Goal: Task Accomplishment & Management: Use online tool/utility

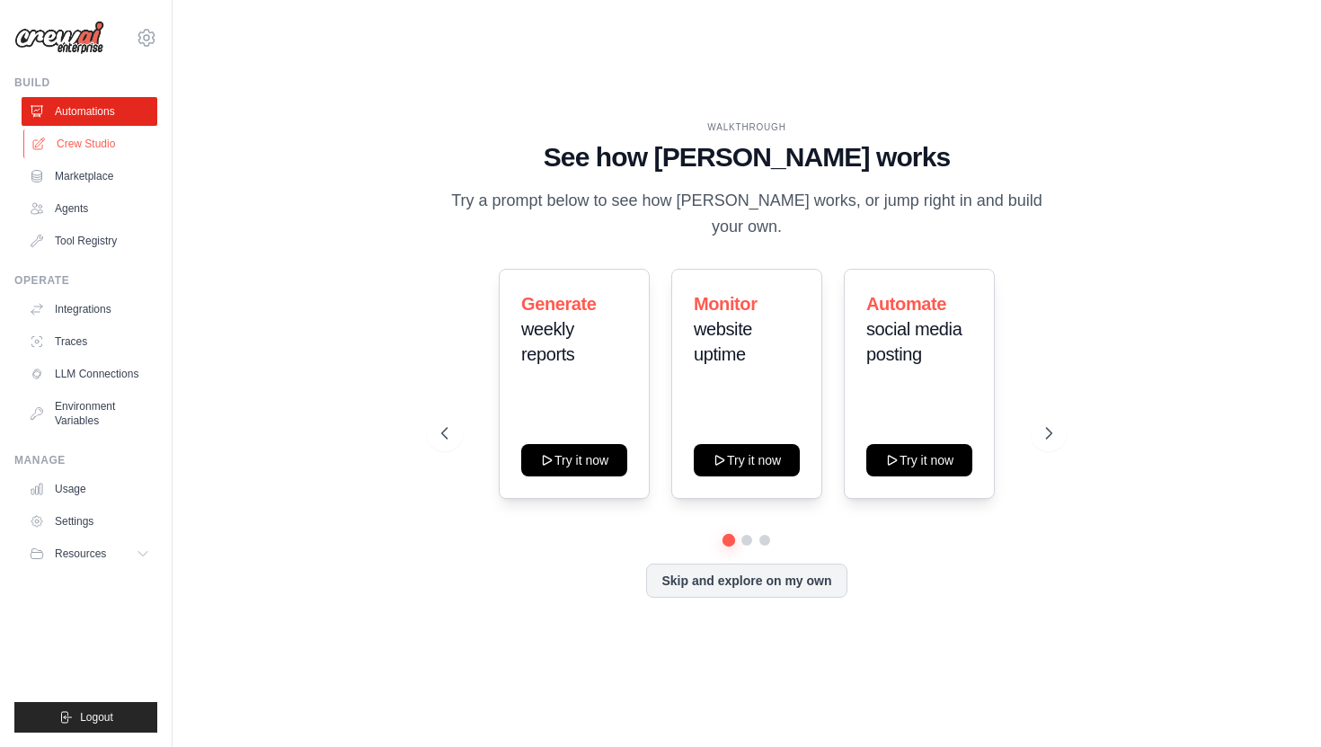
click at [98, 137] on link "Crew Studio" at bounding box center [91, 143] width 136 height 29
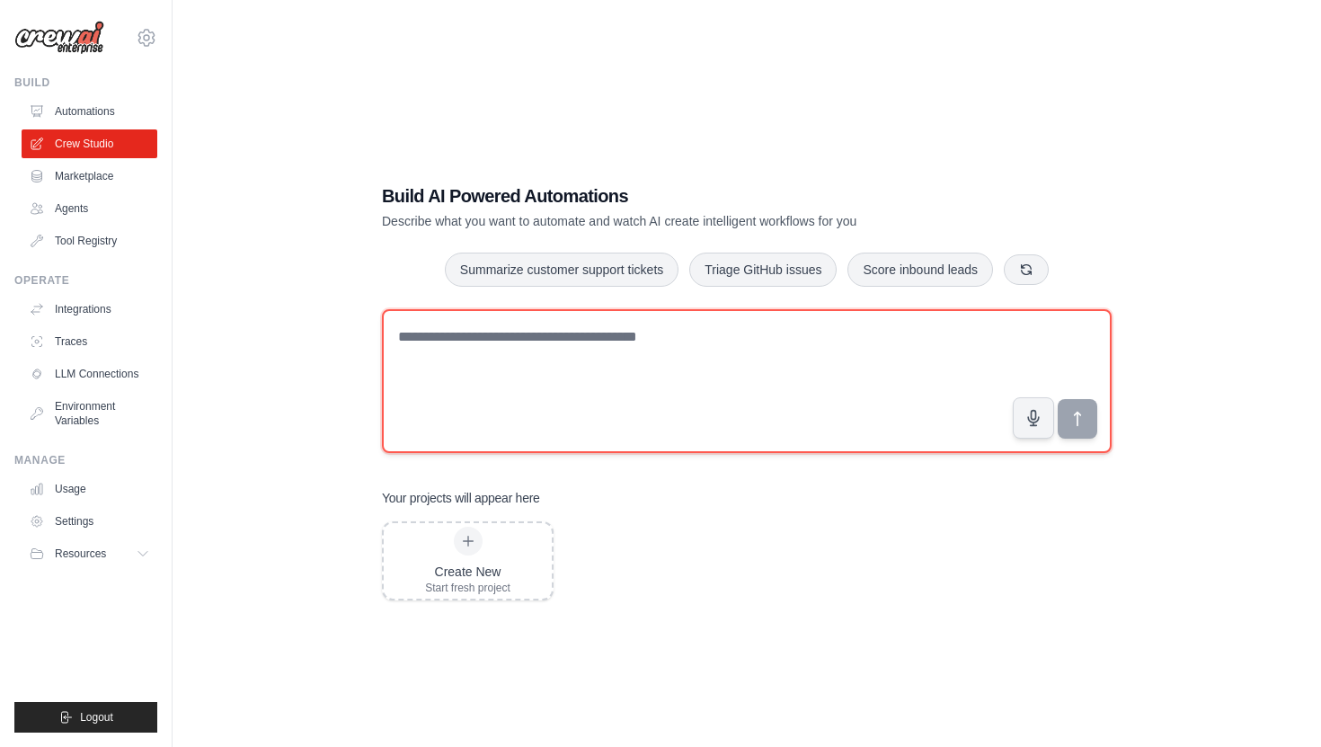
click at [494, 362] on textarea at bounding box center [747, 381] width 730 height 144
click at [557, 351] on textarea "To enrich screen reader interactions, please activate Accessibility in Grammarl…" at bounding box center [747, 381] width 730 height 144
paste textarea "**********"
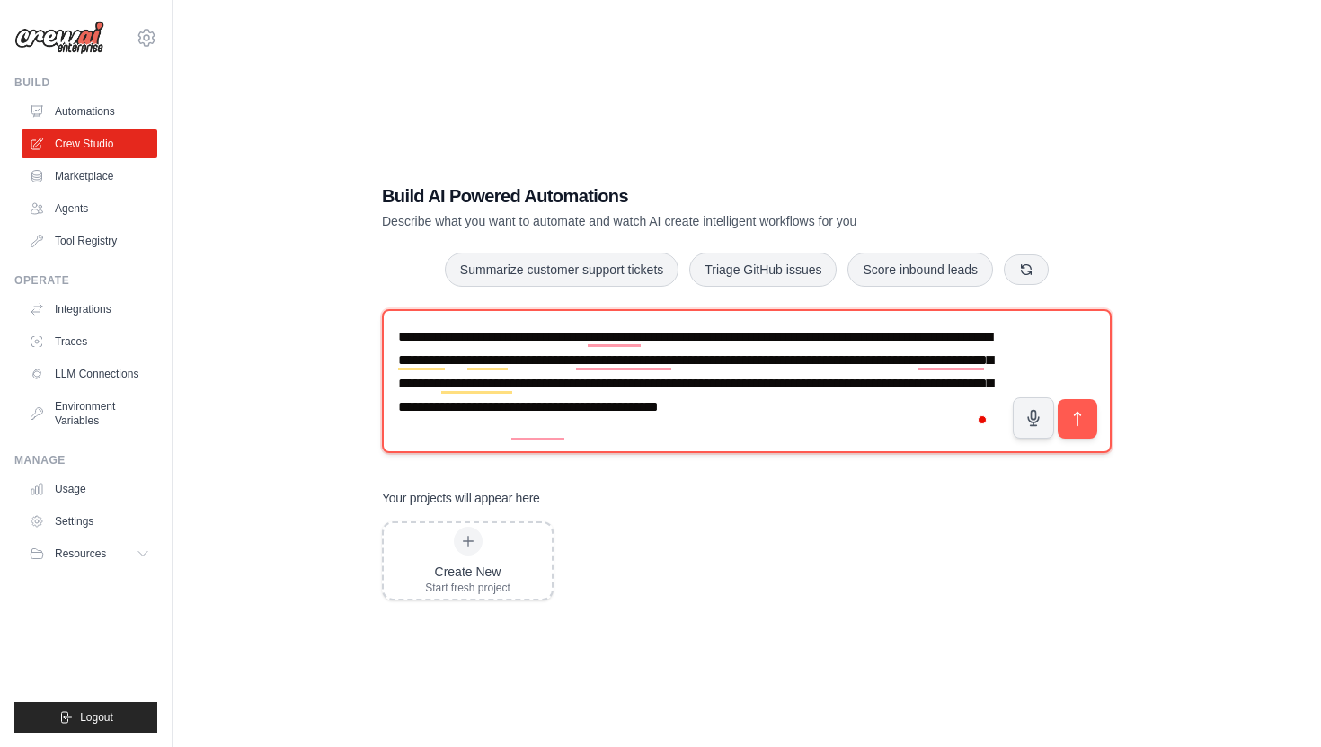
type textarea "**********"
drag, startPoint x: 492, startPoint y: 333, endPoint x: 825, endPoint y: 343, distance: 333.5
click at [825, 343] on textarea "**********" at bounding box center [747, 381] width 730 height 144
drag, startPoint x: 711, startPoint y: 349, endPoint x: 737, endPoint y: 349, distance: 26.1
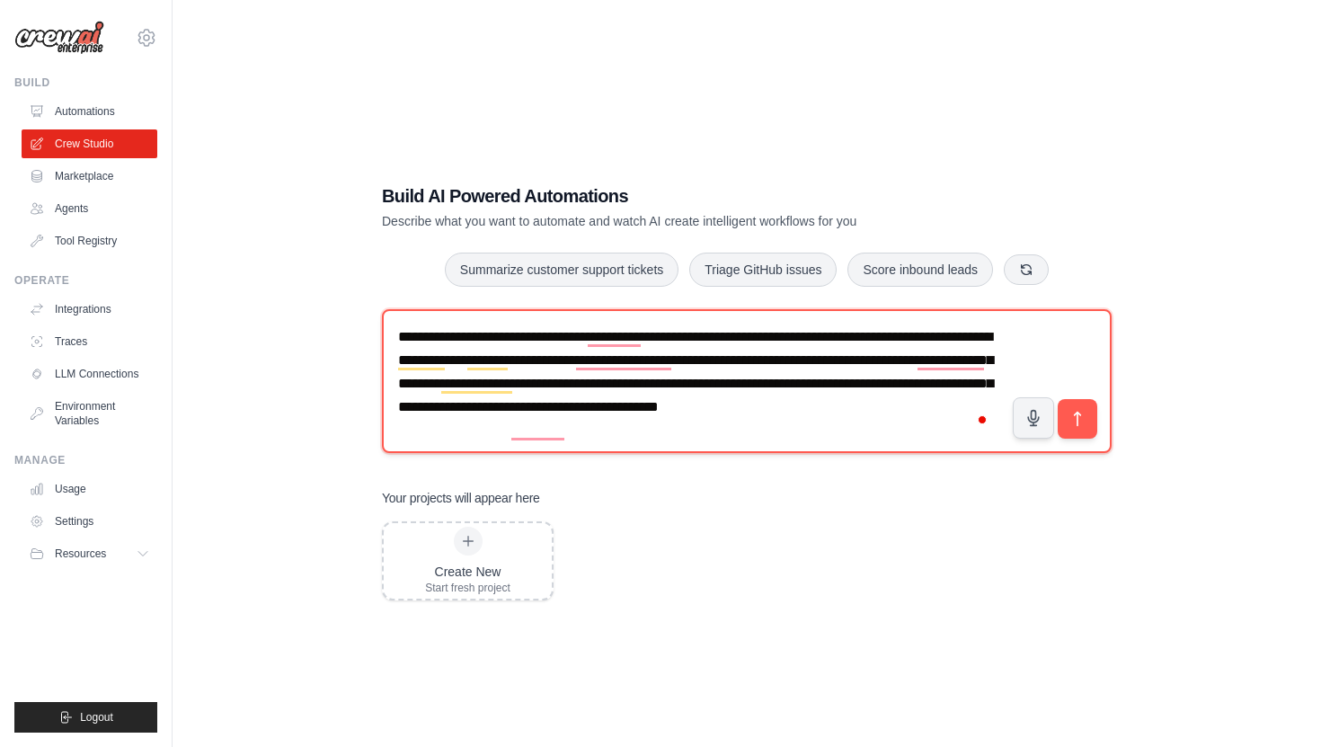
click at [717, 349] on textarea "**********" at bounding box center [747, 381] width 730 height 144
click at [744, 349] on textarea "**********" at bounding box center [747, 381] width 730 height 144
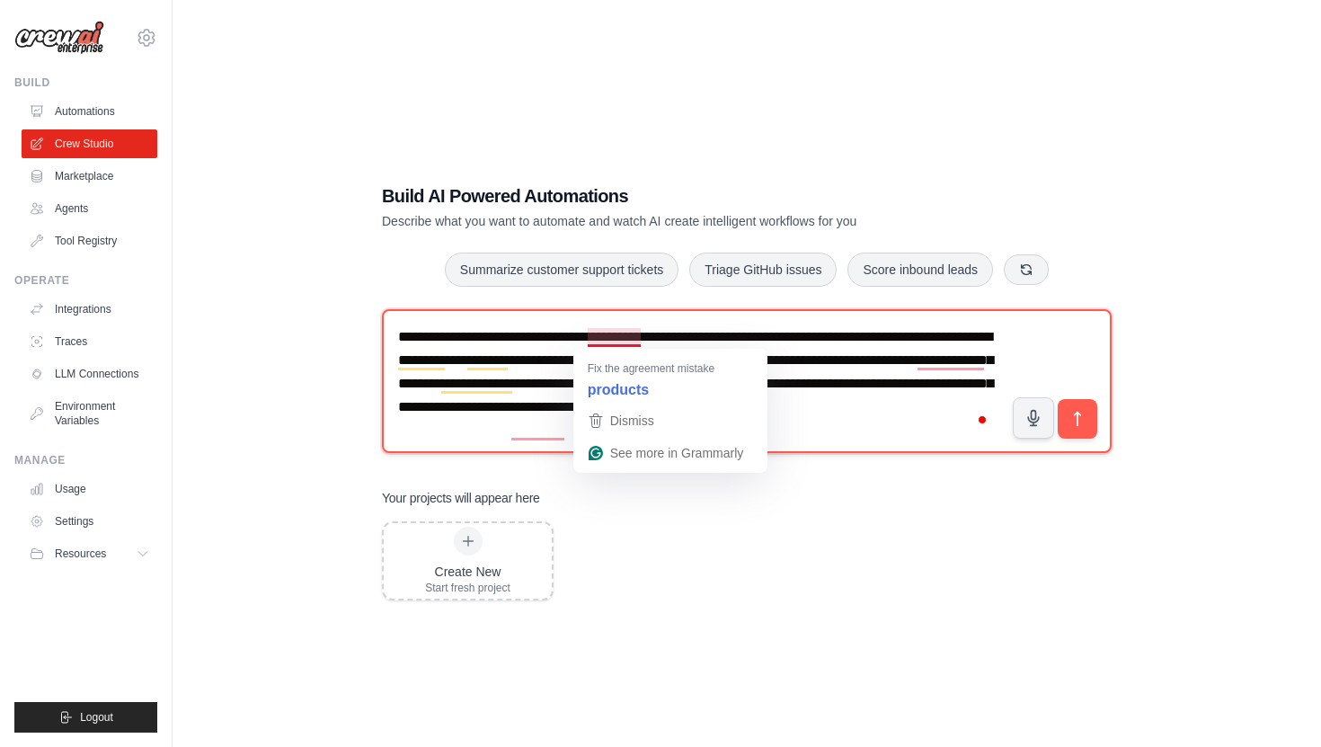
click at [792, 339] on textarea "**********" at bounding box center [747, 381] width 730 height 144
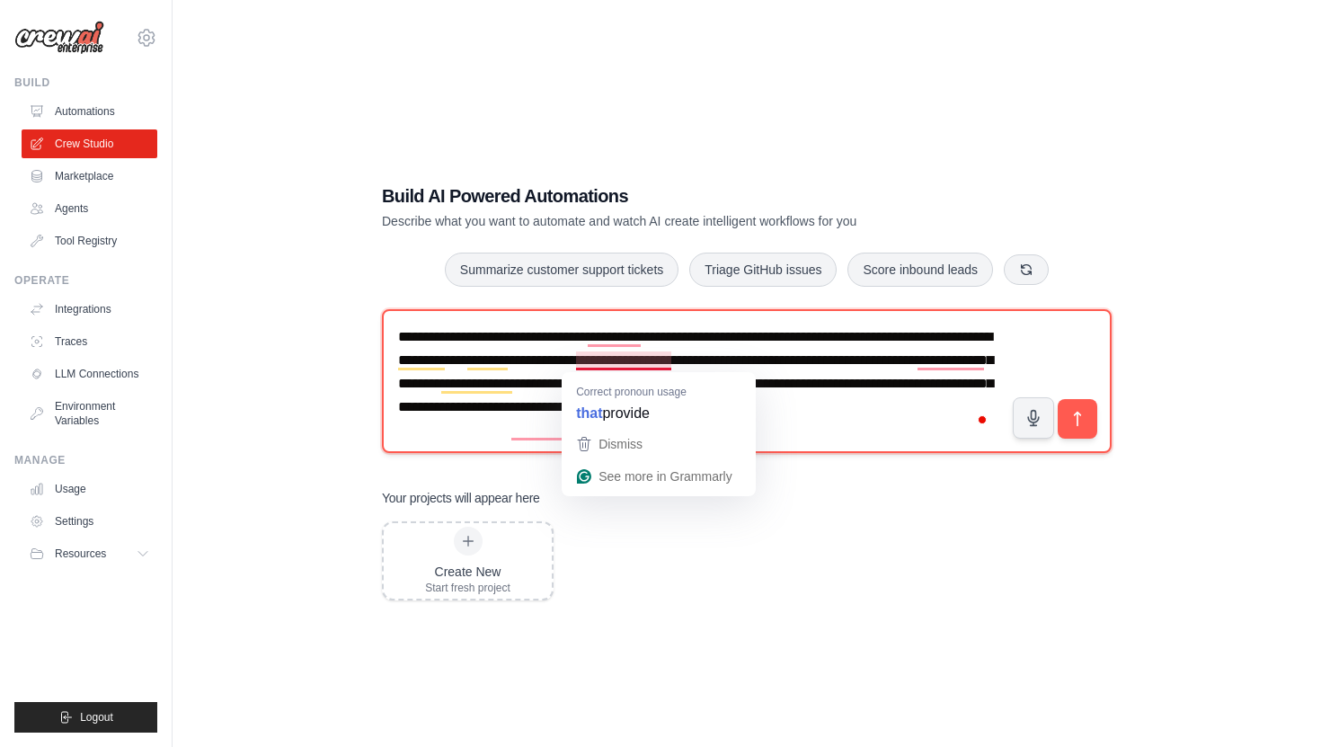
click at [540, 388] on textarea "**********" at bounding box center [747, 381] width 730 height 144
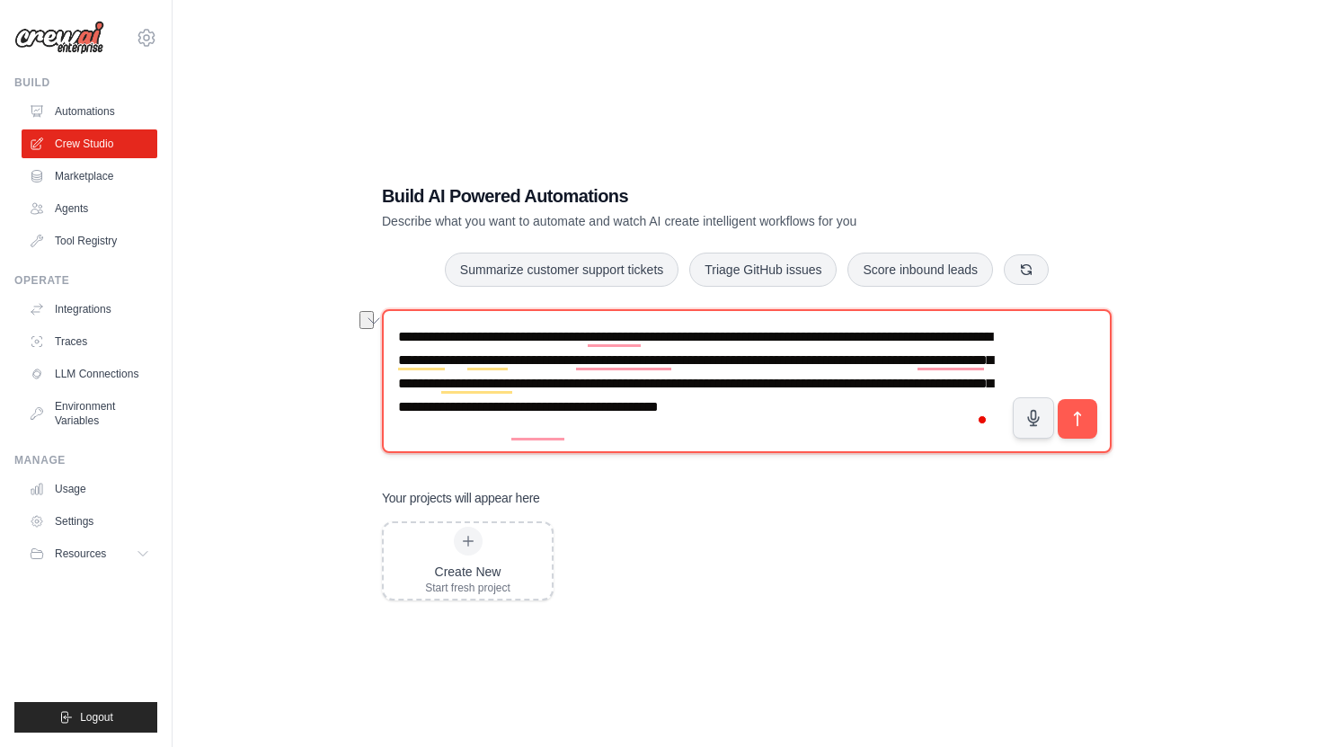
drag, startPoint x: 631, startPoint y: 388, endPoint x: 769, endPoint y: 376, distance: 139.0
click at [770, 376] on textarea "**********" at bounding box center [747, 381] width 730 height 144
click at [740, 429] on textarea "**********" at bounding box center [747, 381] width 730 height 144
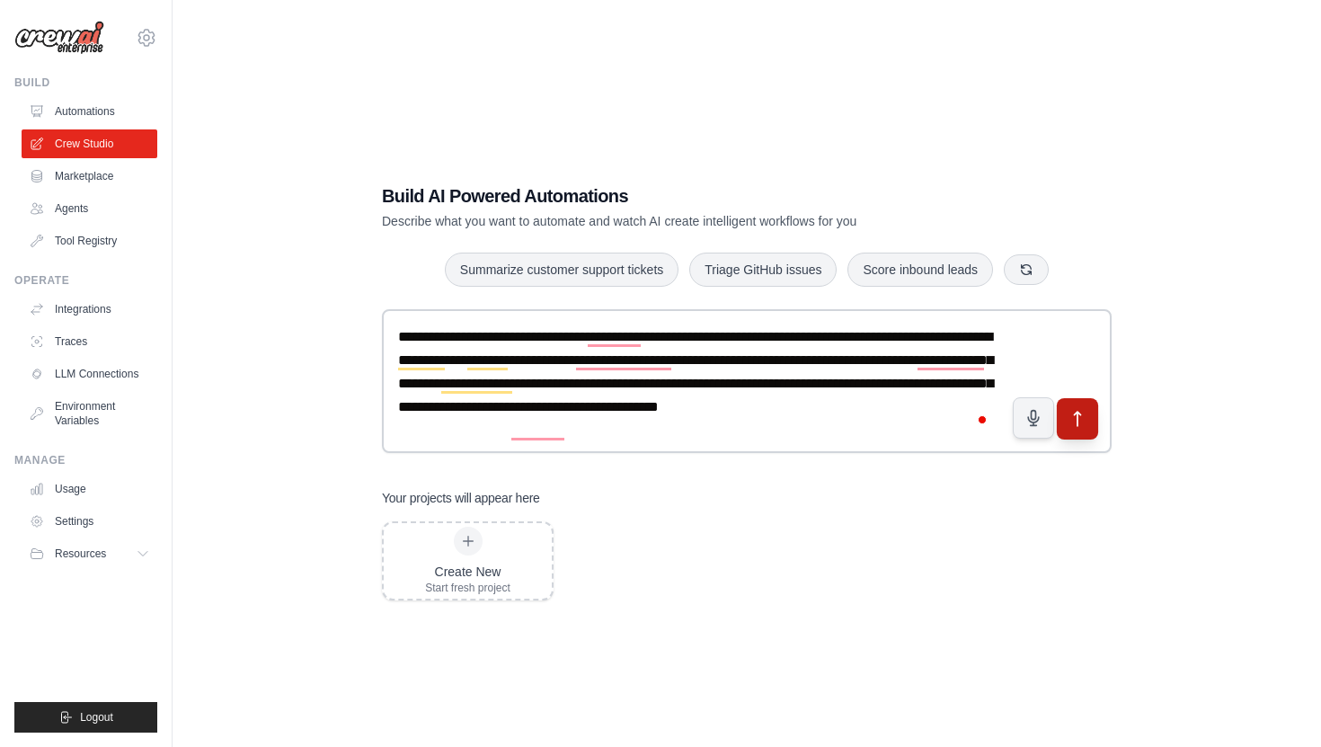
click at [1087, 421] on button "submit" at bounding box center [1077, 417] width 41 height 41
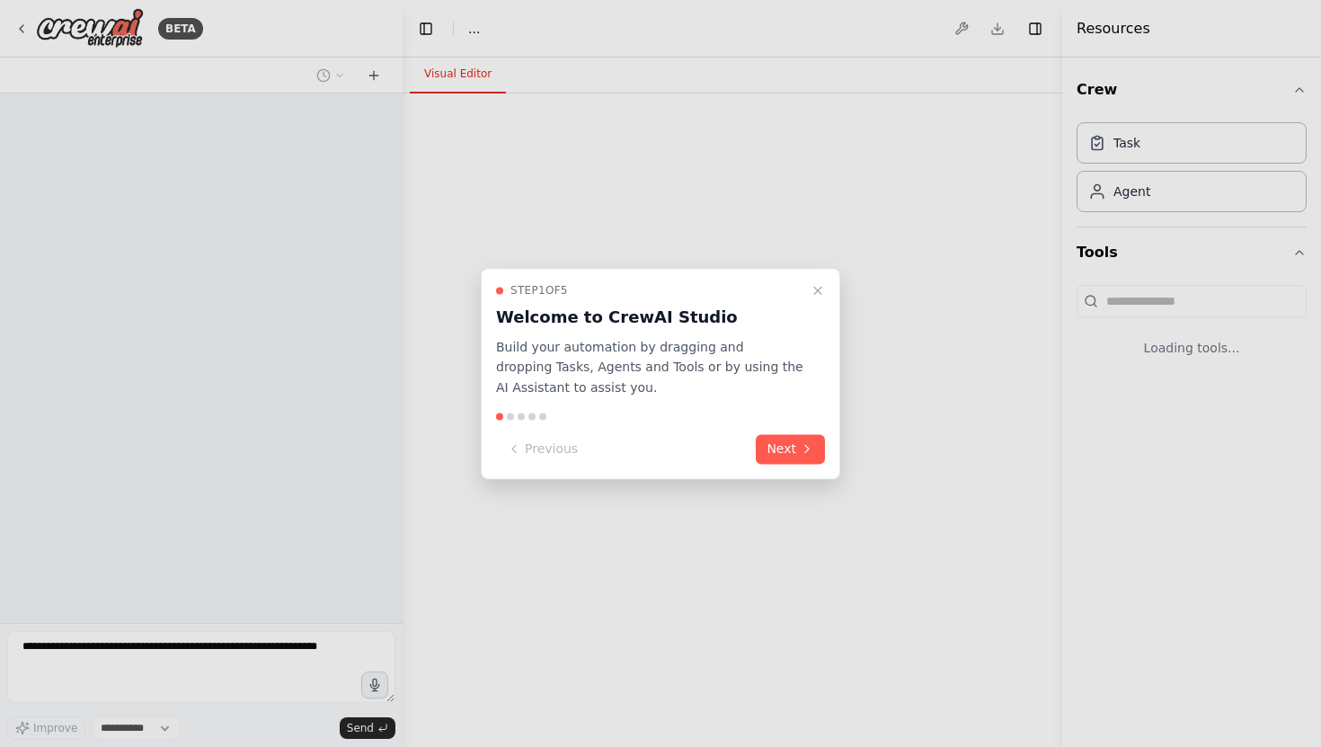
select select "****"
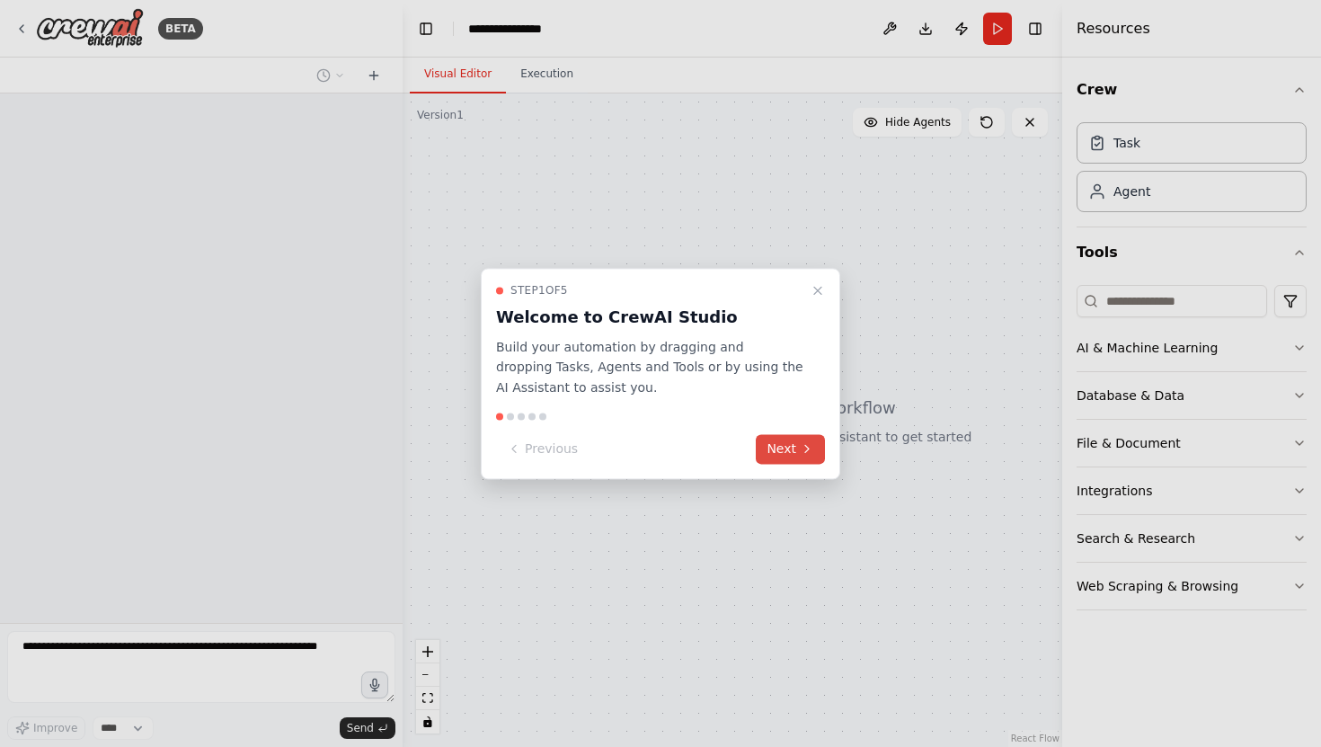
click at [795, 447] on button "Next" at bounding box center [790, 449] width 69 height 30
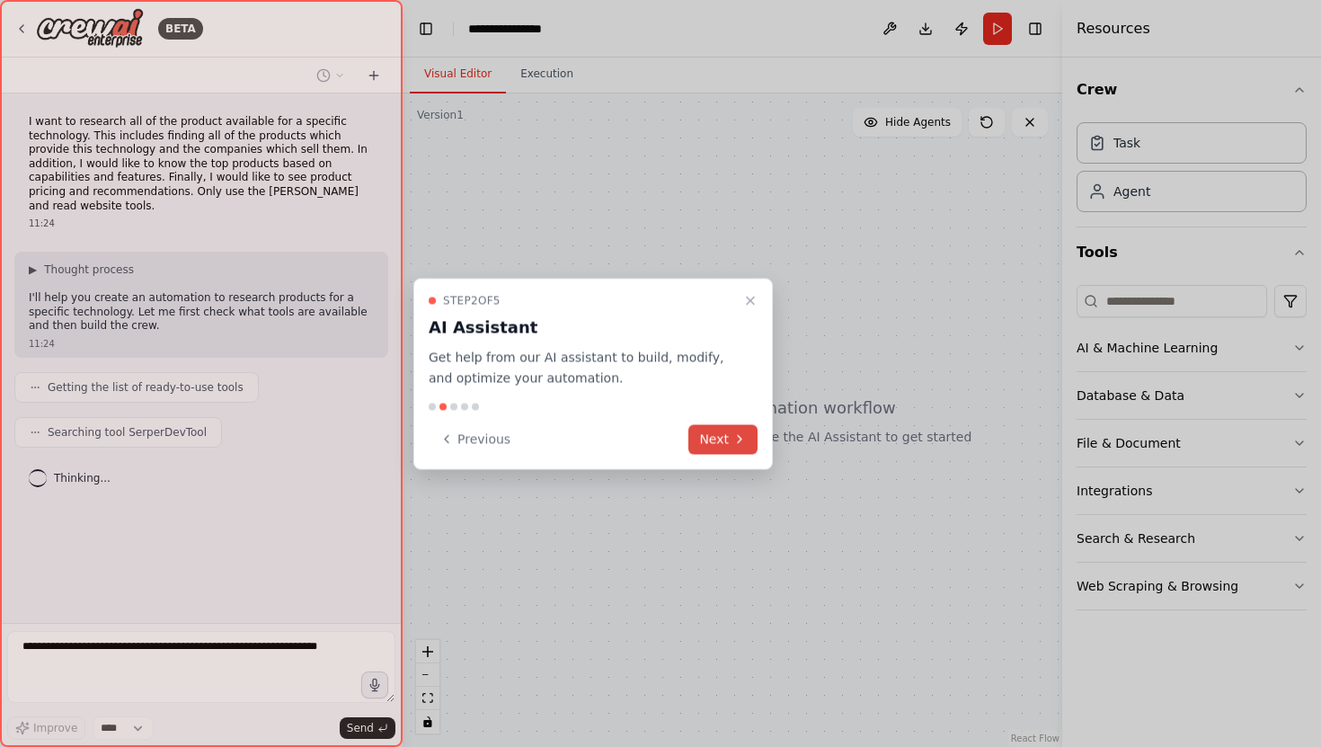
click at [737, 437] on icon at bounding box center [739, 439] width 14 height 14
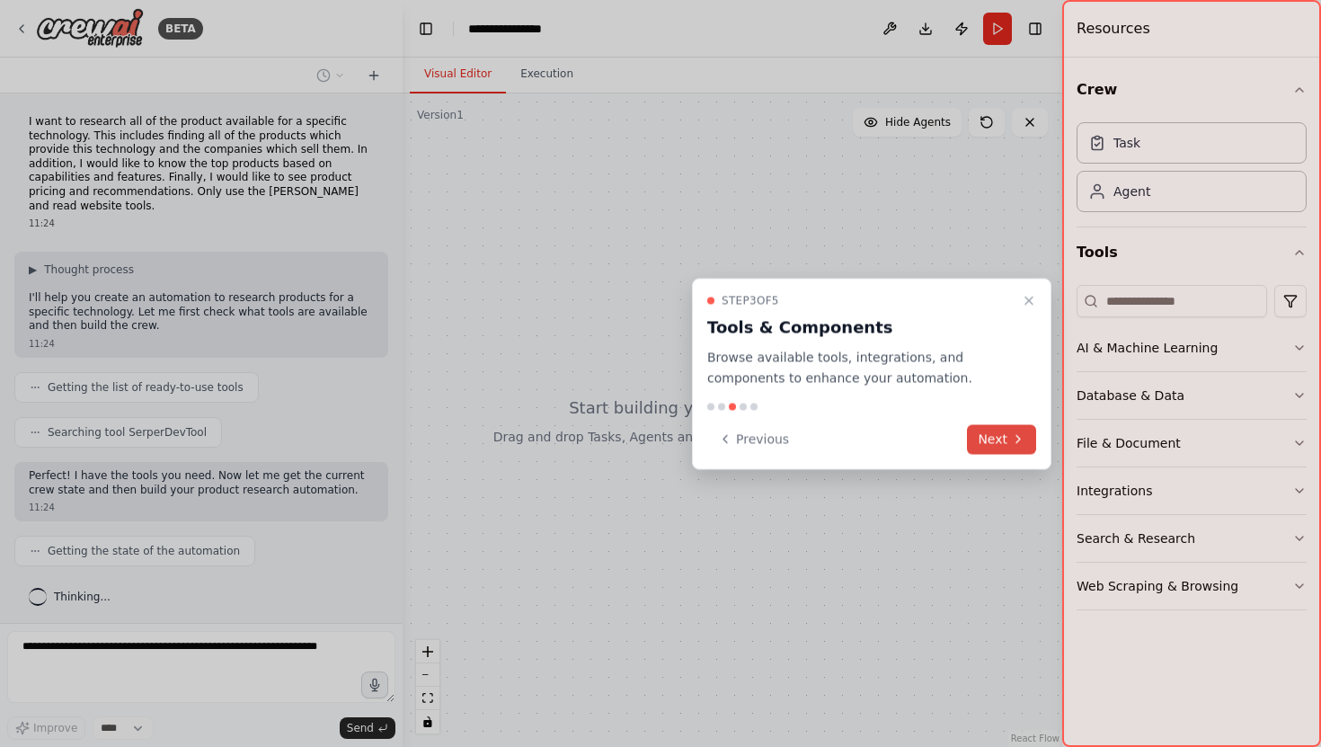
click at [1009, 439] on button "Next" at bounding box center [1001, 439] width 69 height 30
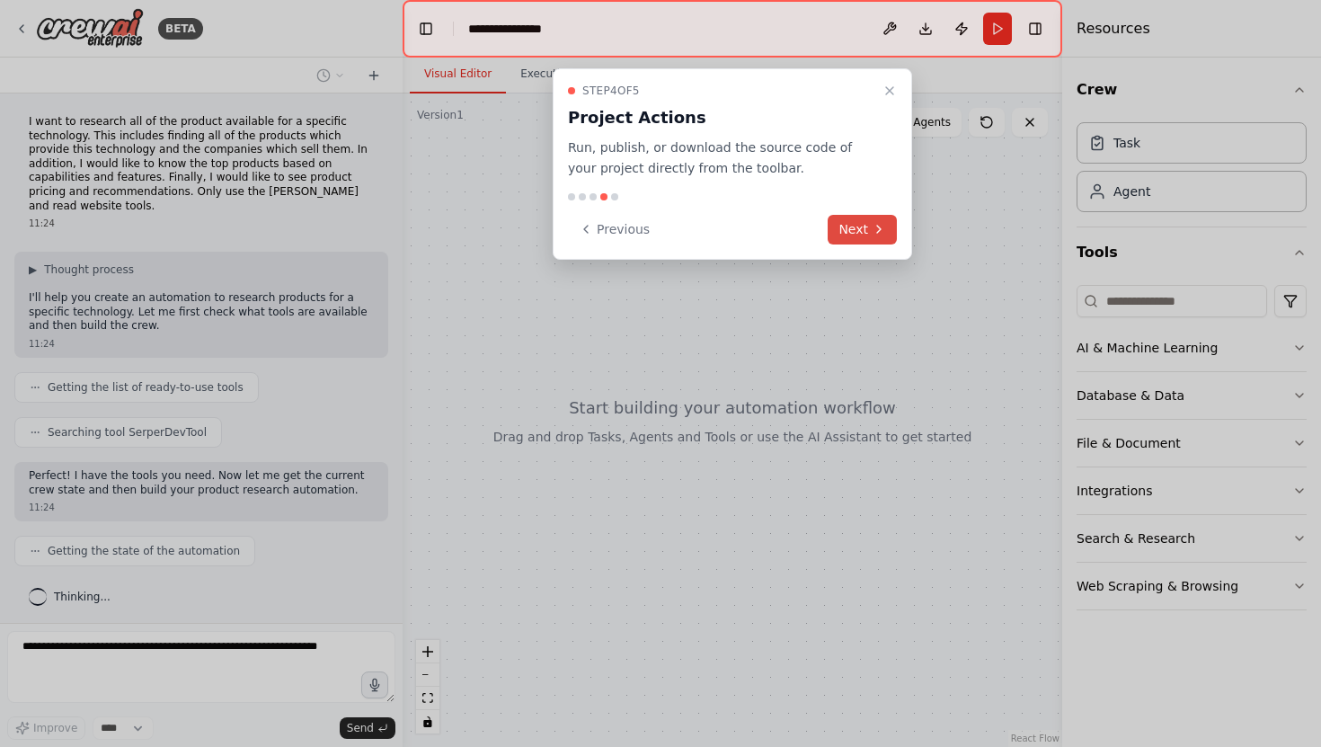
click at [862, 227] on button "Next" at bounding box center [862, 230] width 69 height 30
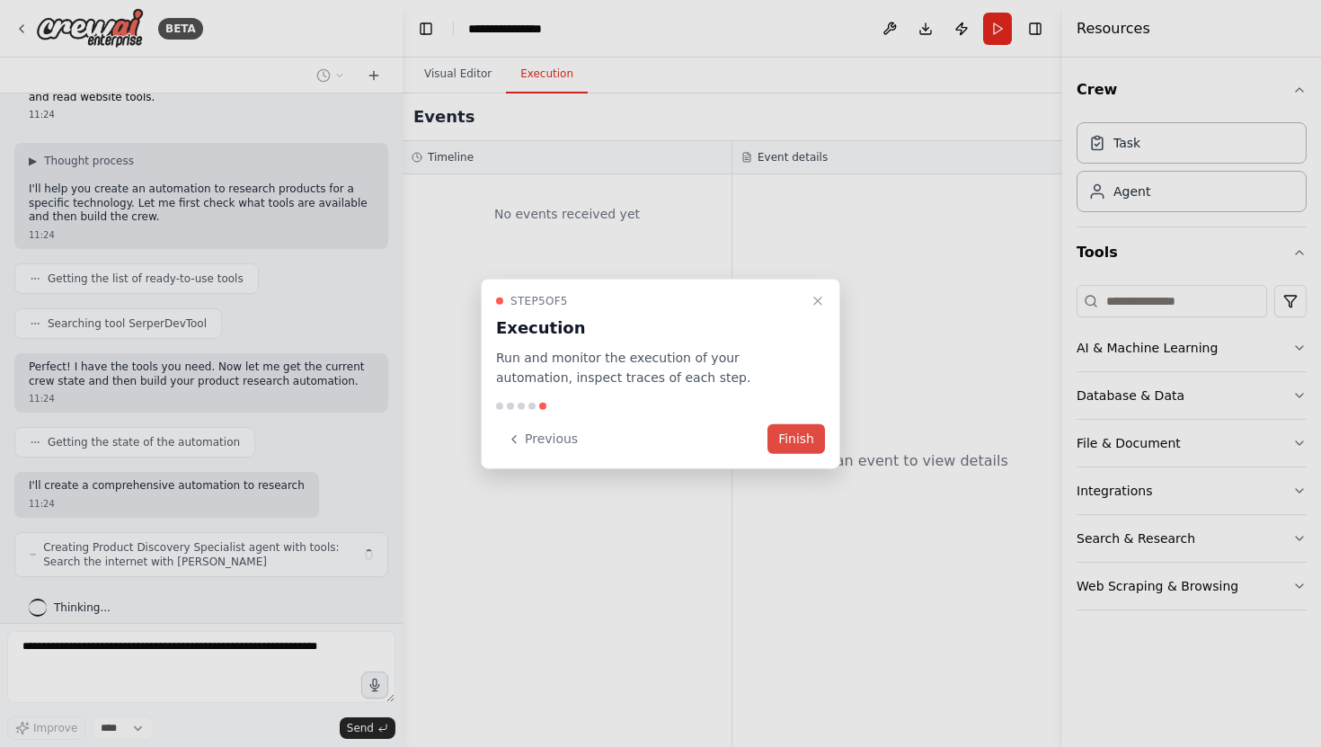
click at [803, 441] on button "Finish" at bounding box center [796, 439] width 58 height 30
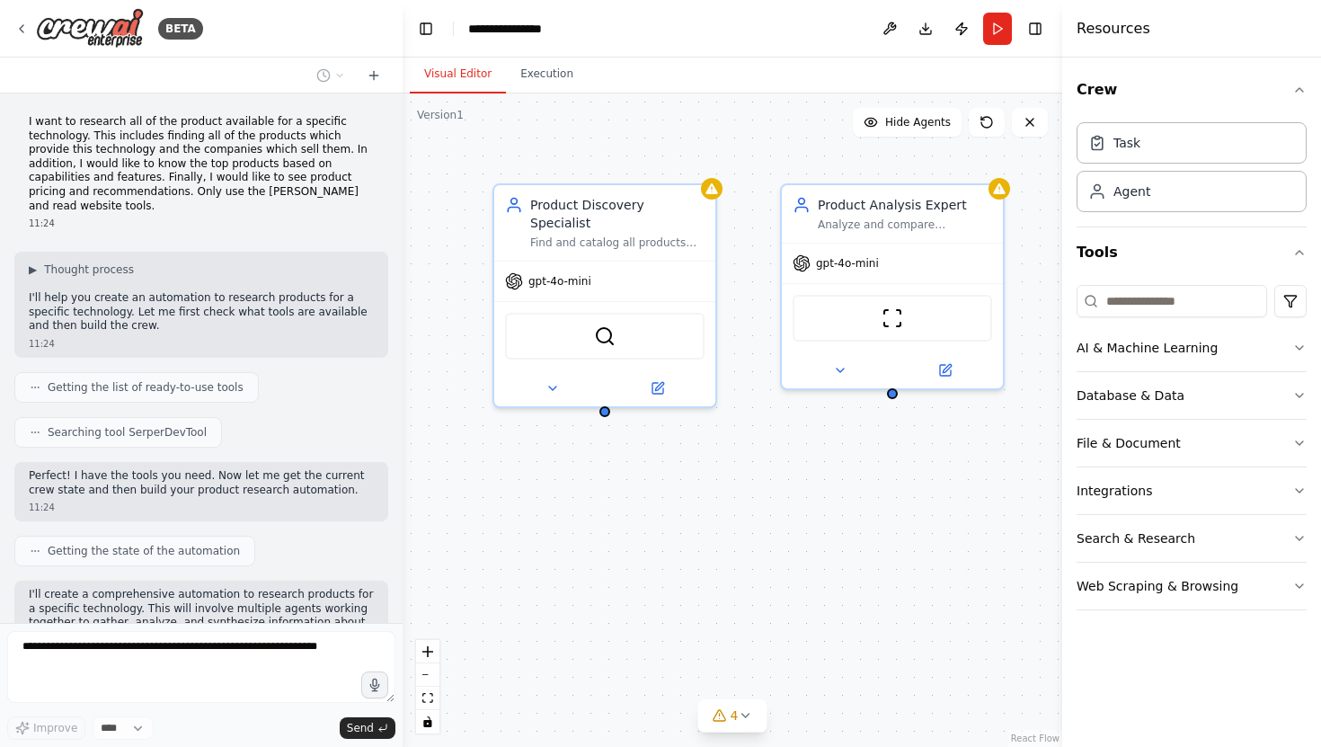
drag, startPoint x: 30, startPoint y: 288, endPoint x: 140, endPoint y: 312, distance: 113.2
click at [140, 312] on p "I'll help you create an automation to research products for a specific technolo…" at bounding box center [201, 312] width 345 height 42
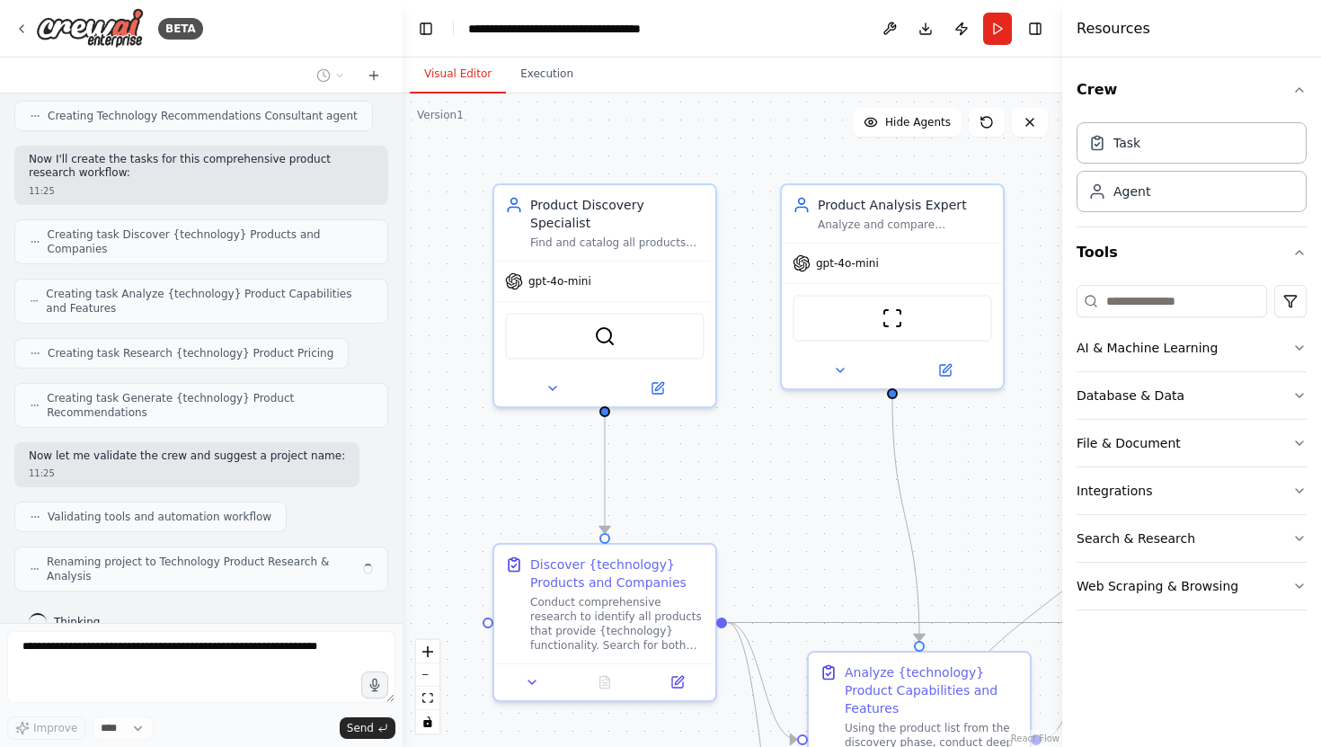
scroll to position [746, 0]
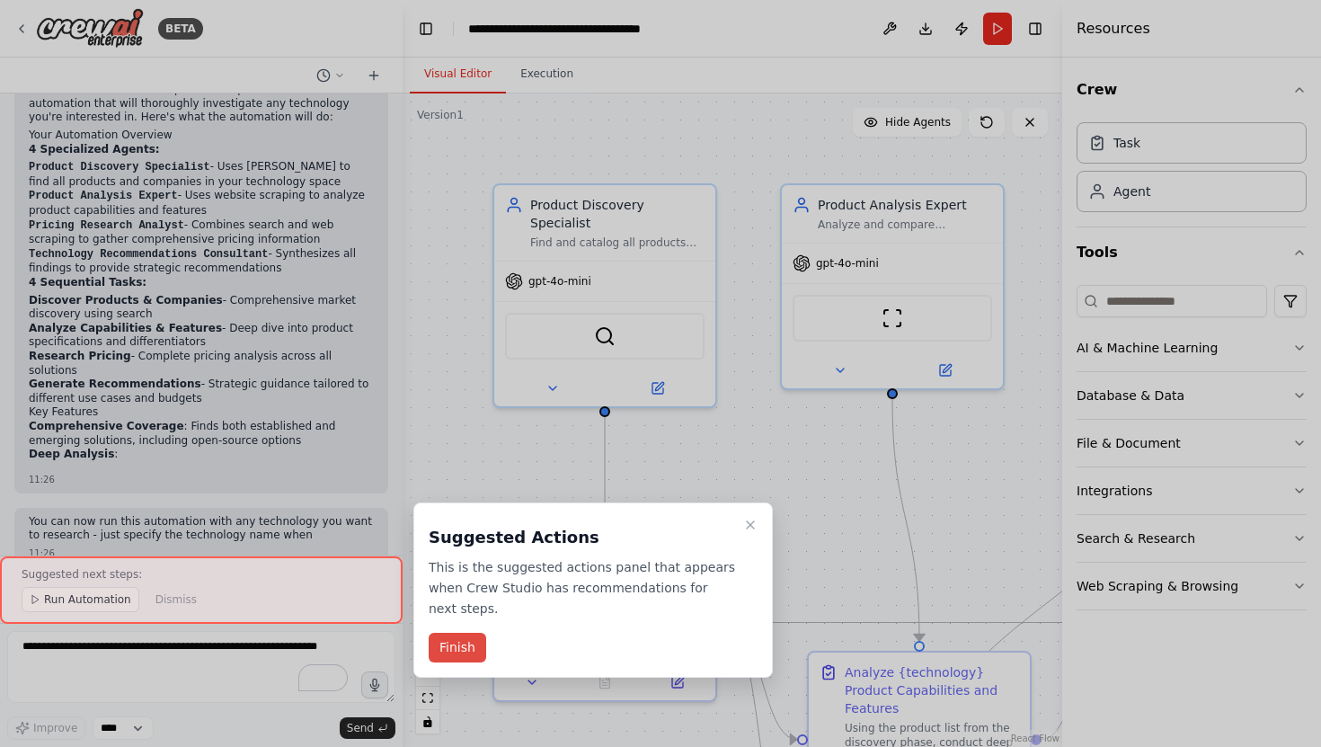
click at [449, 648] on button "Finish" at bounding box center [458, 648] width 58 height 30
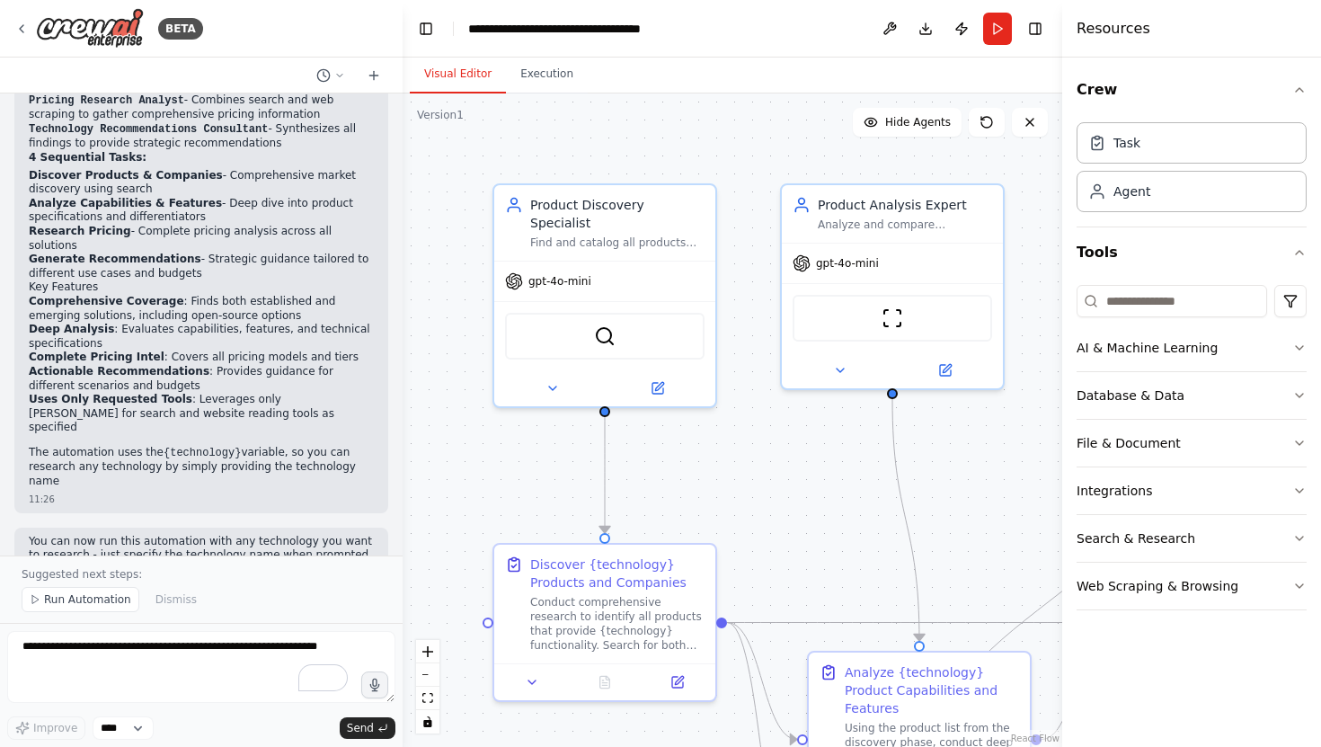
scroll to position [1429, 0]
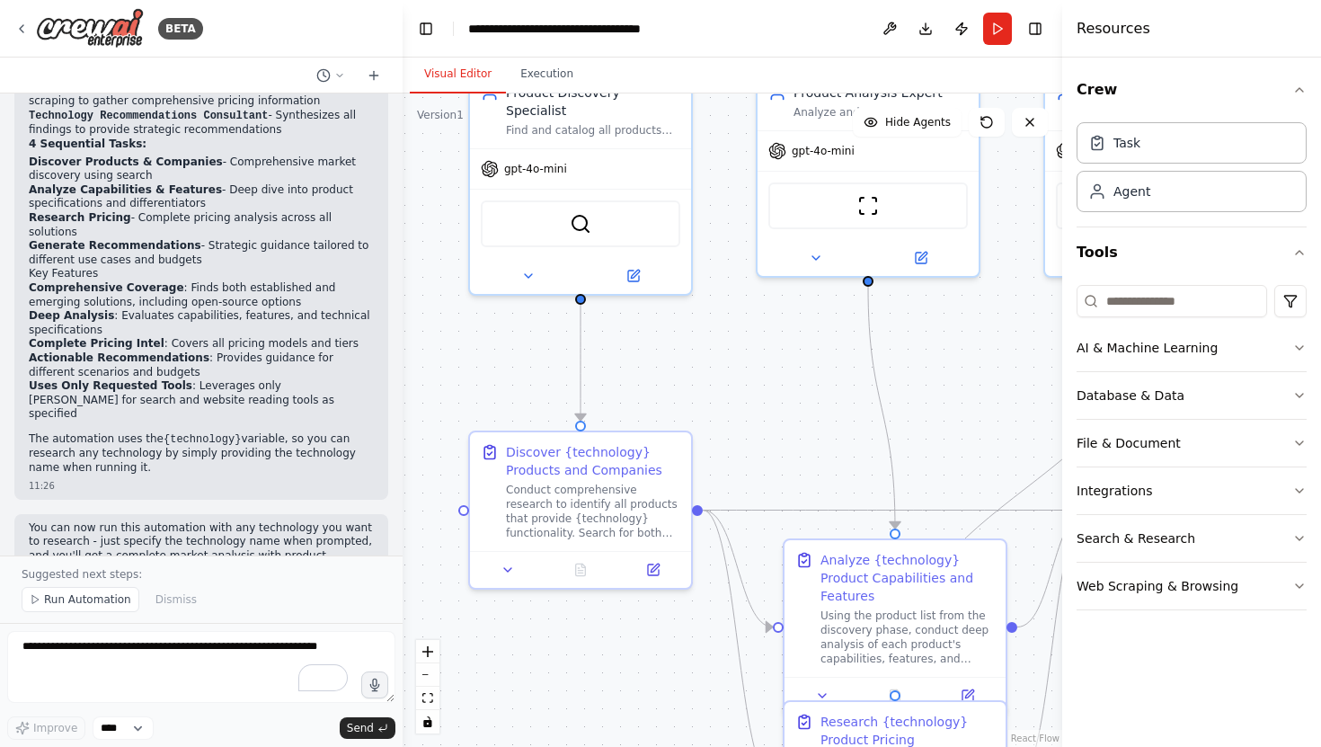
drag, startPoint x: 456, startPoint y: 367, endPoint x: 431, endPoint y: 253, distance: 115.8
click at [431, 253] on div ".deletable-edge-delete-btn { width: 20px; height: 20px; border: 0px solid #ffff…" at bounding box center [733, 419] width 660 height 653
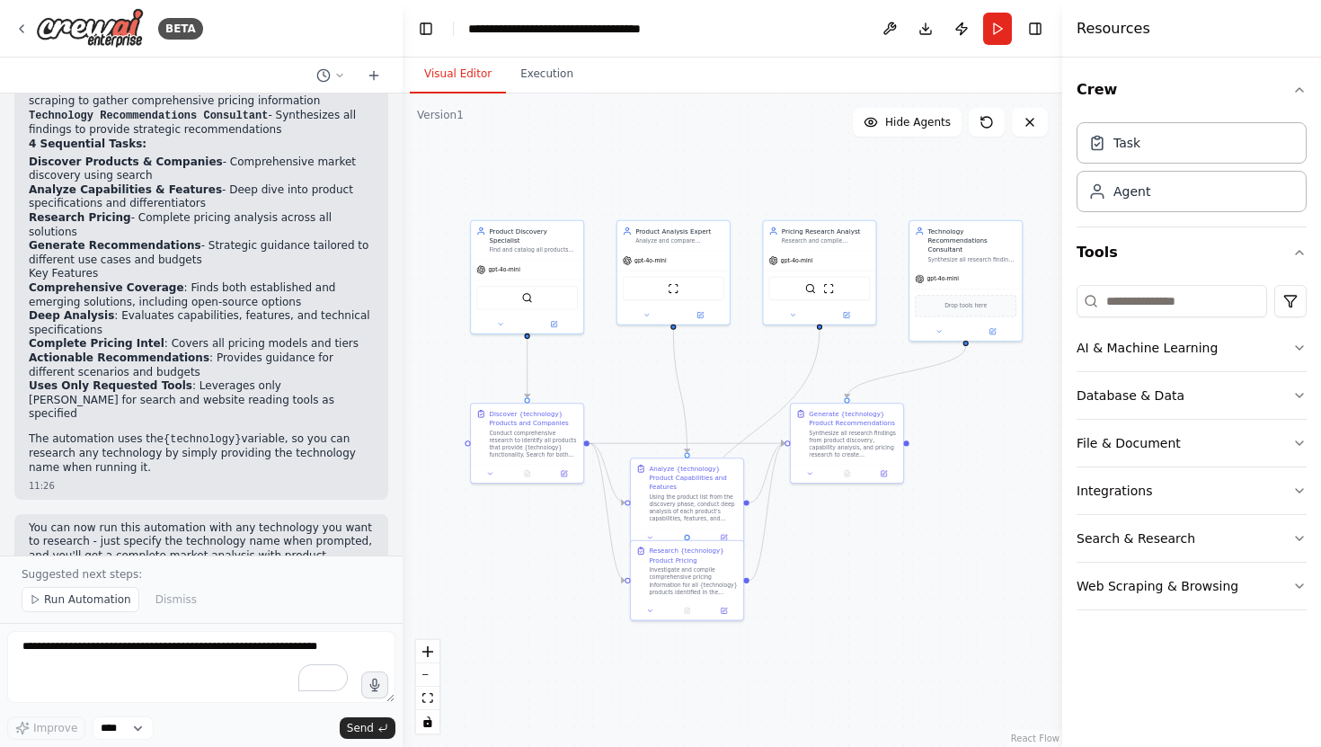
drag, startPoint x: 937, startPoint y: 615, endPoint x: 859, endPoint y: 635, distance: 80.9
click at [859, 635] on div ".deletable-edge-delete-btn { width: 20px; height: 20px; border: 0px solid #ffff…" at bounding box center [733, 419] width 660 height 653
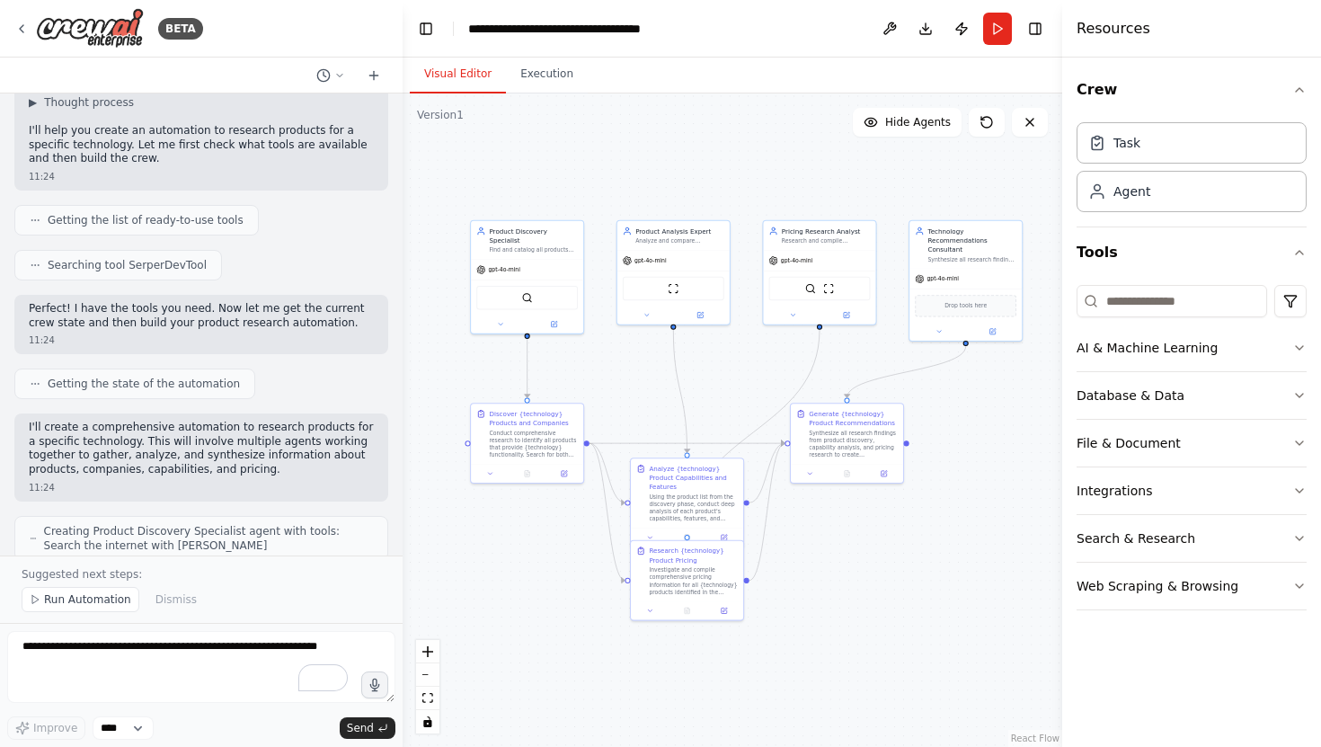
scroll to position [198, 0]
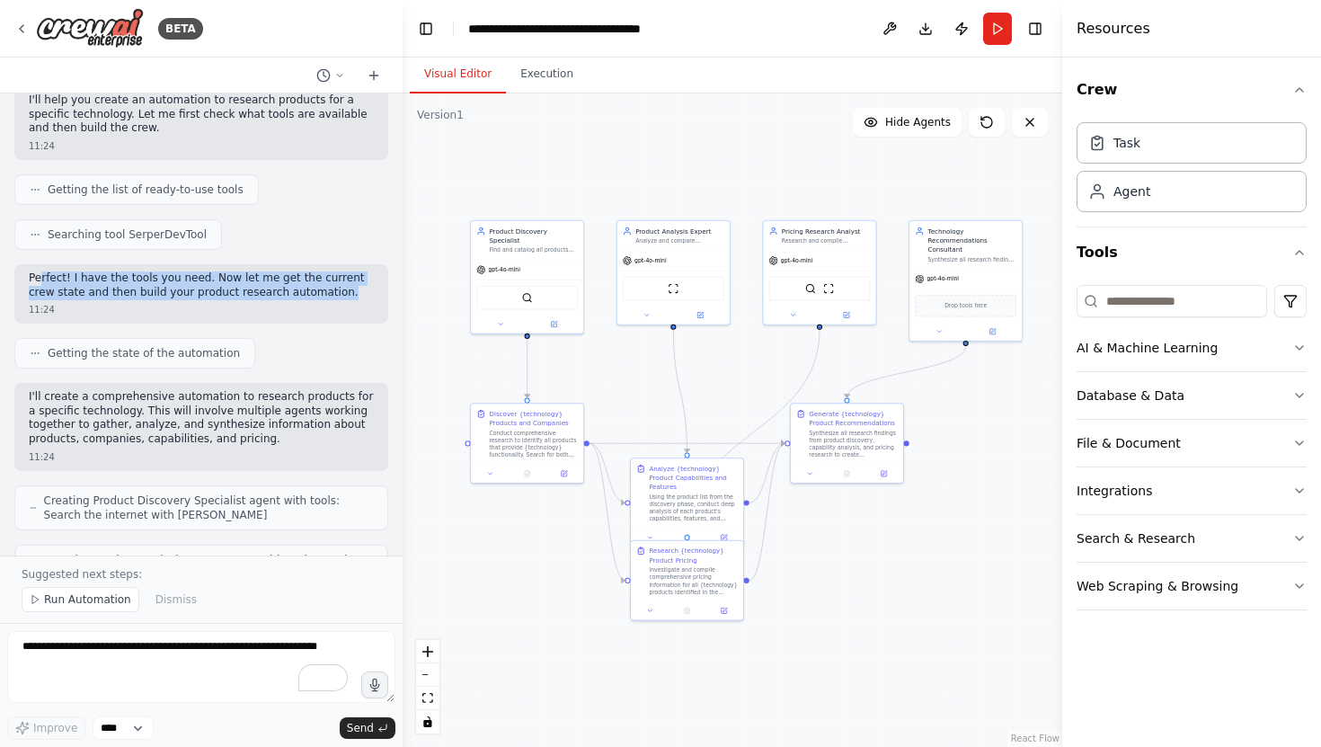
drag, startPoint x: 41, startPoint y: 257, endPoint x: 319, endPoint y: 284, distance: 279.0
click at [319, 284] on p "Perfect! I have the tools you need. Now let me get the current crew state and t…" at bounding box center [201, 285] width 345 height 28
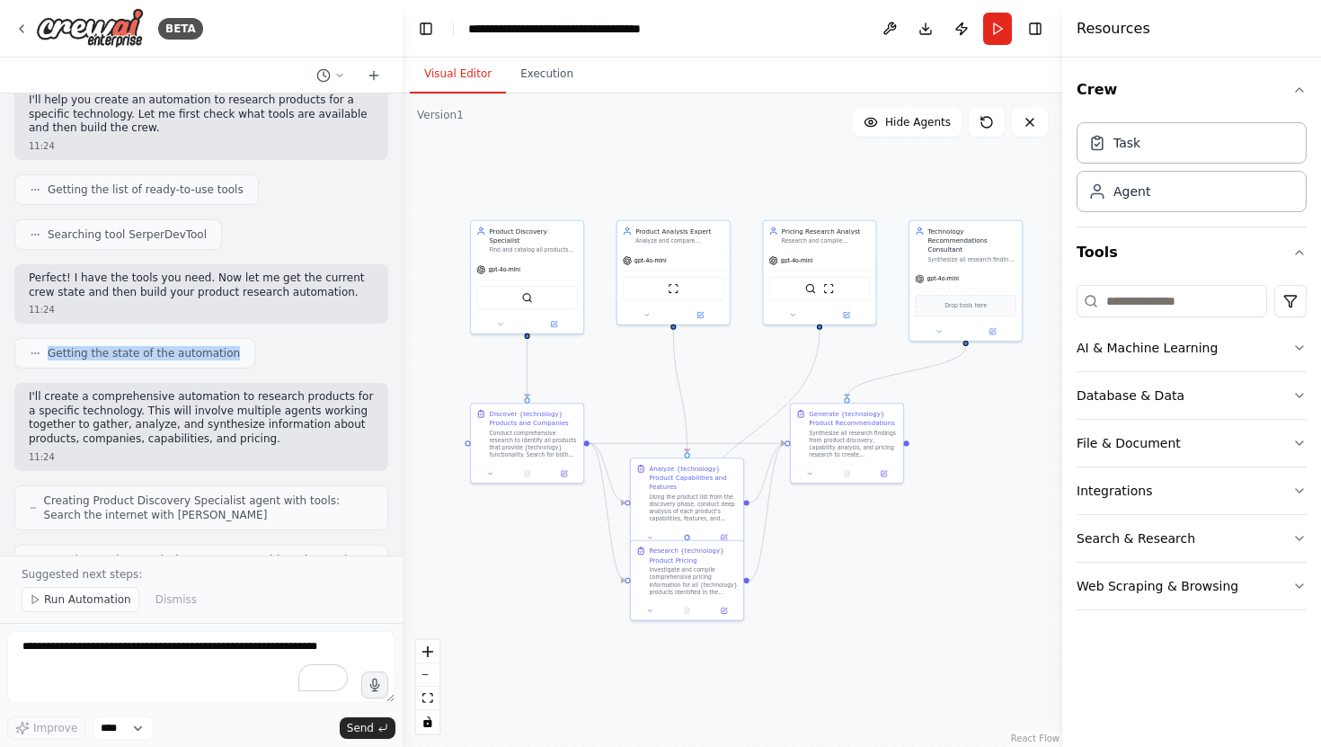
drag, startPoint x: 49, startPoint y: 331, endPoint x: 226, endPoint y: 340, distance: 177.2
click at [226, 341] on div "Getting the state of the automation" at bounding box center [134, 353] width 241 height 31
click at [226, 340] on div "Getting the state of the automation" at bounding box center [134, 353] width 241 height 31
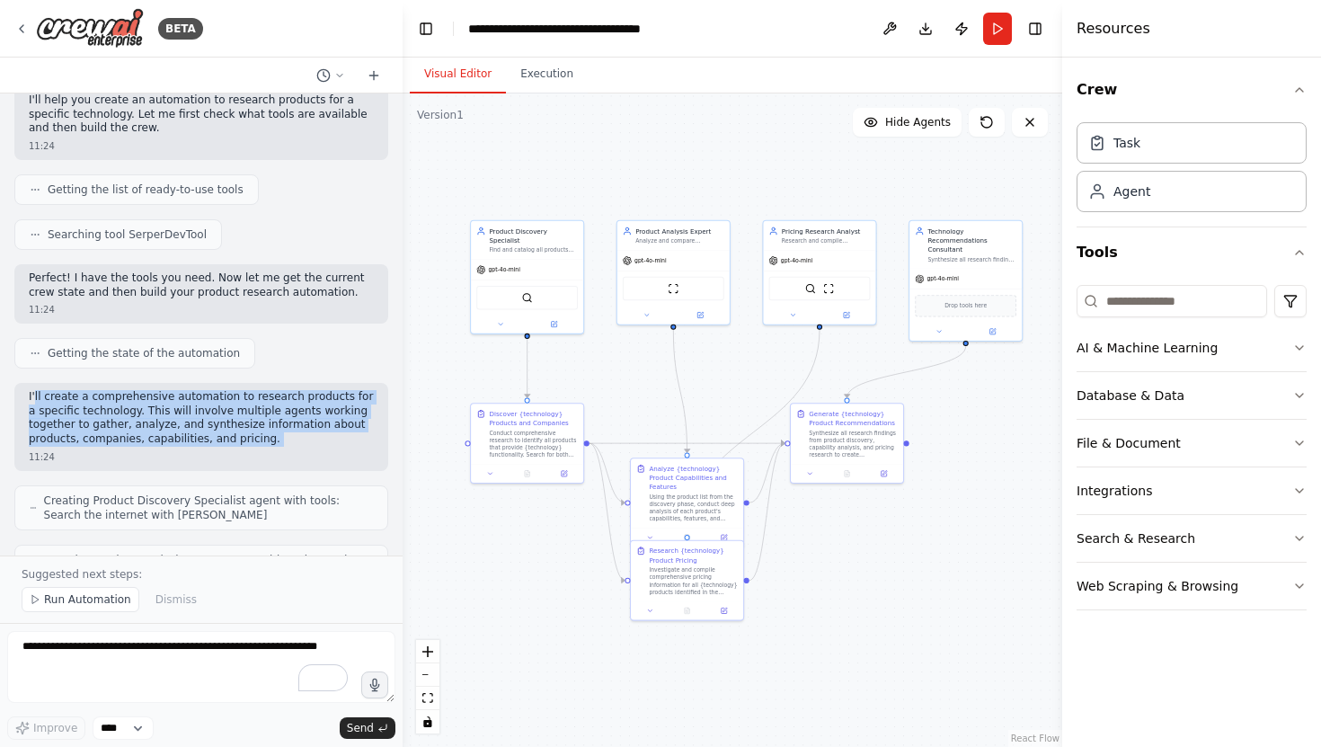
drag, startPoint x: 34, startPoint y: 379, endPoint x: 171, endPoint y: 434, distance: 147.2
click at [171, 434] on div "I'll create a comprehensive automation to research products for a specific tech…" at bounding box center [201, 426] width 374 height 87
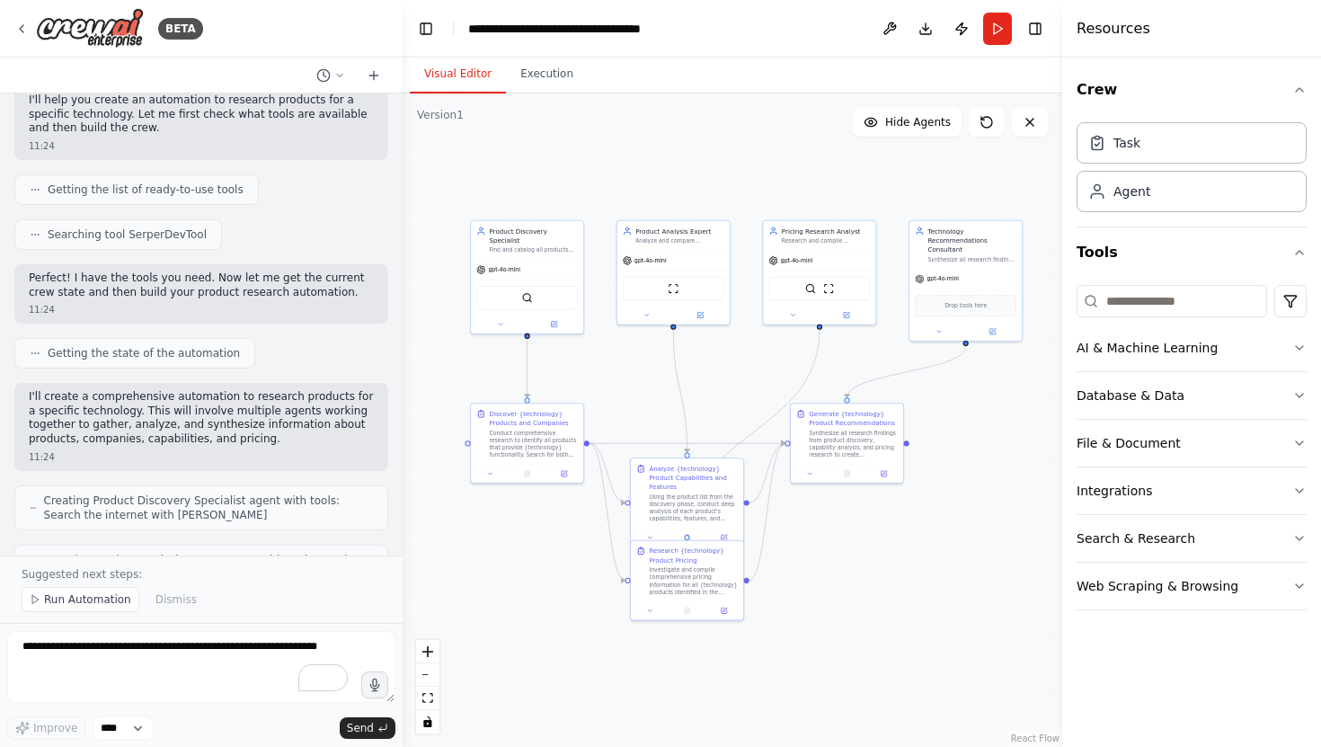
drag, startPoint x: 147, startPoint y: 401, endPoint x: 235, endPoint y: 429, distance: 91.5
click at [235, 429] on p "I'll create a comprehensive automation to research products for a specific tech…" at bounding box center [201, 418] width 345 height 56
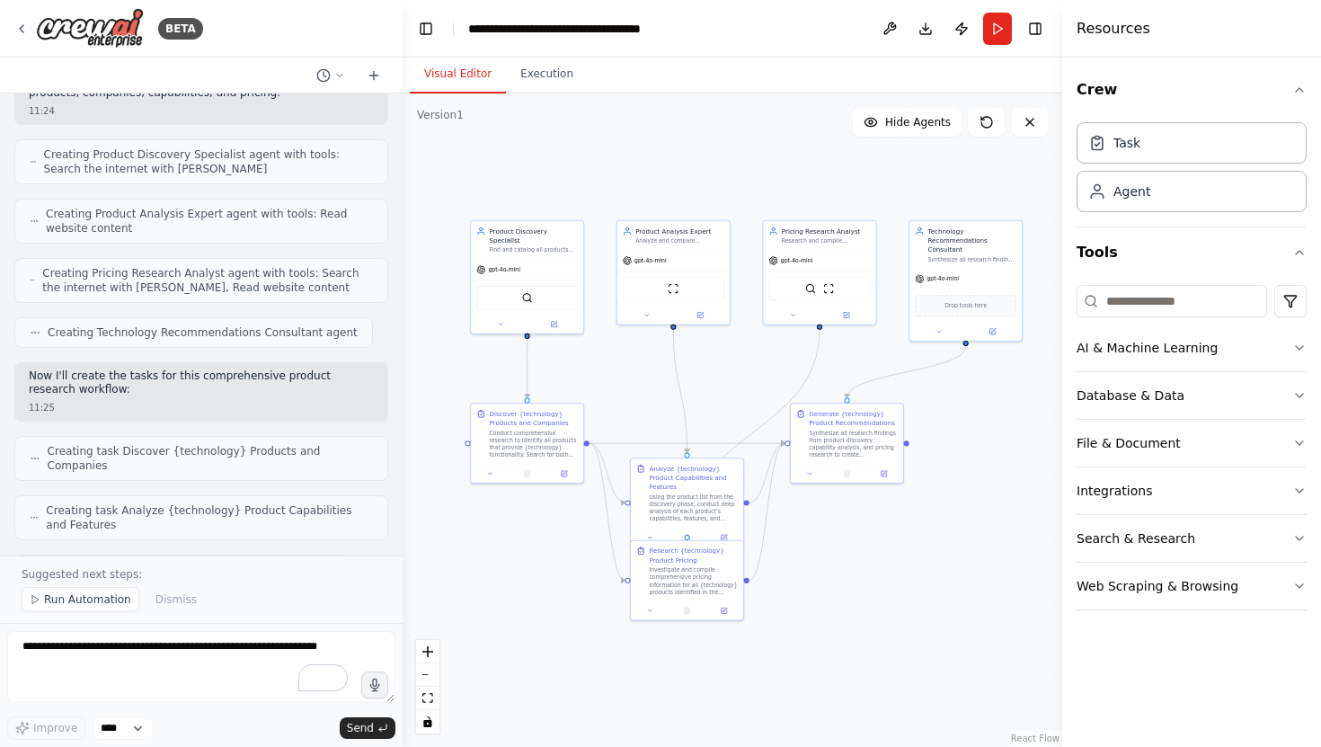
scroll to position [551, 0]
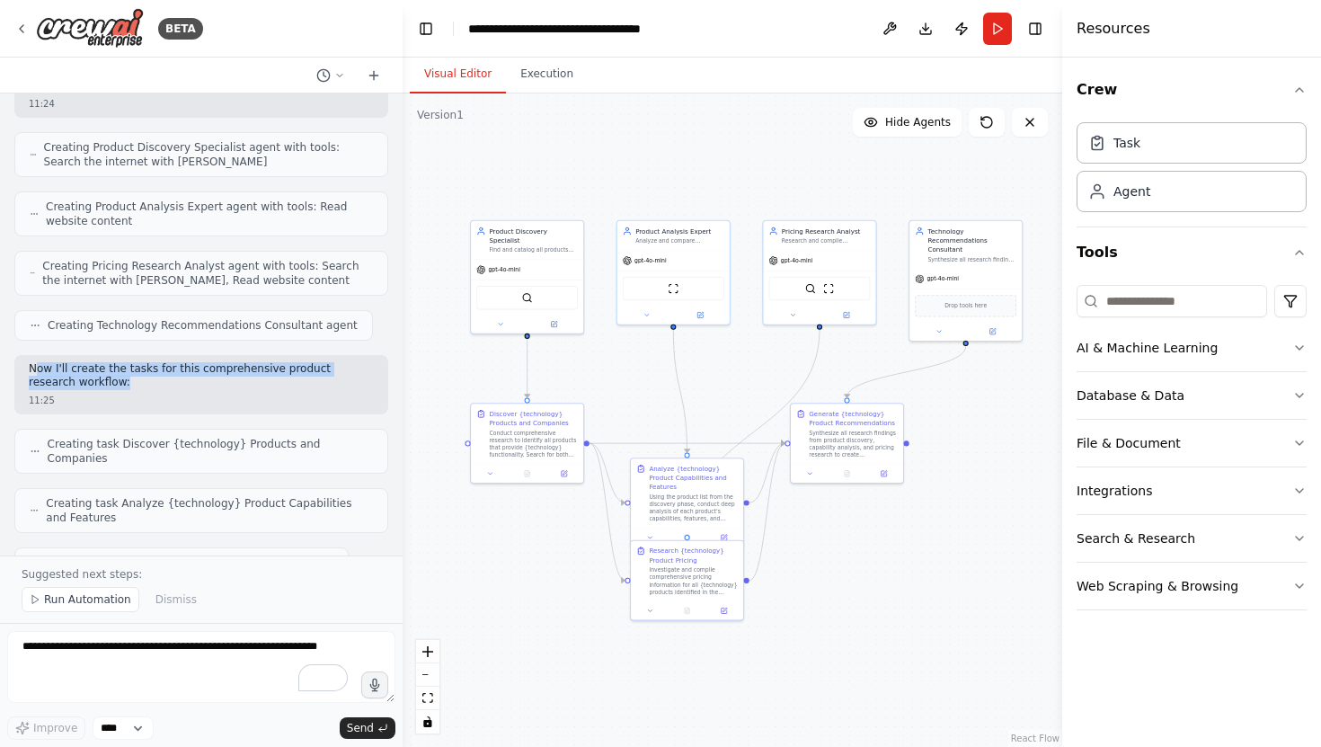
drag, startPoint x: 38, startPoint y: 350, endPoint x: 128, endPoint y: 376, distance: 93.3
click at [128, 376] on div "Now I'll create the tasks for this comprehensive product research workflow: 11:…" at bounding box center [201, 384] width 374 height 59
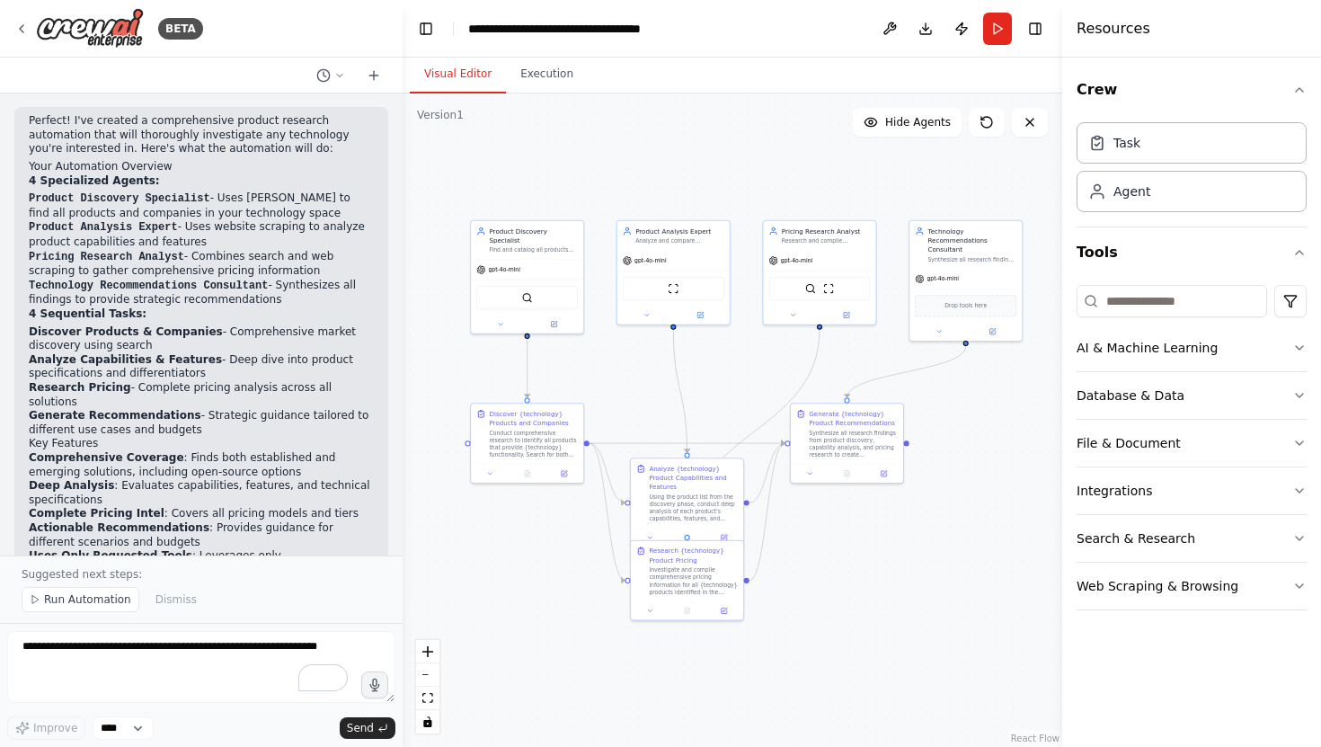
scroll to position [1274, 0]
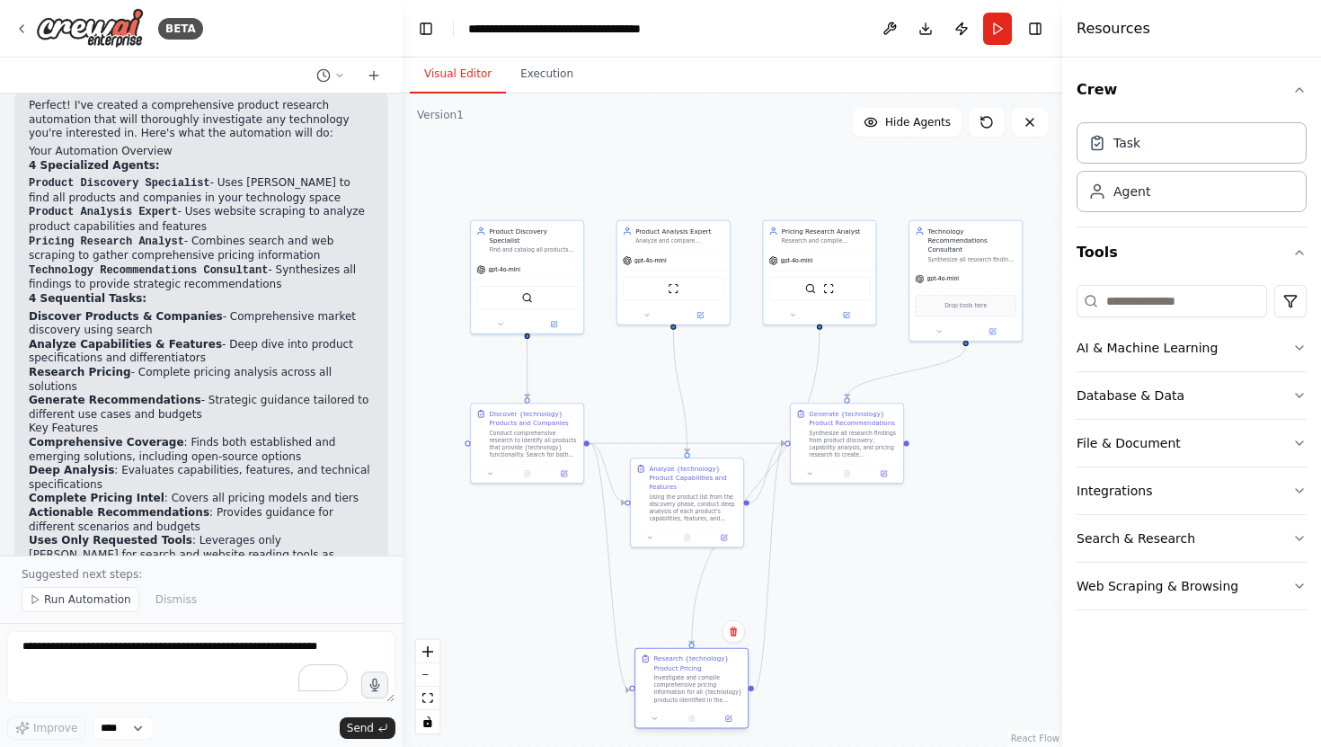
drag, startPoint x: 683, startPoint y: 571, endPoint x: 683, endPoint y: 678, distance: 106.9
click at [683, 679] on div "Investigate and compile comprehensive pricing information for all {technology} …" at bounding box center [697, 689] width 89 height 30
drag, startPoint x: 678, startPoint y: 526, endPoint x: 693, endPoint y: 406, distance: 120.5
click at [692, 406] on div "Analyze {technology} Product Capabilities and Features Using the product list f…" at bounding box center [700, 382] width 114 height 90
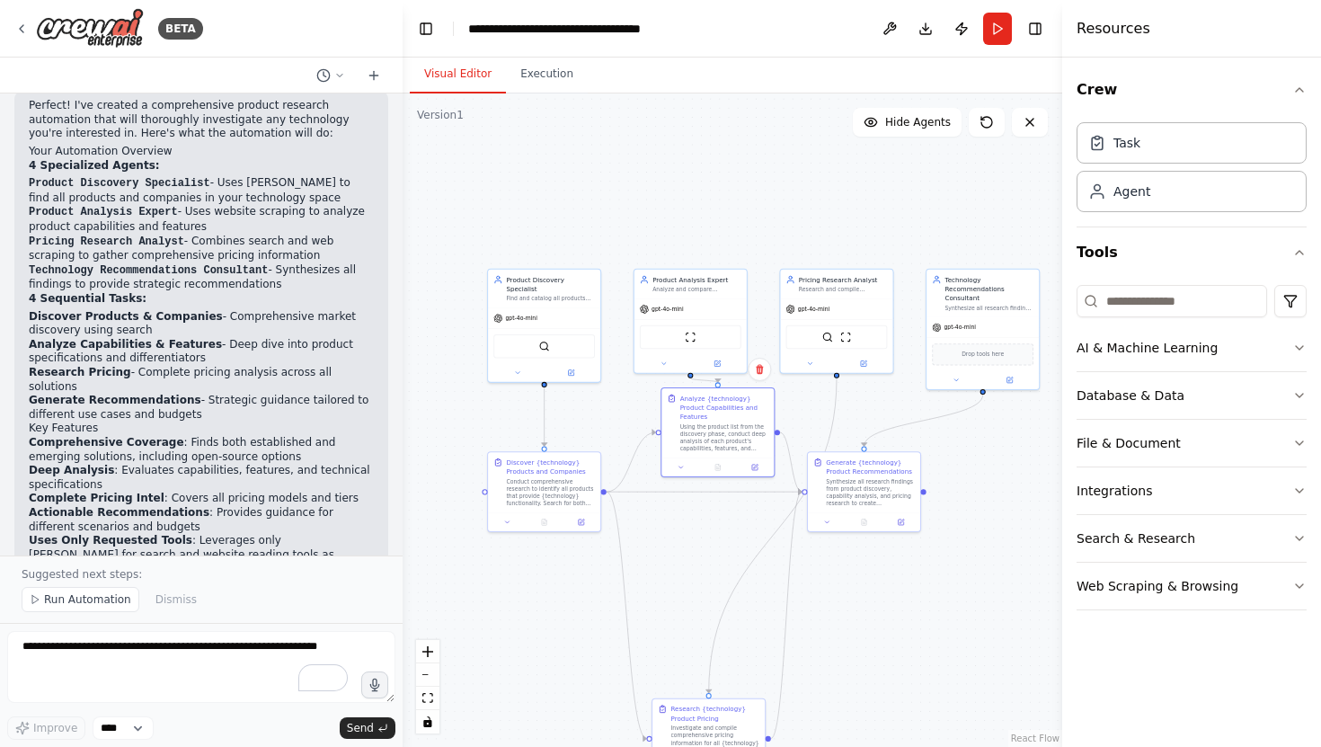
drag, startPoint x: 434, startPoint y: 189, endPoint x: 431, endPoint y: 232, distance: 43.2
click at [430, 232] on div ".deletable-edge-delete-btn { width: 20px; height: 20px; border: 0px solid #ffff…" at bounding box center [733, 419] width 660 height 653
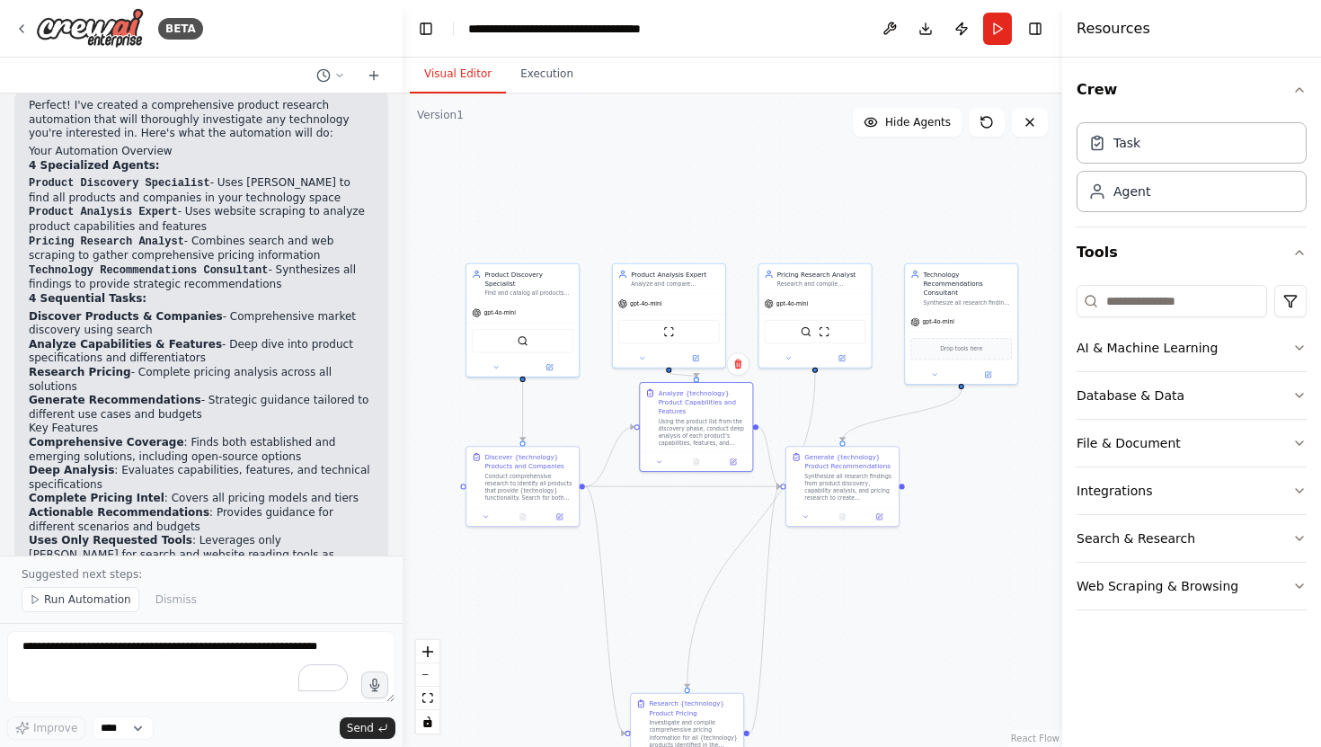
click at [435, 228] on div ".deletable-edge-delete-btn { width: 20px; height: 20px; border: 0px solid #ffff…" at bounding box center [733, 419] width 660 height 653
drag, startPoint x: 496, startPoint y: 284, endPoint x: 494, endPoint y: 170, distance: 114.1
click at [494, 178] on div "Find and catalog all products that provide {technology} functionality, identify…" at bounding box center [528, 181] width 89 height 7
drag, startPoint x: 657, startPoint y: 298, endPoint x: 656, endPoint y: 182, distance: 115.9
click at [656, 182] on span "gpt-4o-mini" at bounding box center [645, 183] width 31 height 7
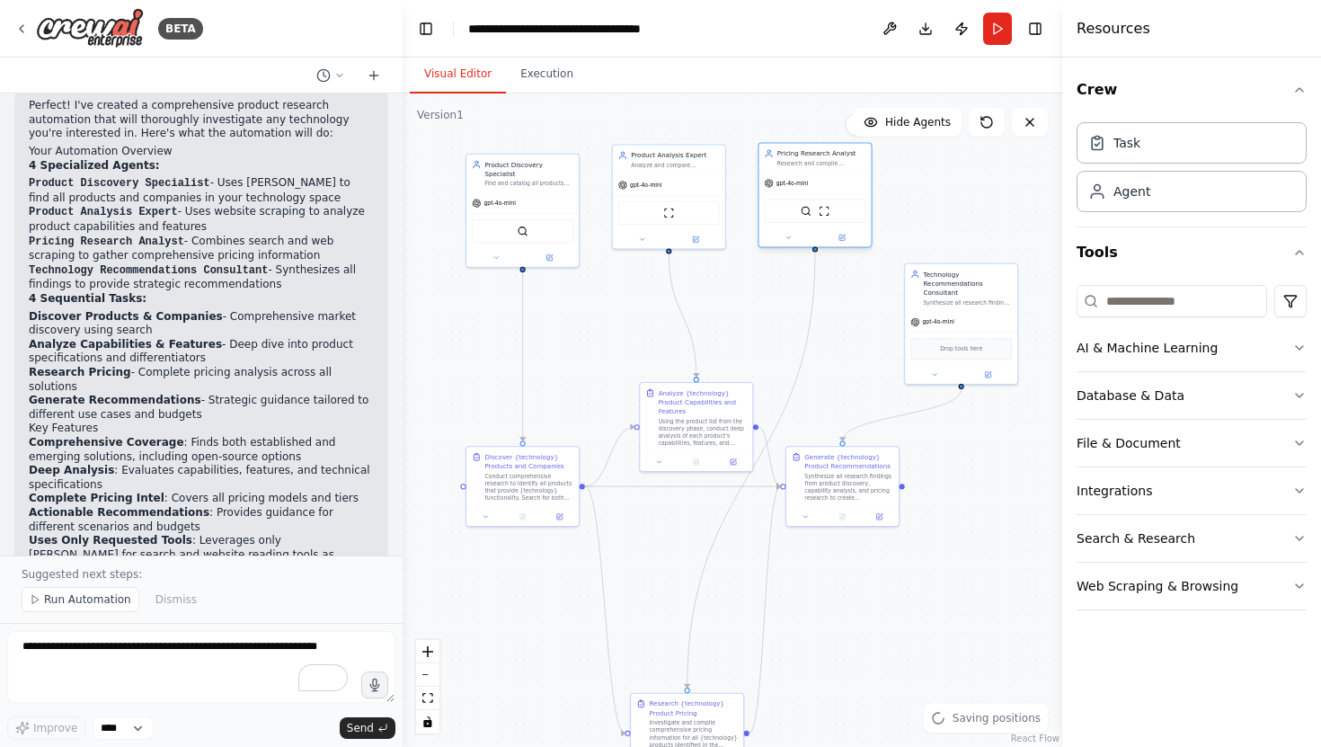
drag, startPoint x: 796, startPoint y: 305, endPoint x: 795, endPoint y: 179, distance: 125.8
click at [795, 180] on span "gpt-4o-mini" at bounding box center [791, 183] width 31 height 7
drag, startPoint x: 944, startPoint y: 332, endPoint x: 945, endPoint y: 211, distance: 121.3
click at [945, 211] on div "Drop tools here" at bounding box center [961, 227] width 112 height 33
click at [572, 202] on div "SerperDevTool" at bounding box center [522, 219] width 112 height 35
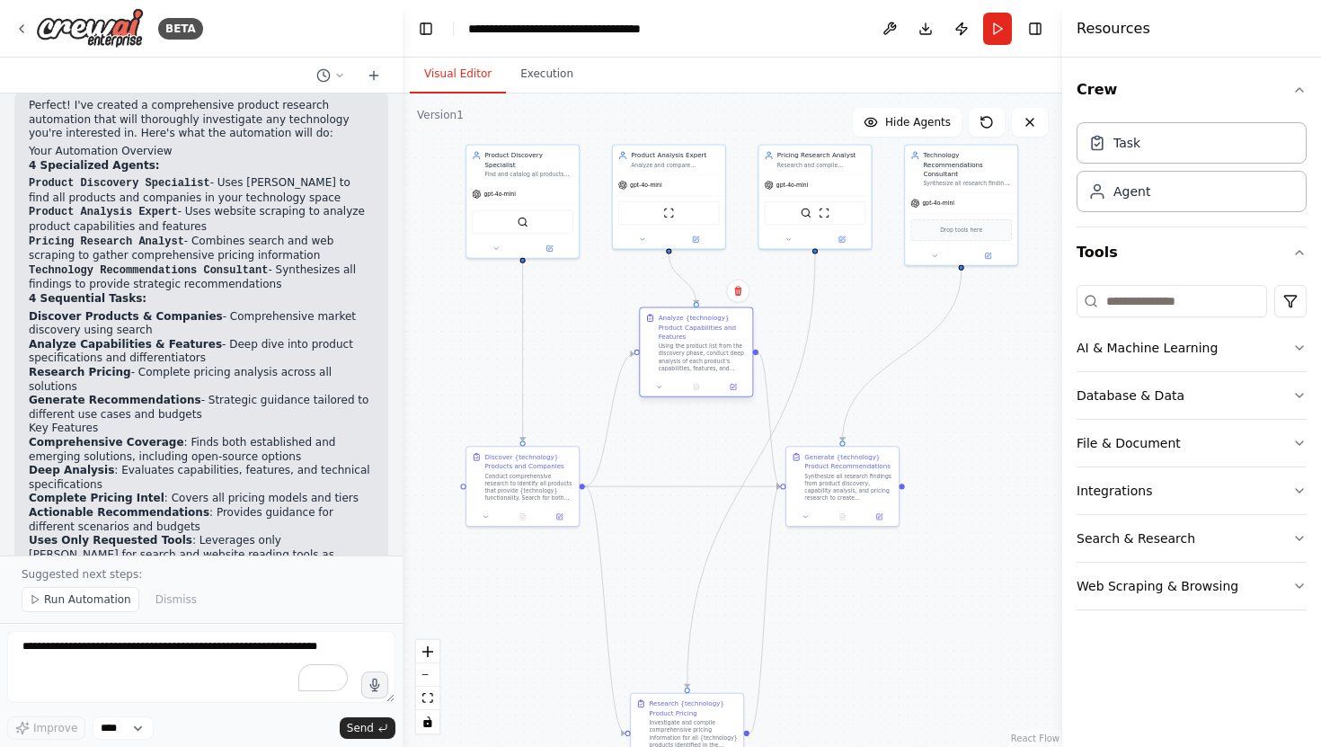
drag, startPoint x: 692, startPoint y: 401, endPoint x: 692, endPoint y: 323, distance: 77.3
click at [692, 323] on div "Analyze {technology} Product Capabilities and Features" at bounding box center [703, 328] width 89 height 28
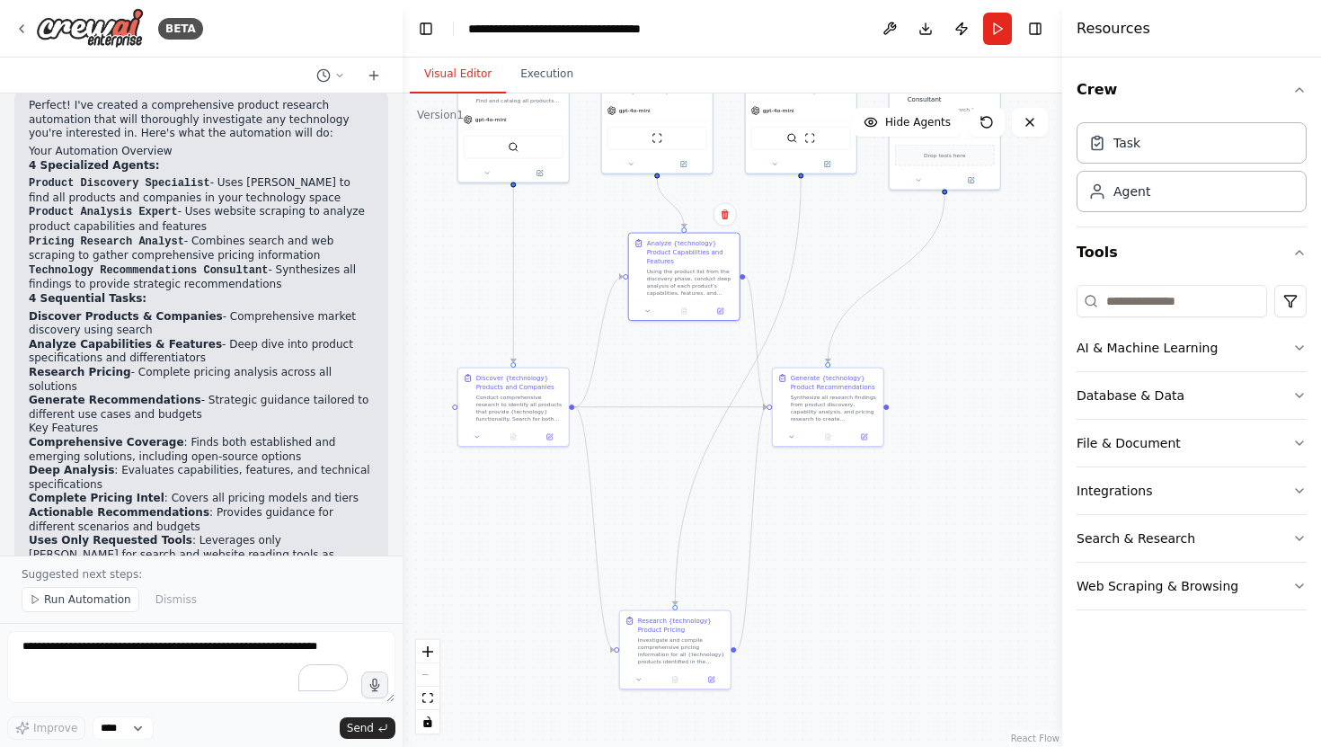
drag, startPoint x: 659, startPoint y: 563, endPoint x: 645, endPoint y: 478, distance: 86.4
click at [644, 478] on div ".deletable-edge-delete-btn { width: 20px; height: 20px; border: 0px solid #ffff…" at bounding box center [733, 419] width 660 height 653
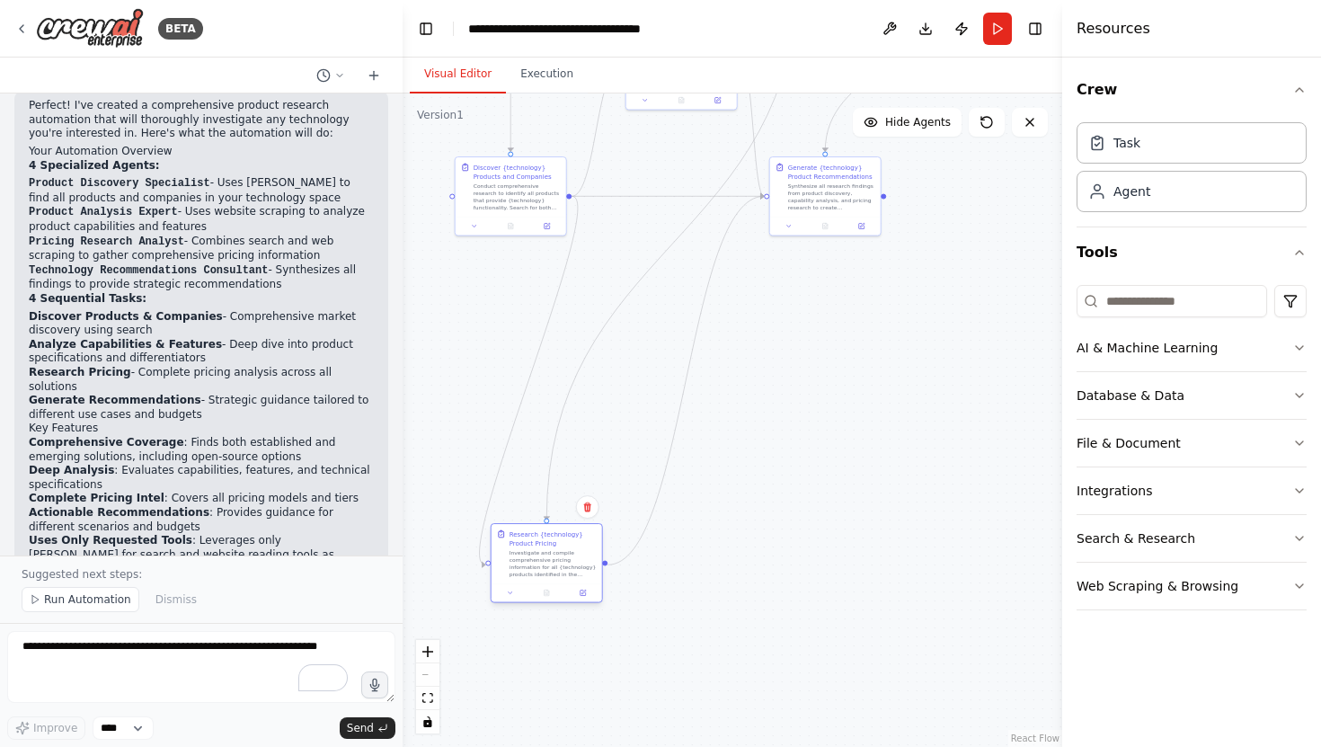
drag, startPoint x: 666, startPoint y: 660, endPoint x: 542, endPoint y: 580, distance: 147.6
click at [541, 579] on div "Research {technology} Product Pricing Investigate and compile comprehensive pri…" at bounding box center [547, 553] width 111 height 59
click at [841, 463] on div ".deletable-edge-delete-btn { width: 20px; height: 20px; border: 0px solid #ffff…" at bounding box center [733, 419] width 660 height 653
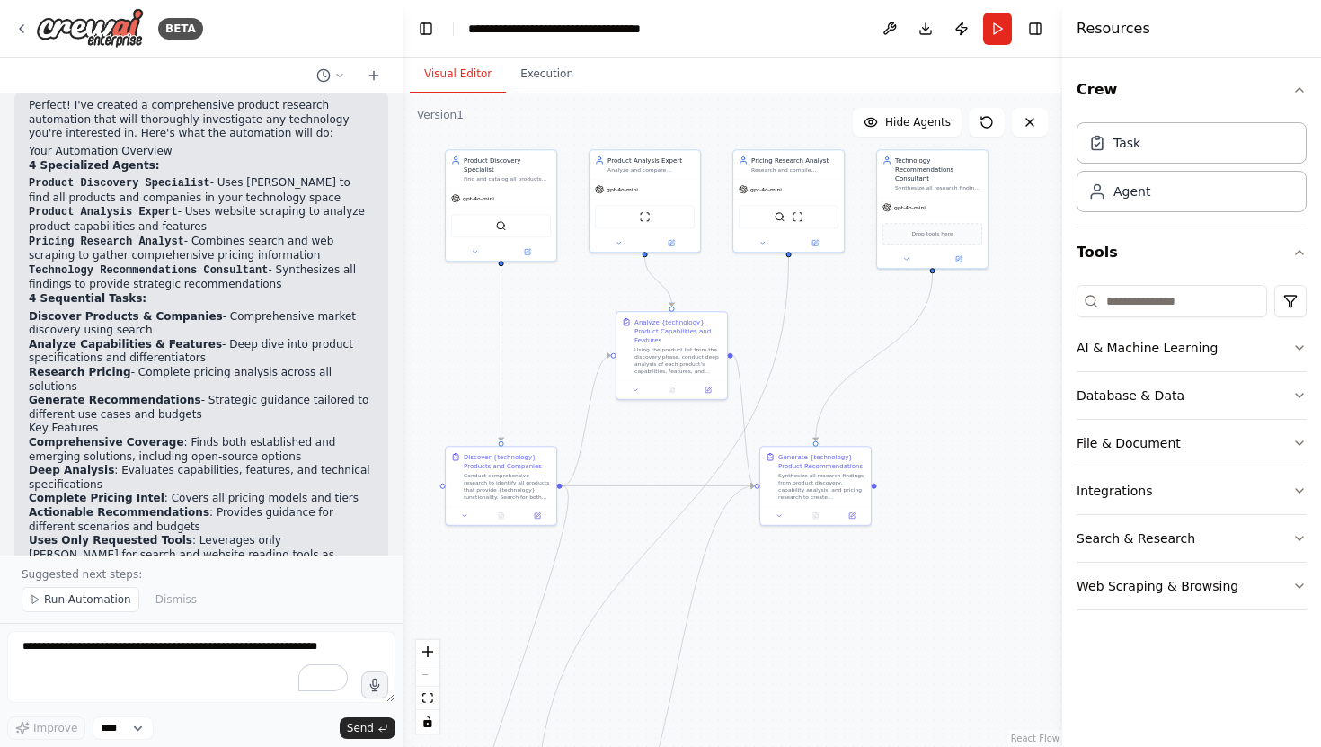
drag, startPoint x: 760, startPoint y: 323, endPoint x: 754, endPoint y: 602, distance: 279.5
click at [749, 609] on div ".deletable-edge-delete-btn { width: 20px; height: 20px; border: 0px solid #ffff…" at bounding box center [733, 419] width 660 height 653
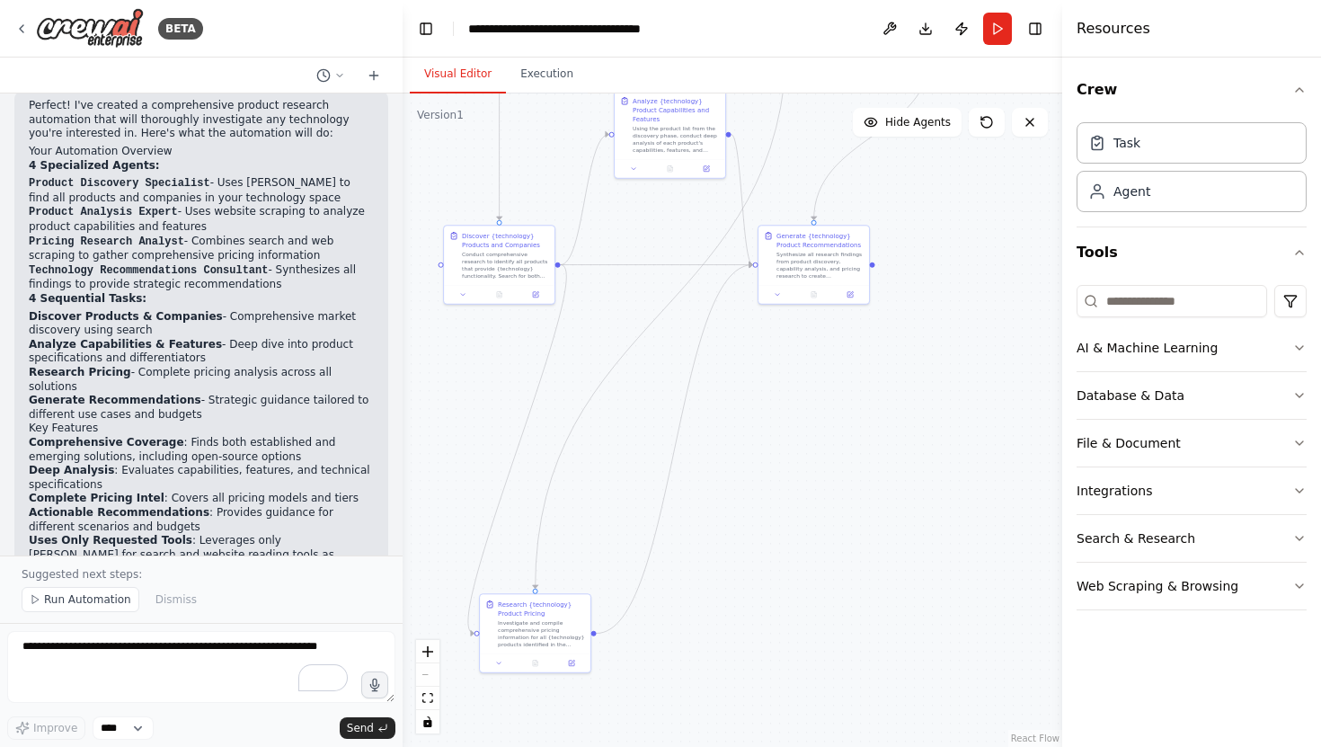
drag, startPoint x: 806, startPoint y: 583, endPoint x: 806, endPoint y: 366, distance: 217.5
click at [806, 366] on div ".deletable-edge-delete-btn { width: 20px; height: 20px; border: 0px solid #ffff…" at bounding box center [733, 419] width 660 height 653
drag, startPoint x: 519, startPoint y: 643, endPoint x: 640, endPoint y: 408, distance: 264.4
click at [640, 408] on div "Investigate and compile comprehensive pricing information for all {technology} …" at bounding box center [658, 398] width 87 height 29
click at [801, 412] on div ".deletable-edge-delete-btn { width: 20px; height: 20px; border: 0px solid #ffff…" at bounding box center [733, 419] width 660 height 653
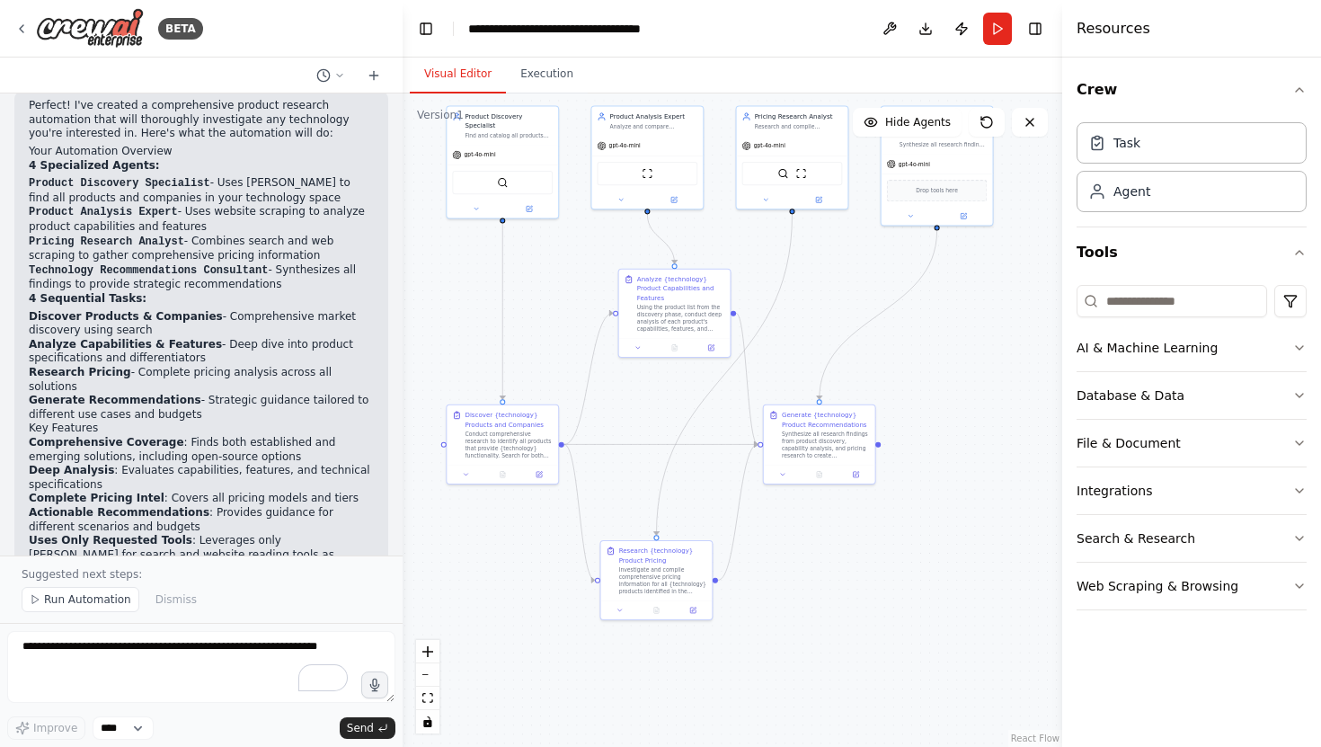
drag, startPoint x: 801, startPoint y: 412, endPoint x: 806, endPoint y: 592, distance: 180.7
click at [806, 592] on div ".deletable-edge-delete-btn { width: 20px; height: 20px; border: 0px solid #ffff…" at bounding box center [733, 419] width 660 height 653
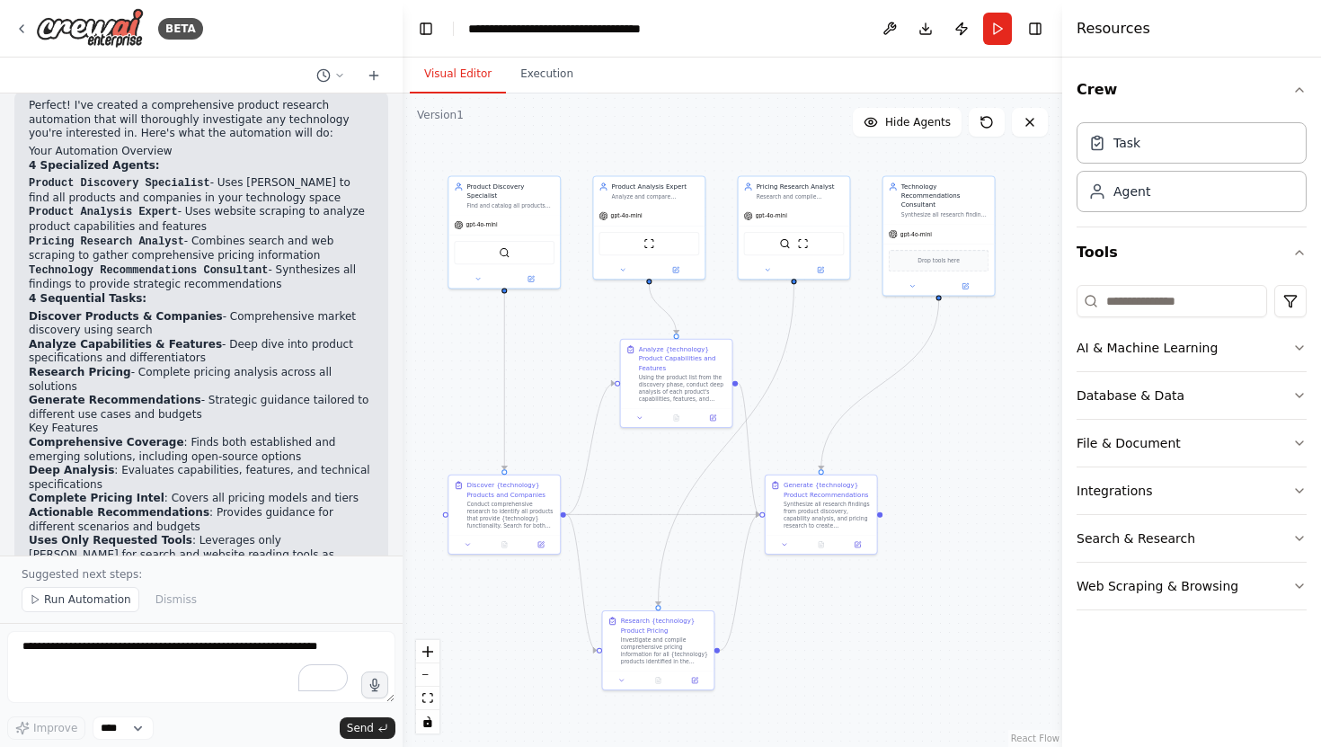
drag, startPoint x: 863, startPoint y: 616, endPoint x: 864, endPoint y: 686, distance: 70.1
click at [864, 686] on div ".deletable-edge-delete-btn { width: 20px; height: 20px; border: 0px solid #ffff…" at bounding box center [733, 419] width 660 height 653
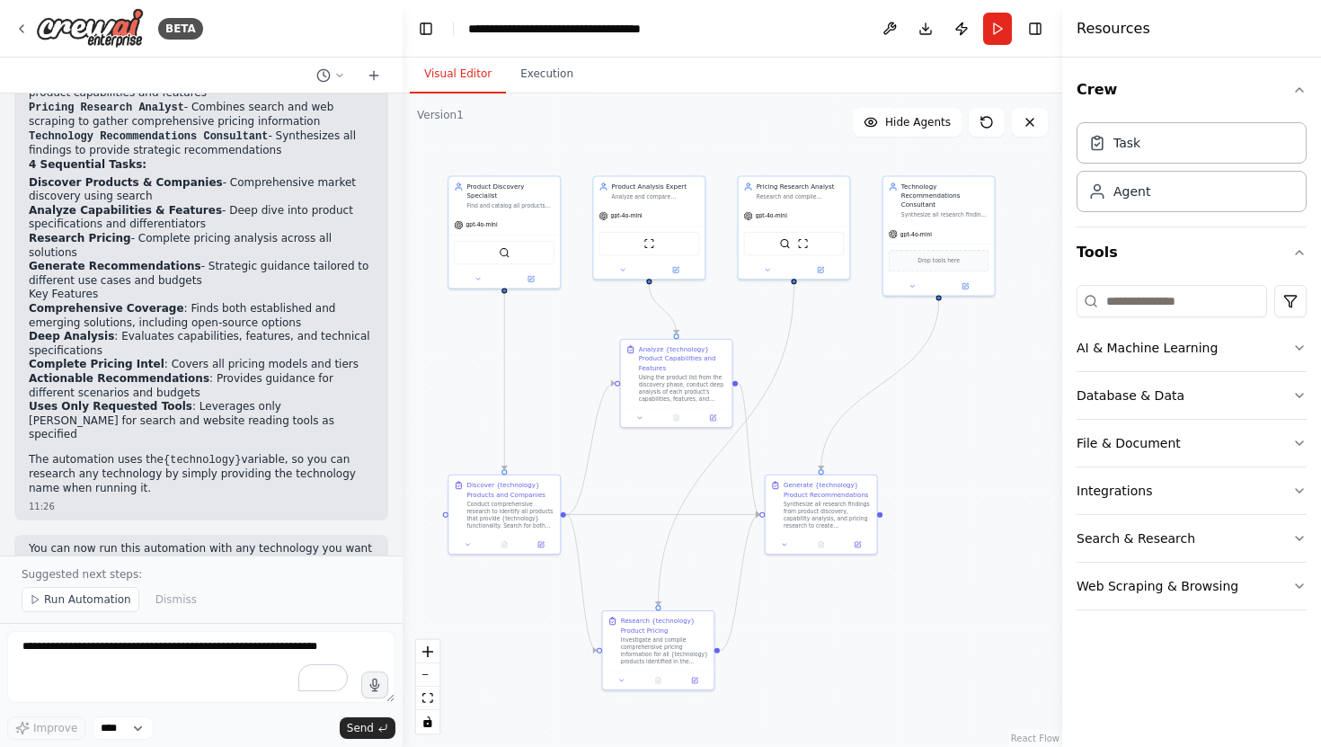
scroll to position [1424, 0]
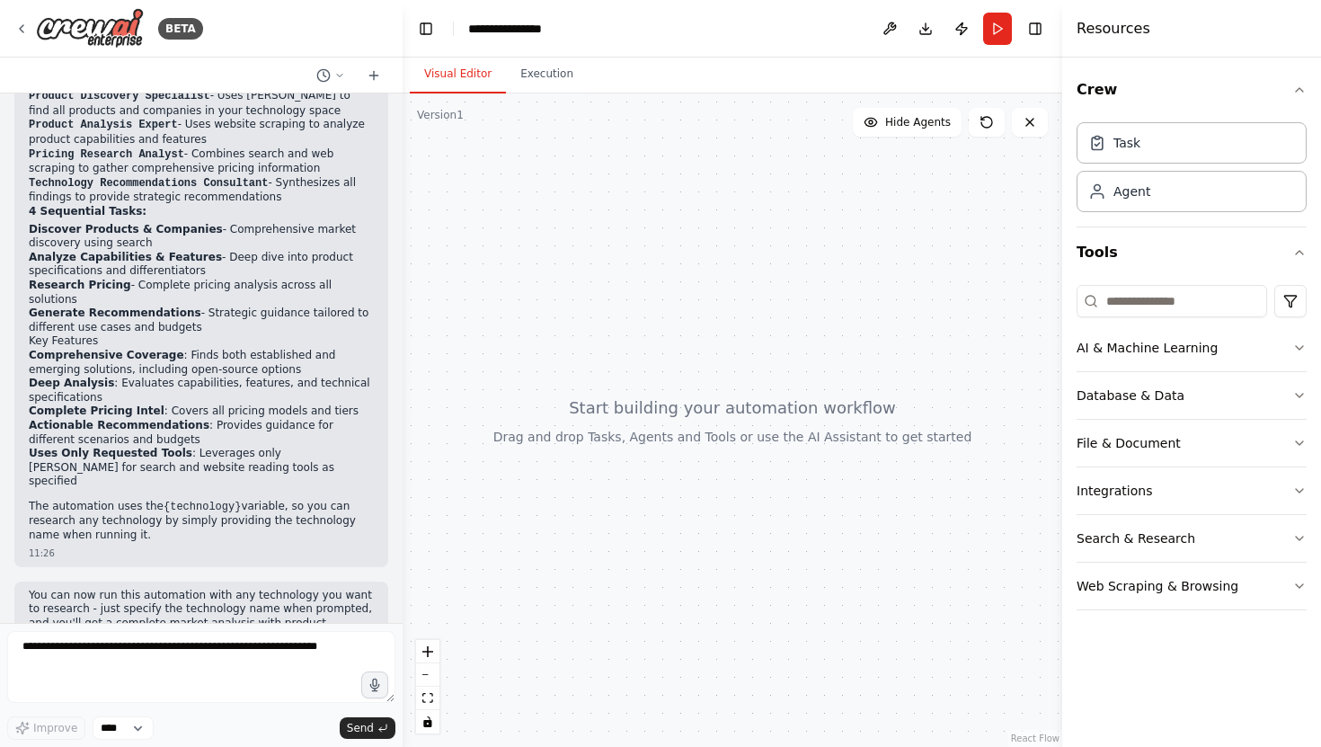
click at [172, 464] on div "11:26" at bounding box center [201, 552] width 345 height 13
click at [169, 464] on p "You can now run this automation with any technology you want to research - just…" at bounding box center [201, 624] width 345 height 70
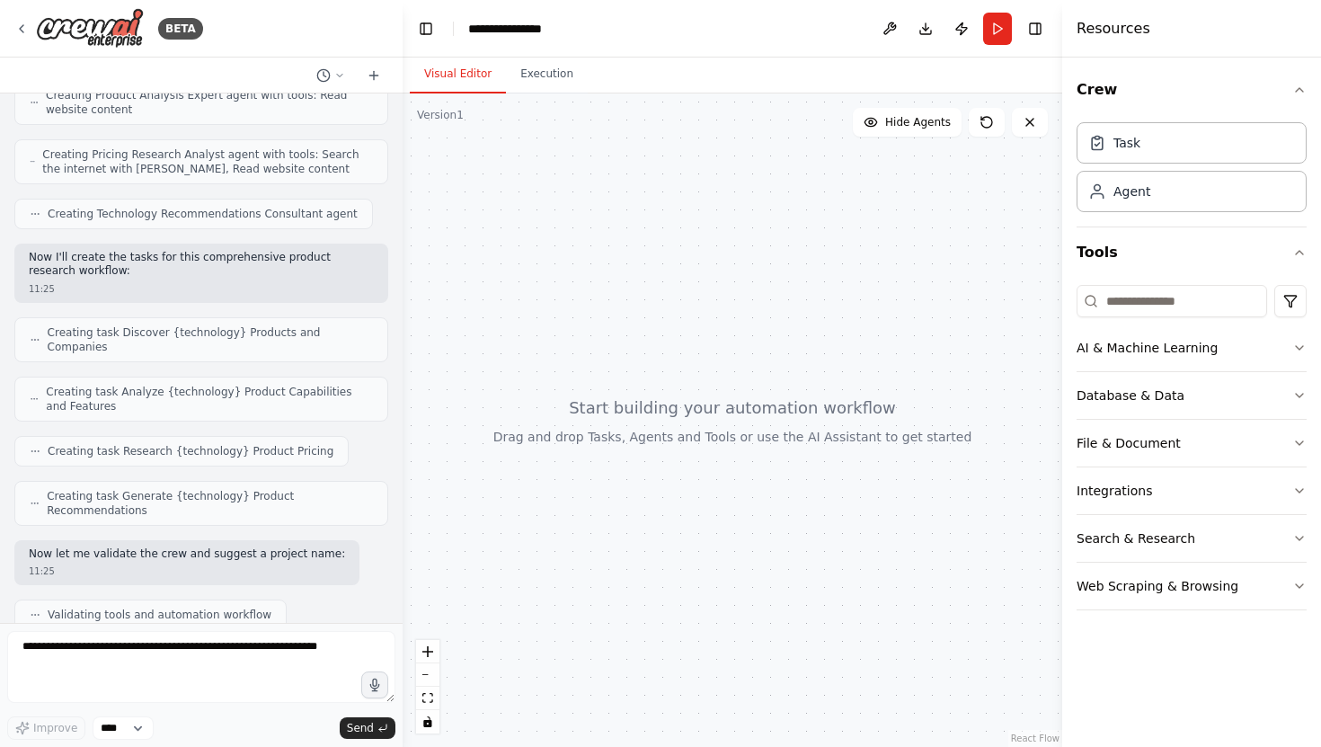
scroll to position [1361, 0]
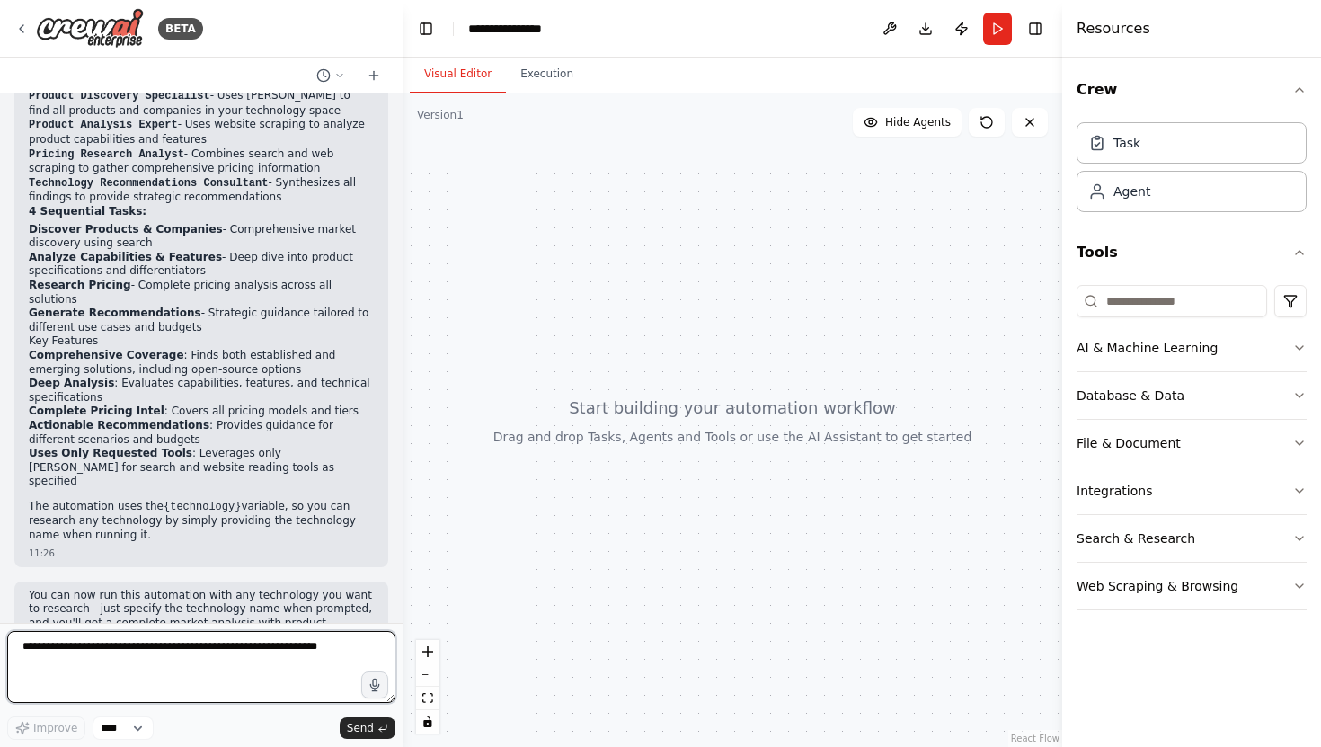
click at [164, 464] on textarea at bounding box center [201, 667] width 388 height 72
click at [663, 325] on div at bounding box center [733, 419] width 660 height 653
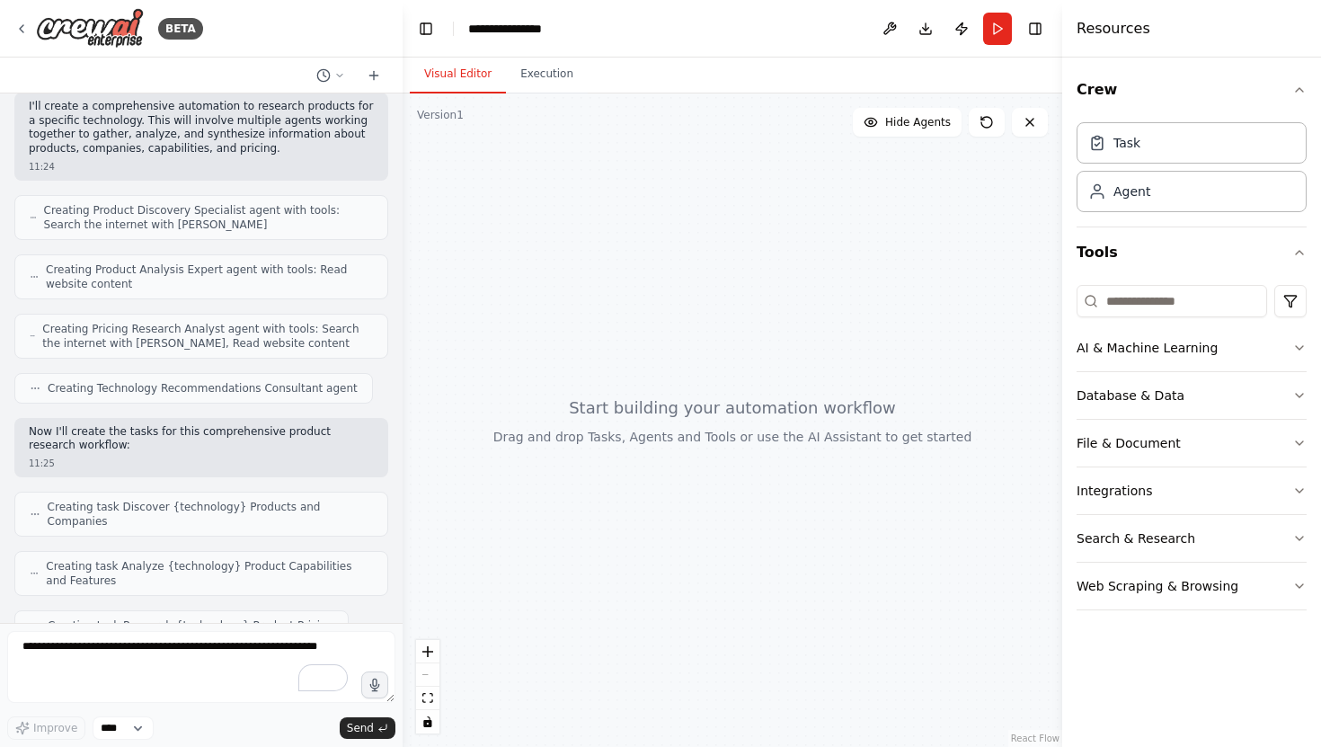
scroll to position [0, 0]
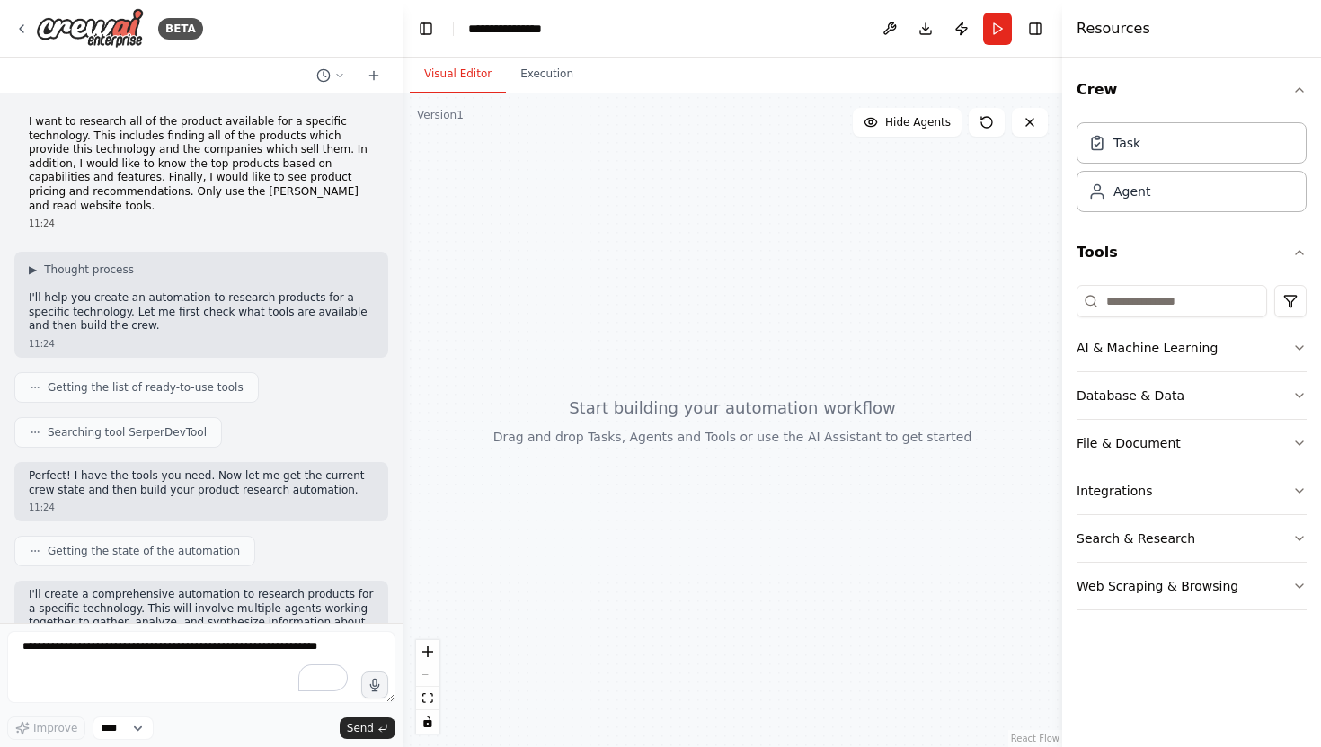
click at [122, 146] on p "I want to research all of the product available for a specific technology. This…" at bounding box center [201, 164] width 345 height 98
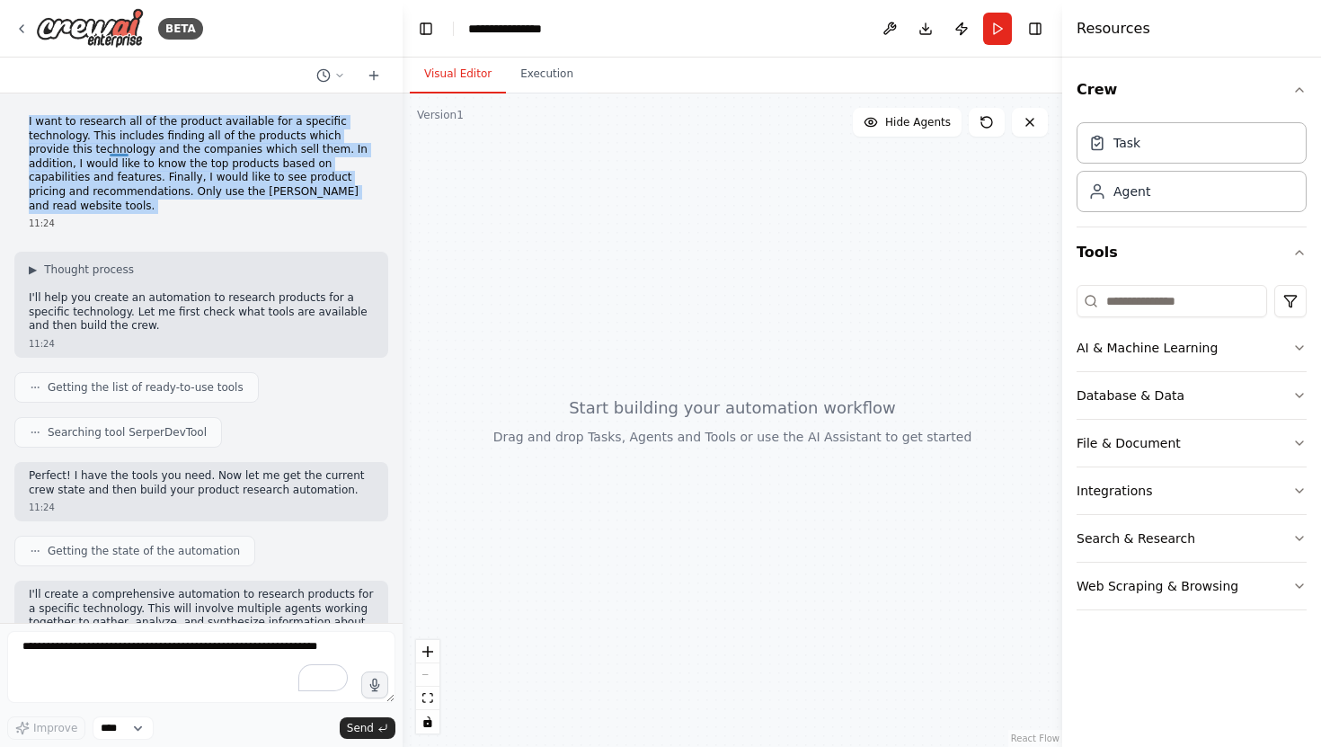
click at [122, 146] on p "I want to research all of the product available for a specific technology. This…" at bounding box center [201, 164] width 345 height 98
copy p "I want to research all of the product available for a specific technology. This…"
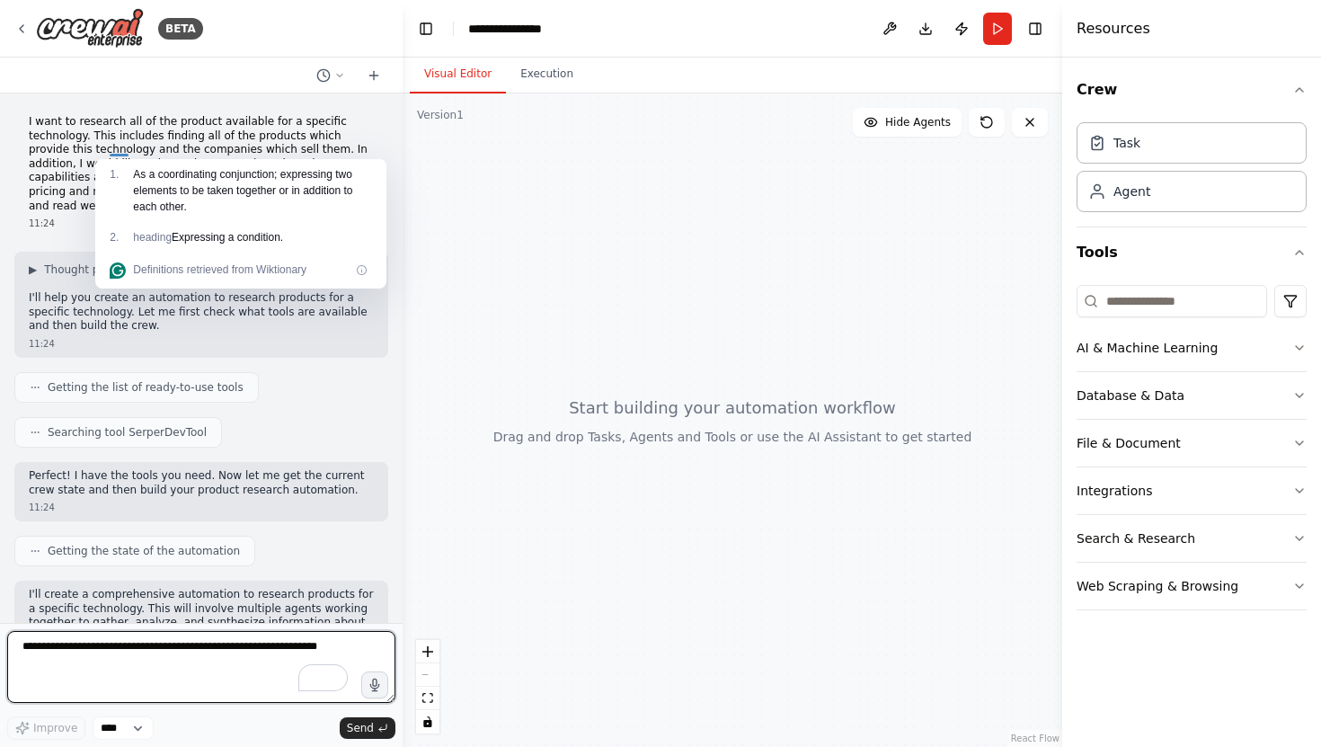
click at [96, 464] on textarea "To enrich screen reader interactions, please activate Accessibility in Grammarl…" at bounding box center [201, 667] width 388 height 72
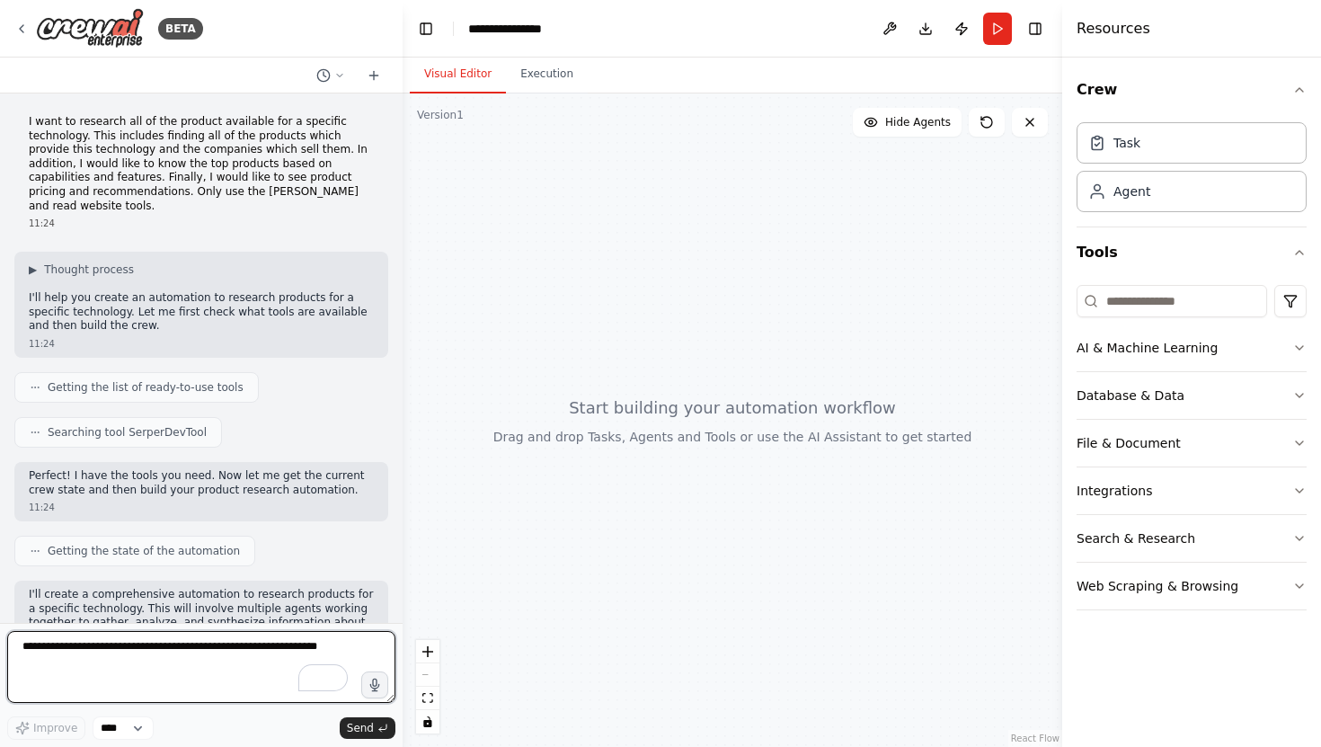
paste textarea "**********"
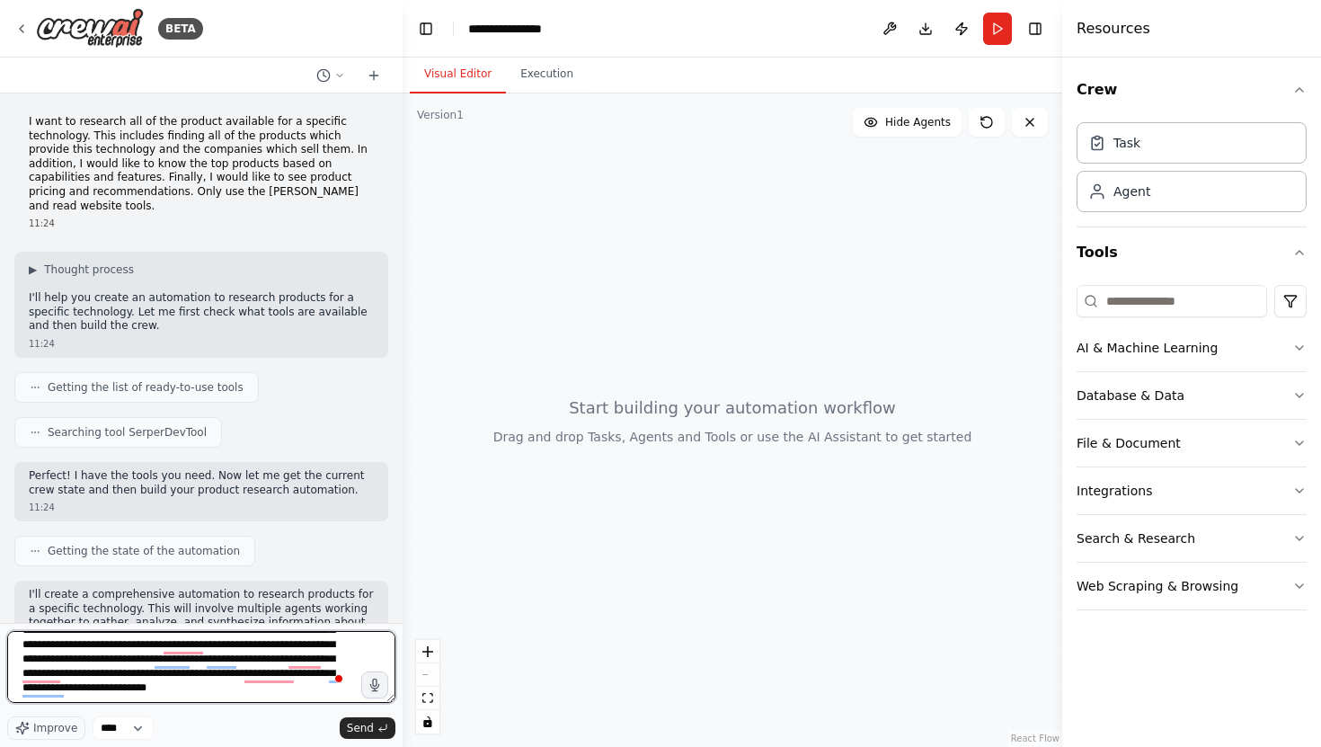
scroll to position [45, 0]
type textarea "**********"
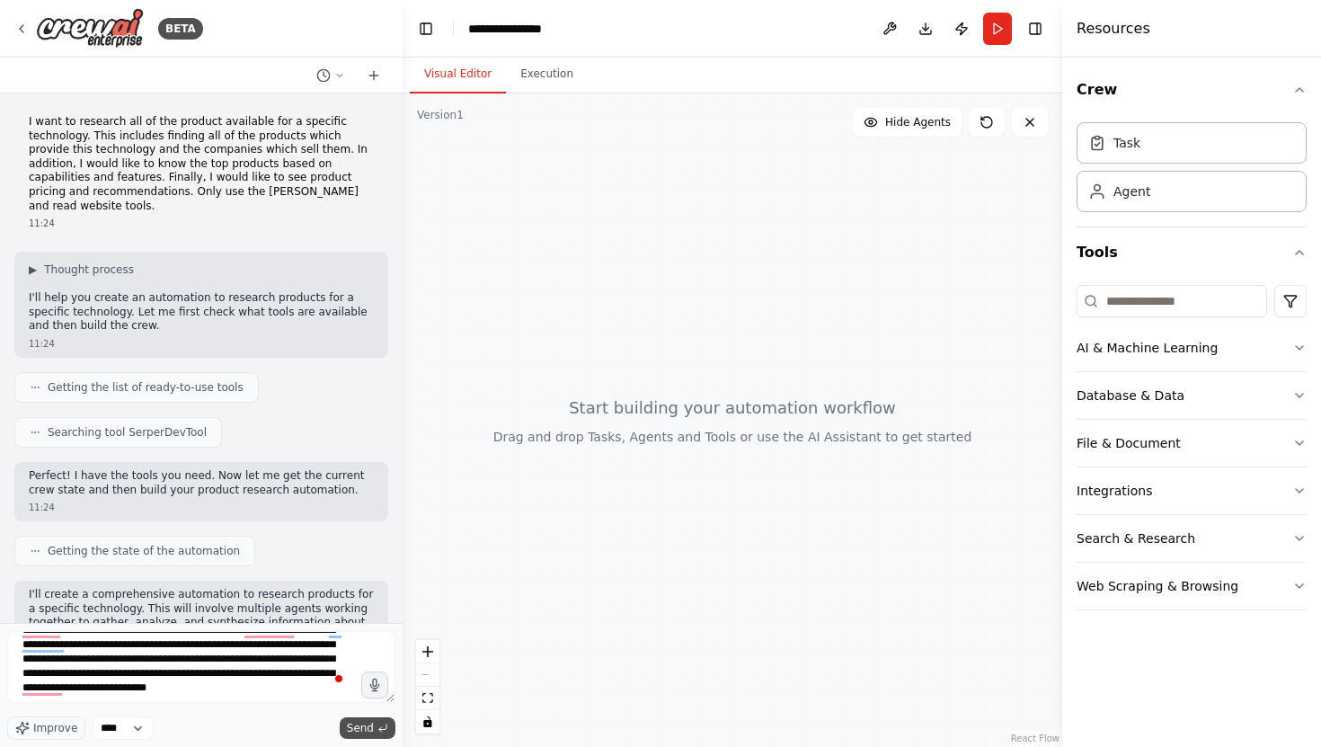
click at [373, 464] on span "Send" at bounding box center [360, 728] width 27 height 14
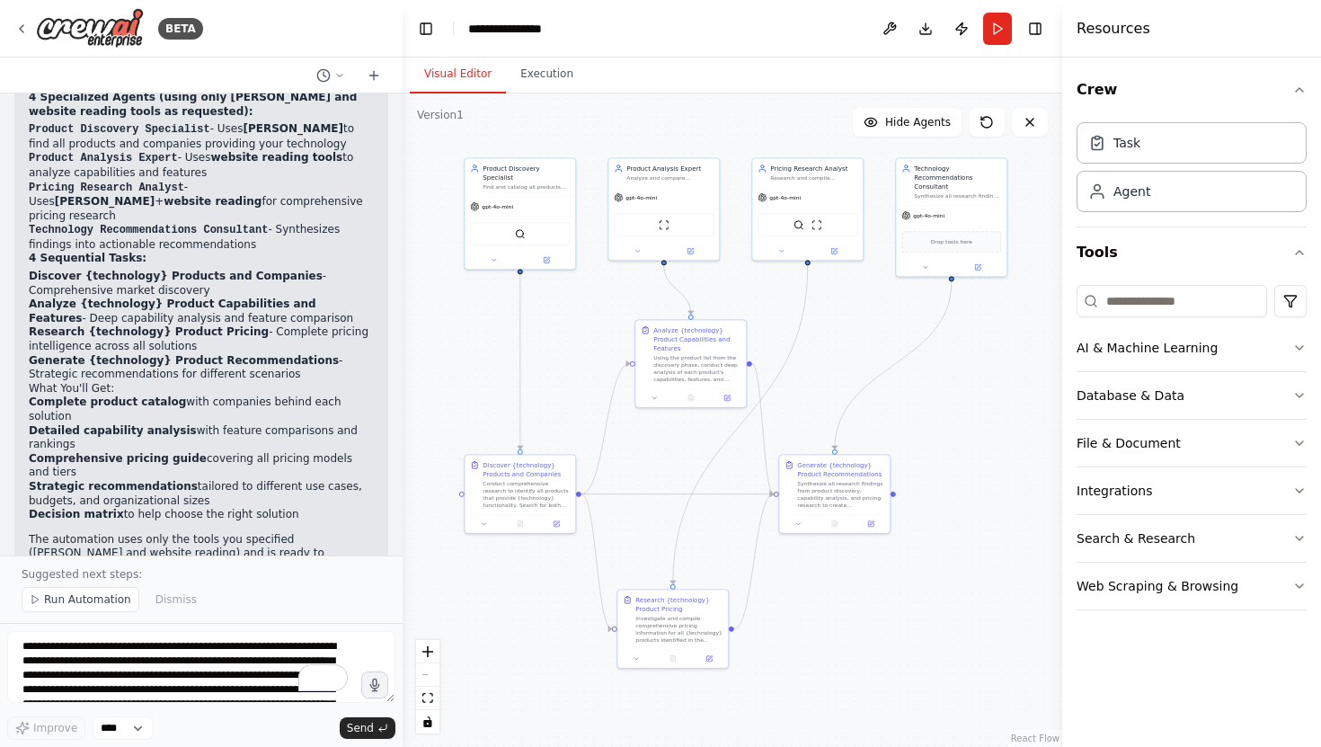
scroll to position [2357, 0]
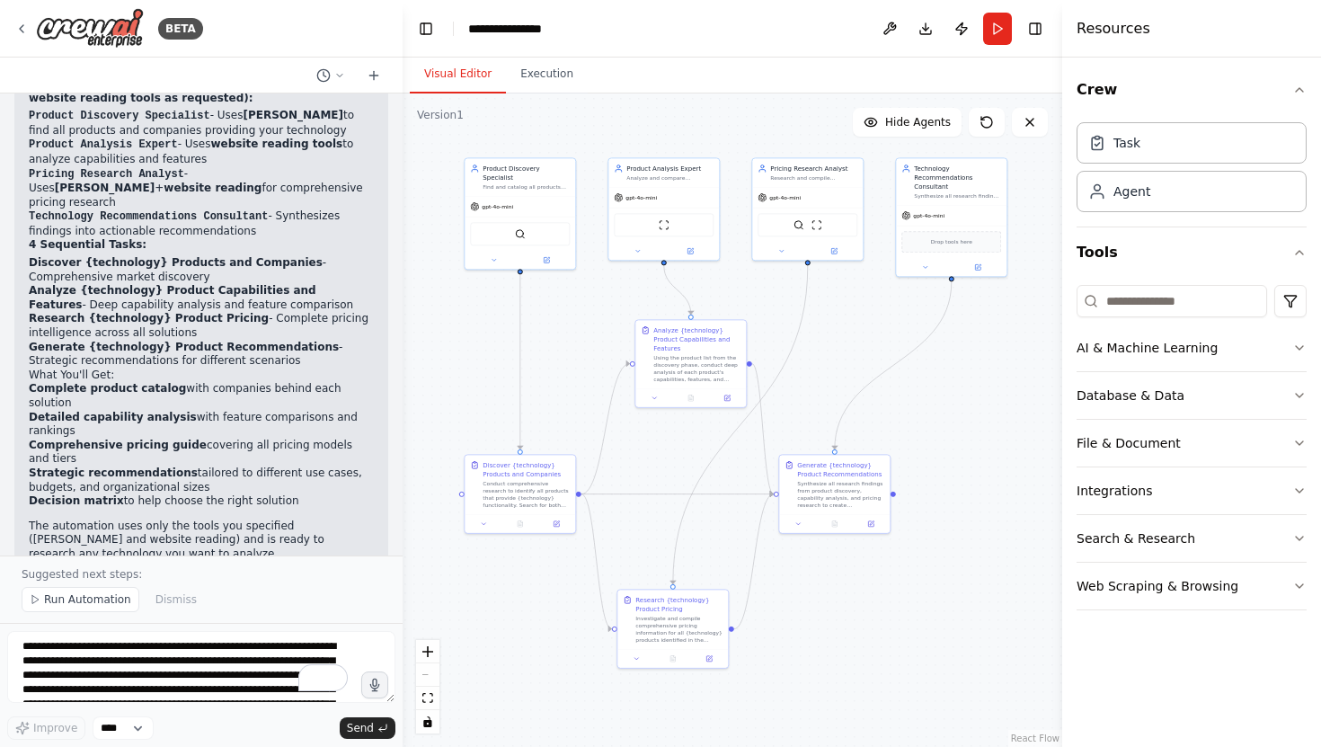
drag, startPoint x: 619, startPoint y: 323, endPoint x: 506, endPoint y: 342, distance: 114.8
click at [506, 342] on div ".deletable-edge-delete-btn { width: 20px; height: 20px; border: 0px solid #ffff…" at bounding box center [733, 419] width 660 height 653
click at [571, 31] on icon "breadcrumb" at bounding box center [575, 29] width 14 height 14
click at [574, 22] on icon "breadcrumb" at bounding box center [575, 29] width 14 height 14
click at [574, 32] on icon "breadcrumb" at bounding box center [575, 29] width 14 height 14
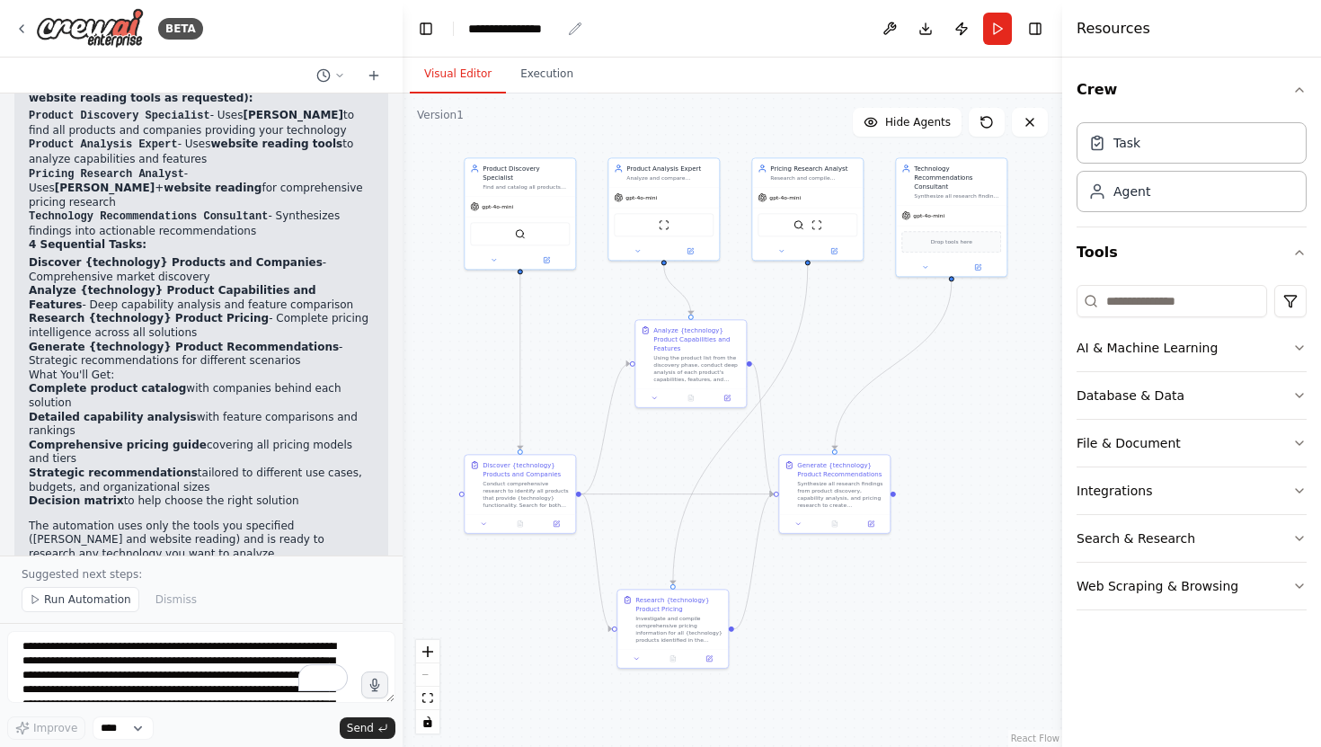
click at [574, 24] on icon "breadcrumb" at bounding box center [575, 29] width 14 height 14
click at [545, 24] on div "**********" at bounding box center [514, 29] width 93 height 18
click at [545, 24] on div "**********" at bounding box center [535, 29] width 135 height 18
click at [531, 27] on div "**********" at bounding box center [535, 29] width 135 height 18
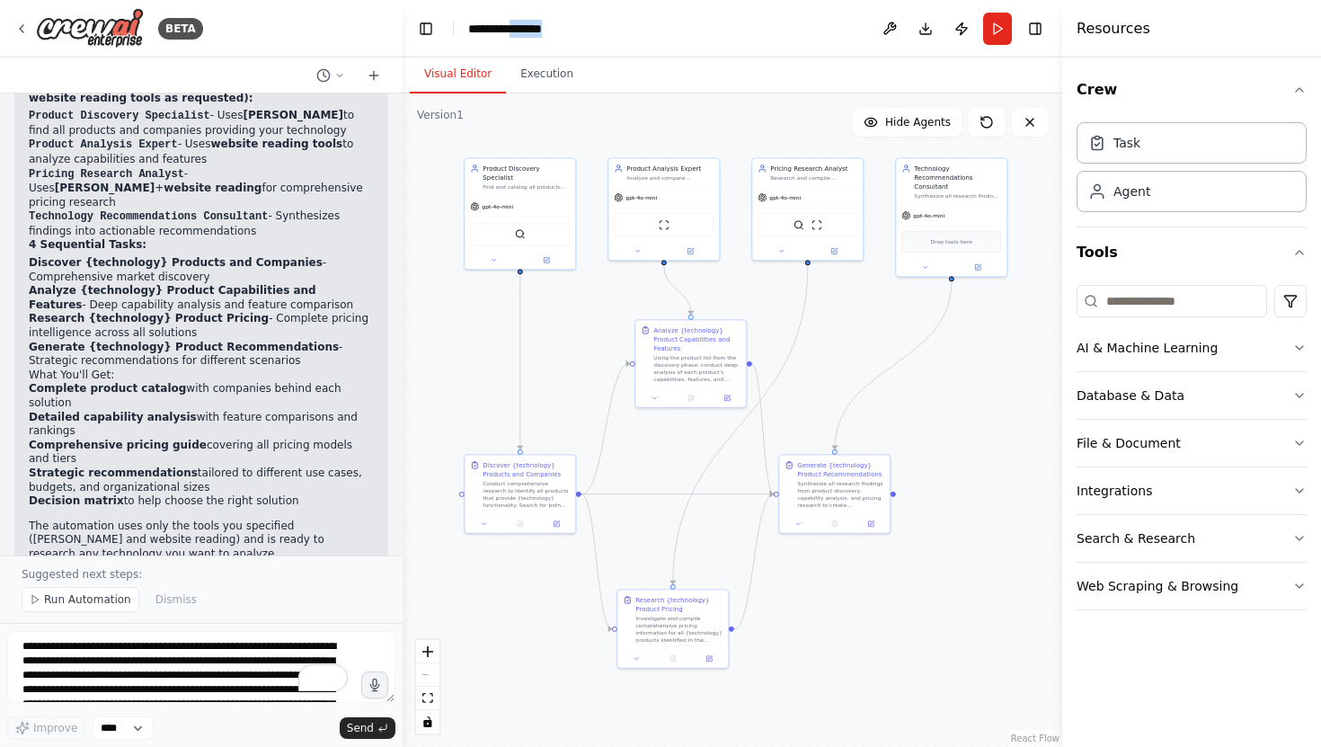
click at [531, 27] on div "**********" at bounding box center [535, 29] width 135 height 18
click at [554, 35] on div "**********" at bounding box center [535, 29] width 135 height 18
click at [567, 32] on div "**********" at bounding box center [535, 29] width 135 height 18
click at [971, 368] on div ".deletable-edge-delete-btn { width: 20px; height: 20px; border: 0px solid #ffff…" at bounding box center [733, 419] width 660 height 653
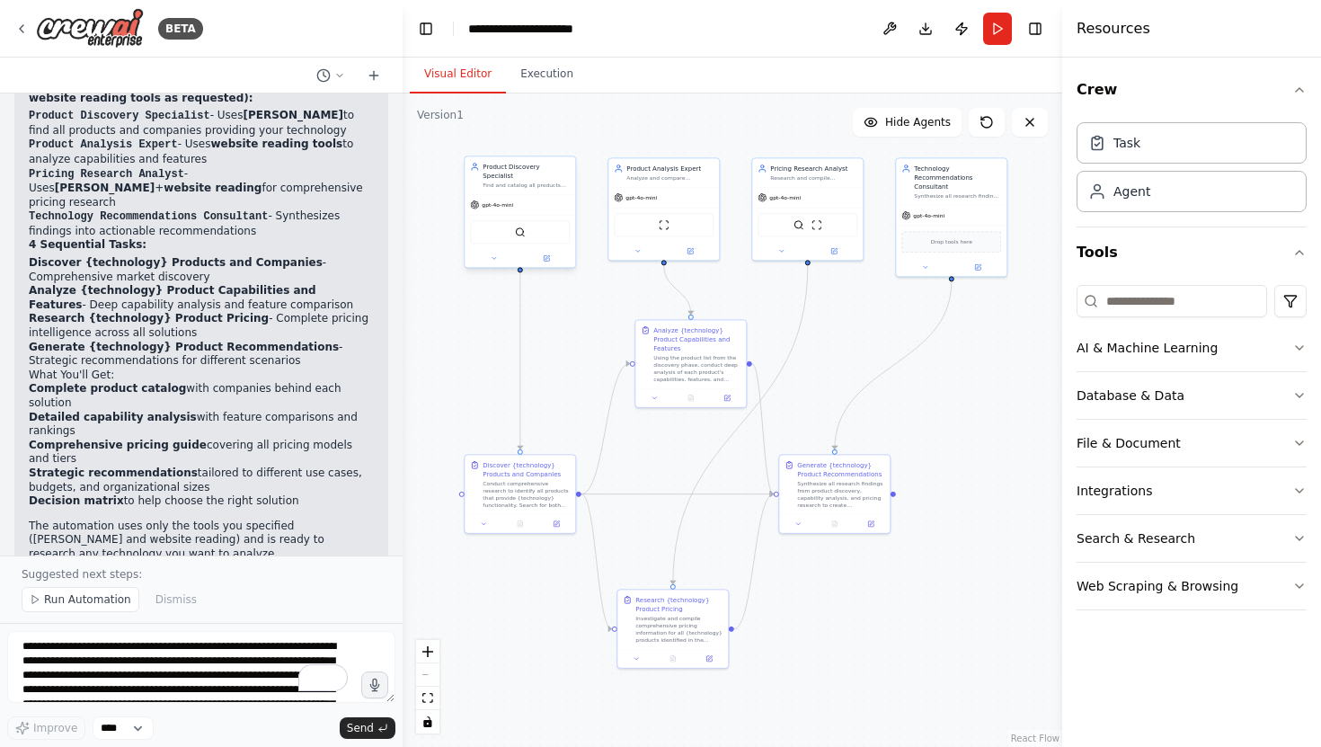
click at [535, 201] on div "gpt-4o-mini" at bounding box center [520, 205] width 111 height 20
click at [554, 195] on div "gpt-4o-mini" at bounding box center [520, 205] width 111 height 20
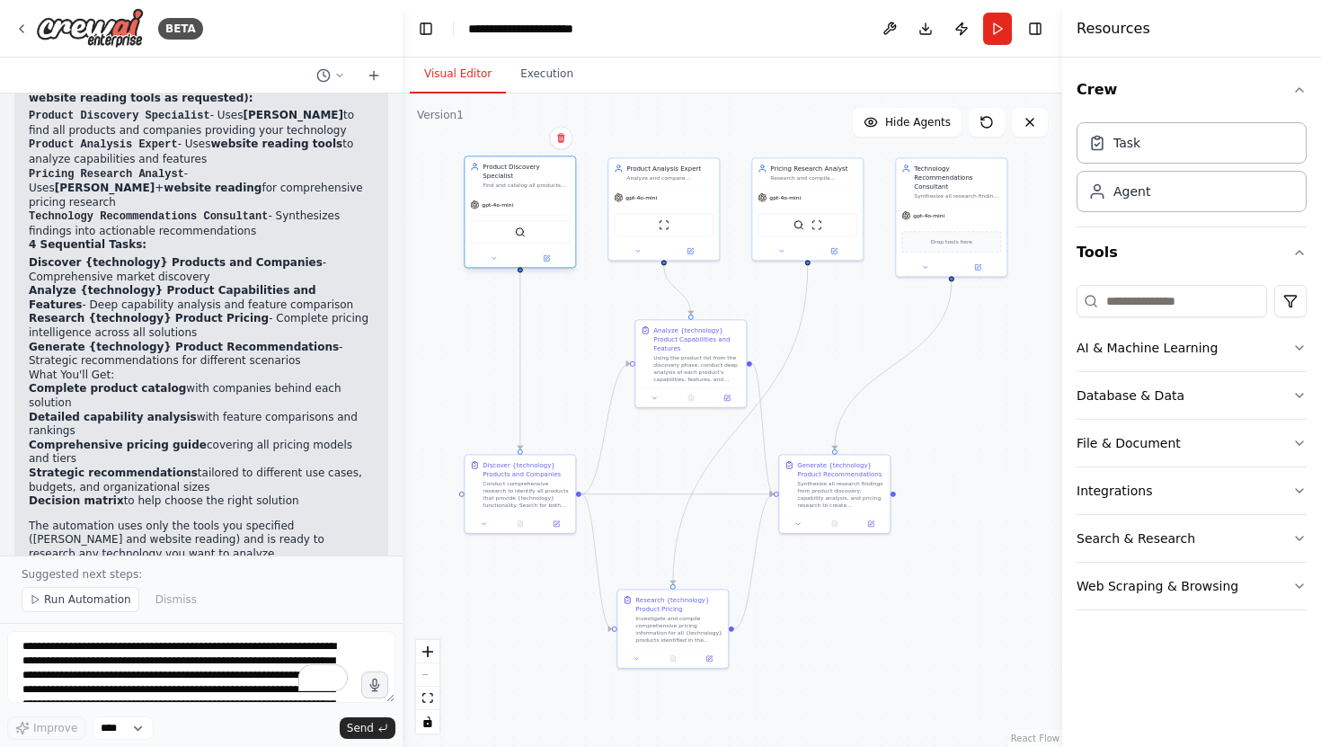
click at [517, 195] on div "gpt-4o-mini" at bounding box center [520, 205] width 111 height 20
click at [517, 226] on img at bounding box center [520, 231] width 11 height 11
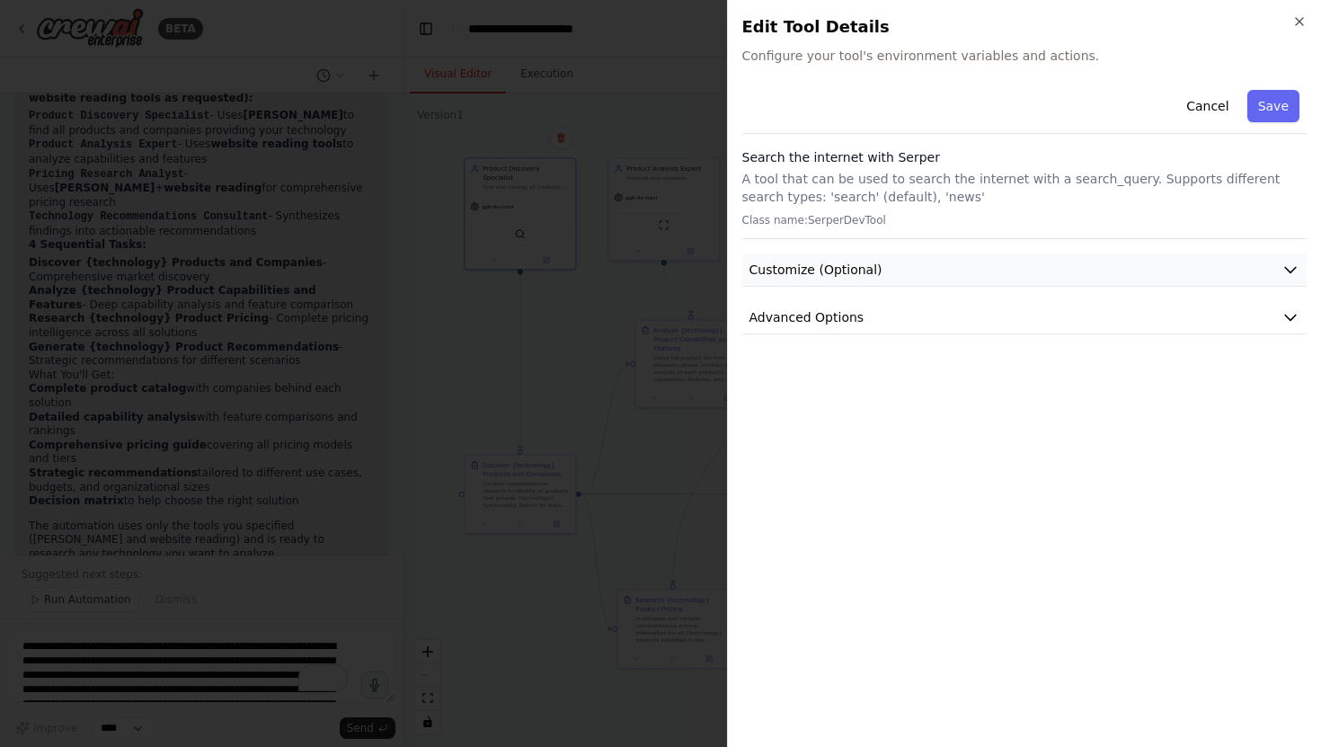
click at [918, 277] on button "Customize (Optional)" at bounding box center [1024, 269] width 565 height 33
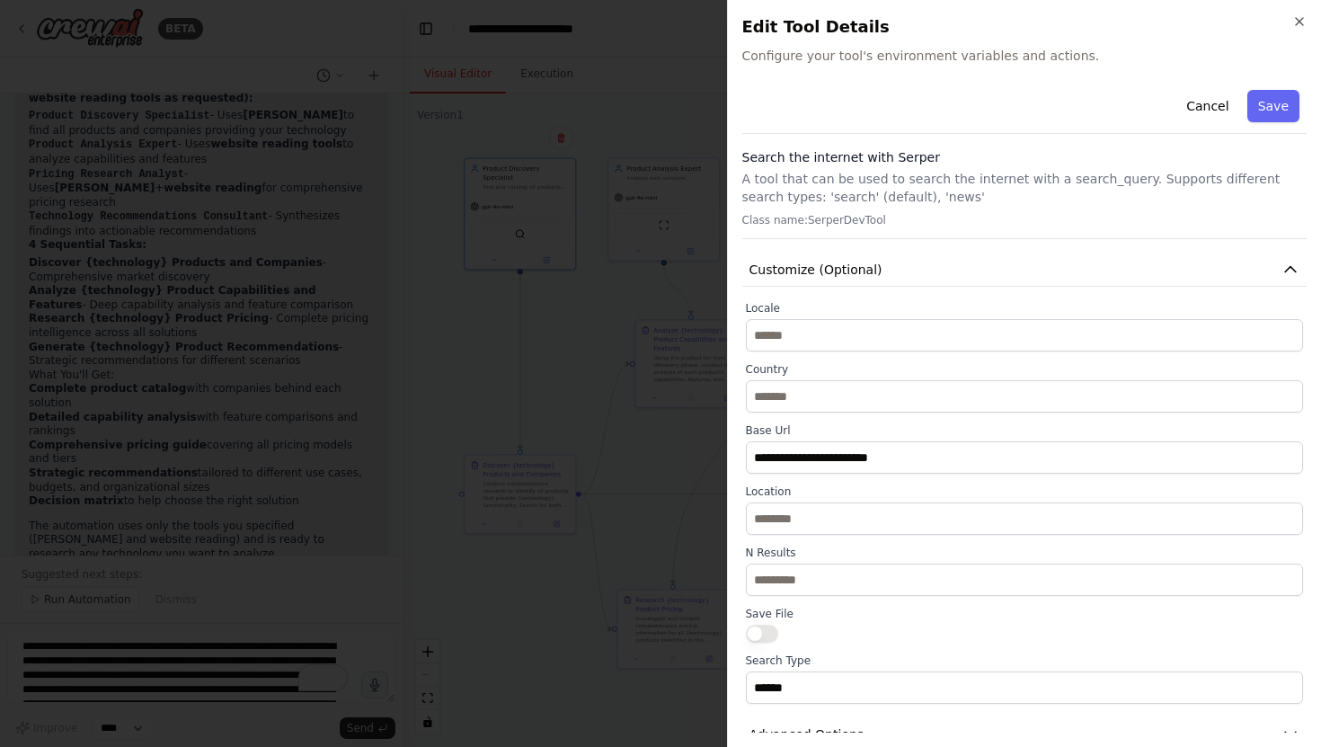
drag, startPoint x: 918, startPoint y: 277, endPoint x: 928, endPoint y: 206, distance: 71.7
click at [928, 206] on div "**********" at bounding box center [1024, 417] width 565 height 669
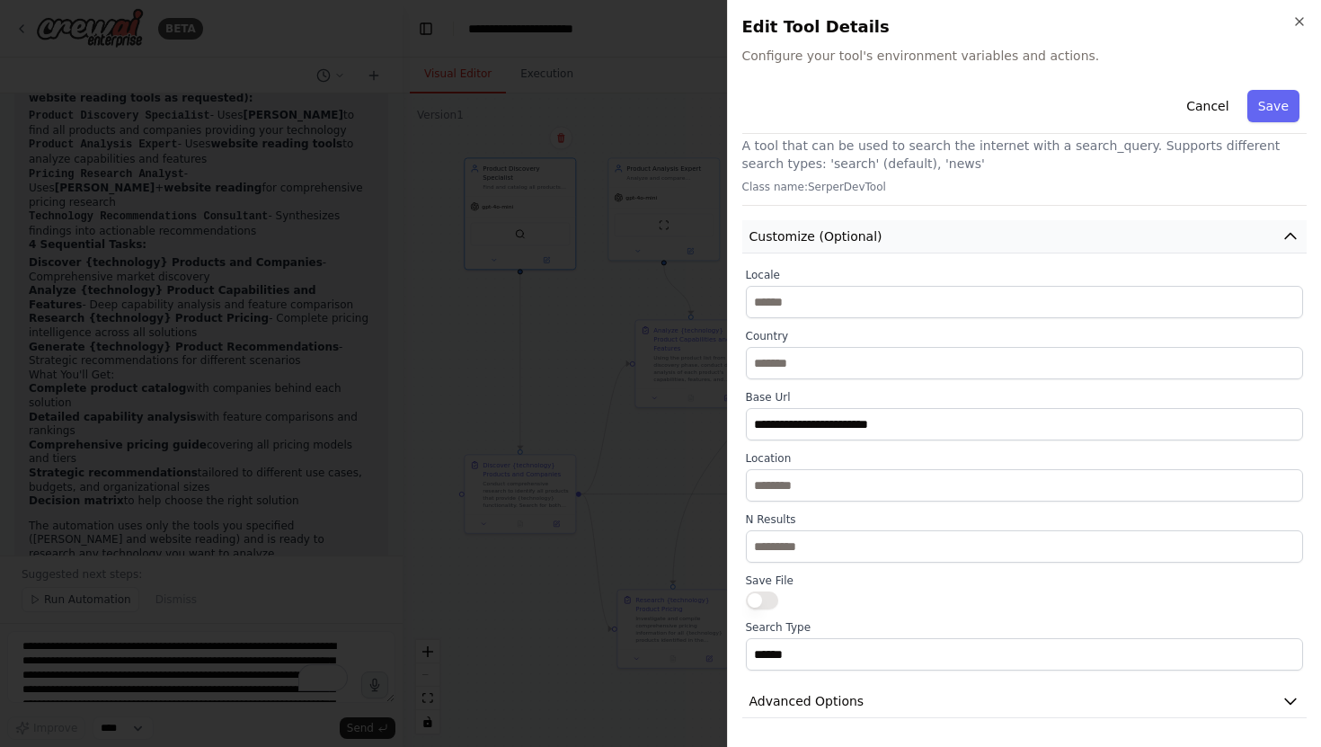
click at [906, 235] on button "Customize (Optional)" at bounding box center [1024, 236] width 565 height 33
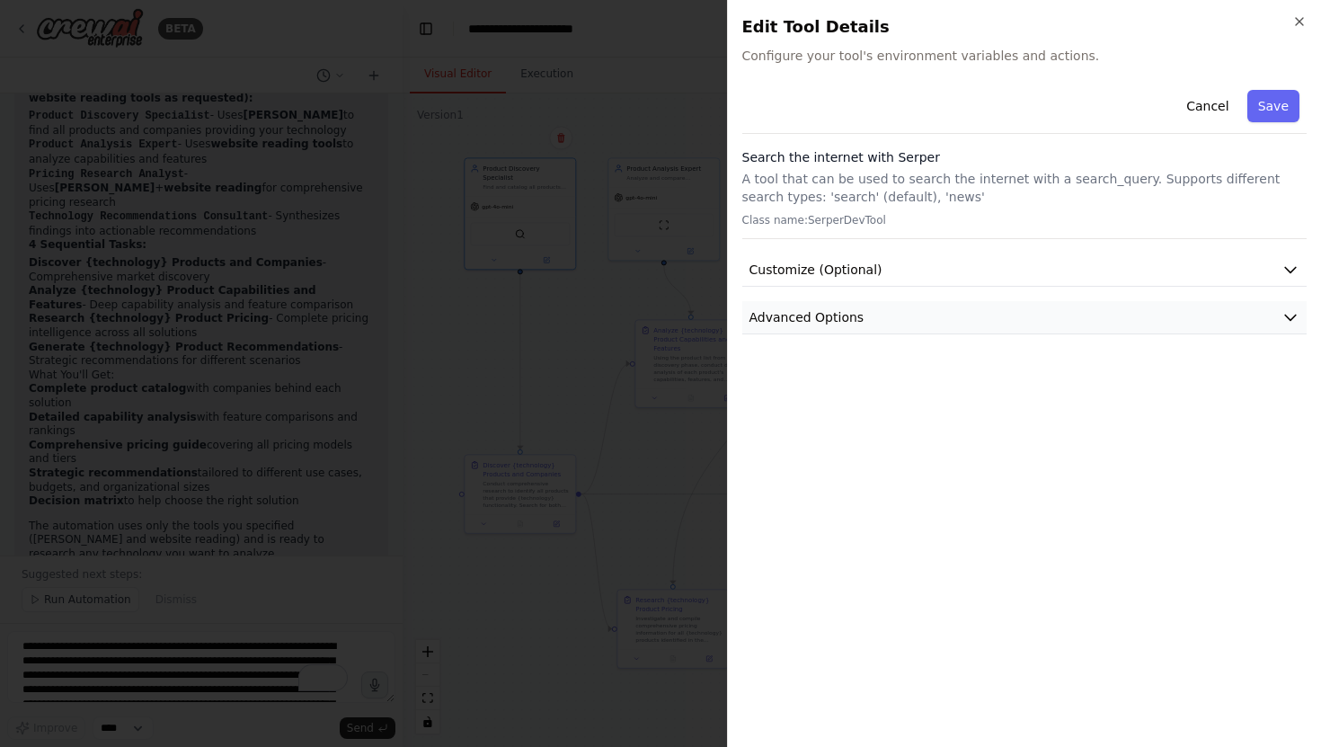
scroll to position [0, 0]
click at [898, 324] on button "Advanced Options" at bounding box center [1024, 317] width 565 height 33
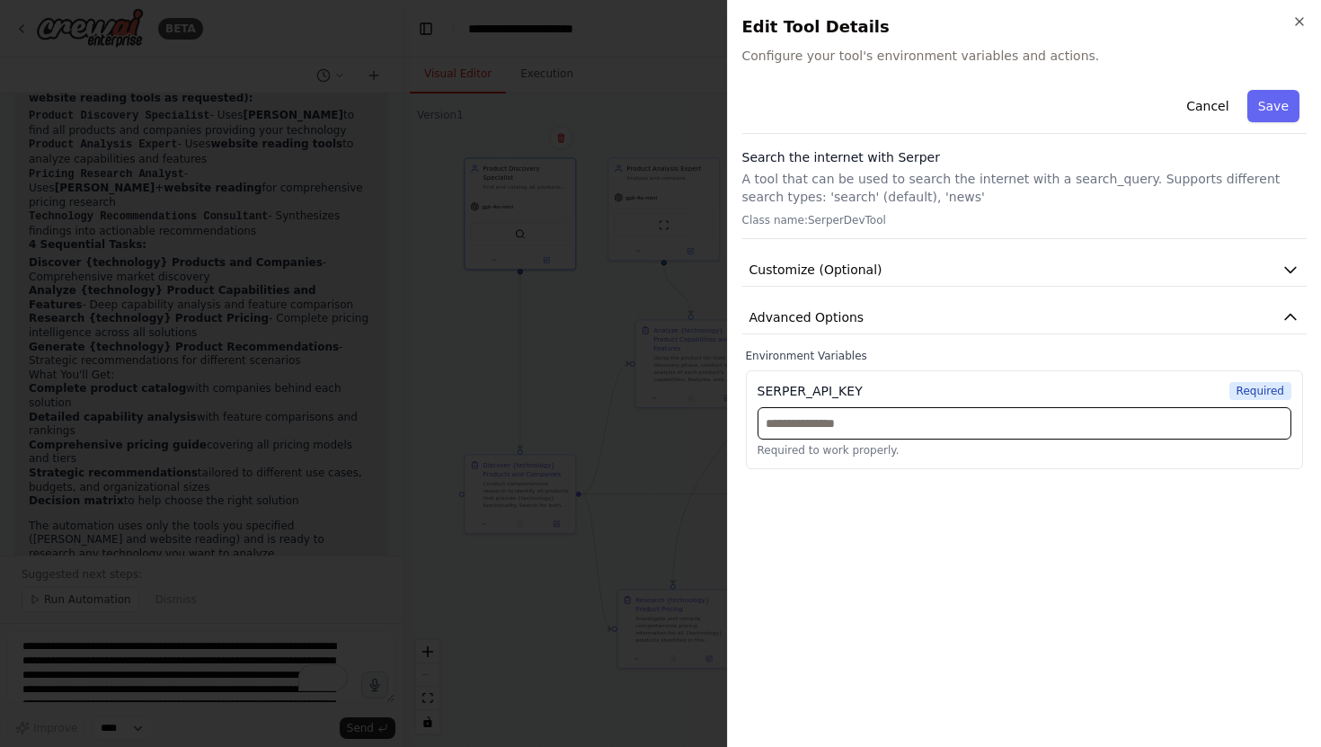
click at [885, 425] on input "text" at bounding box center [1024, 423] width 535 height 32
paste input "**********"
type input "**********"
click at [880, 464] on div "**********" at bounding box center [1024, 408] width 565 height 650
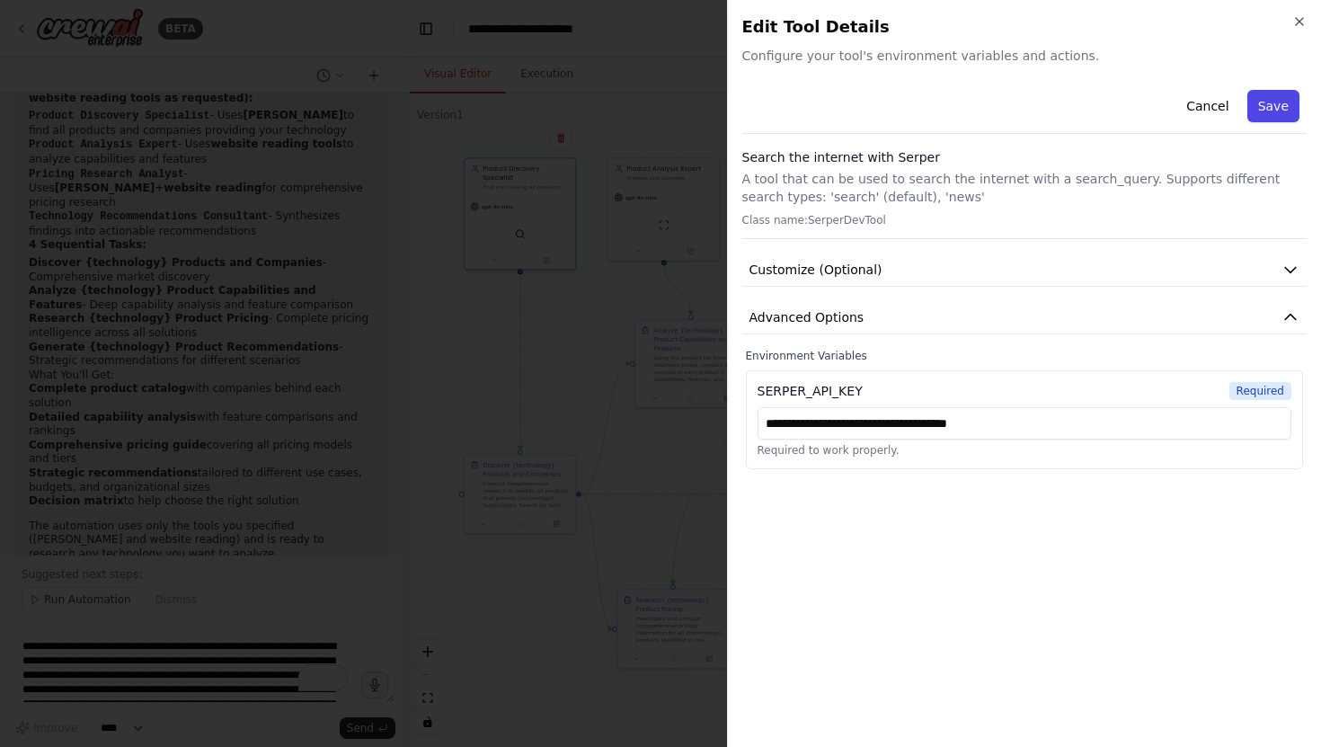
click at [971, 92] on button "Save" at bounding box center [1273, 106] width 52 height 32
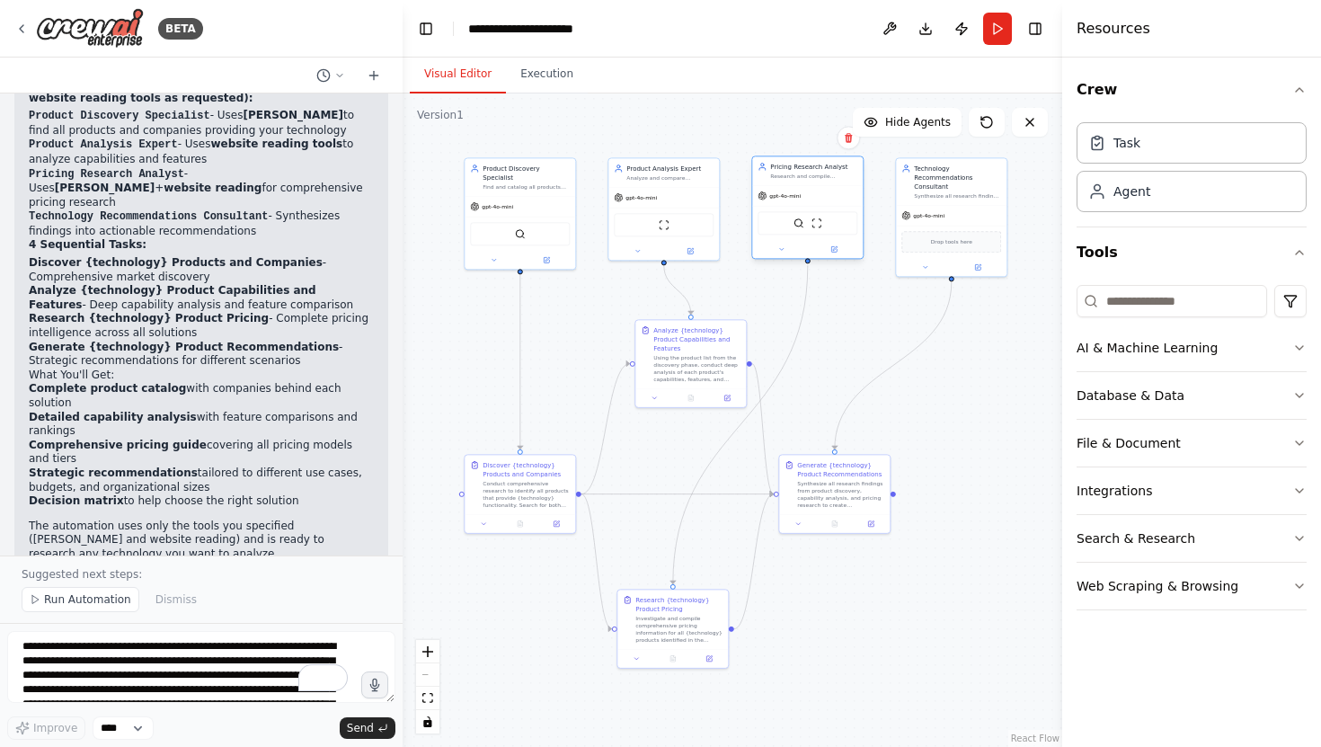
click at [799, 229] on div "SerperDevTool ScrapeWebsiteTool" at bounding box center [807, 222] width 100 height 23
click at [796, 223] on img at bounding box center [798, 222] width 11 height 11
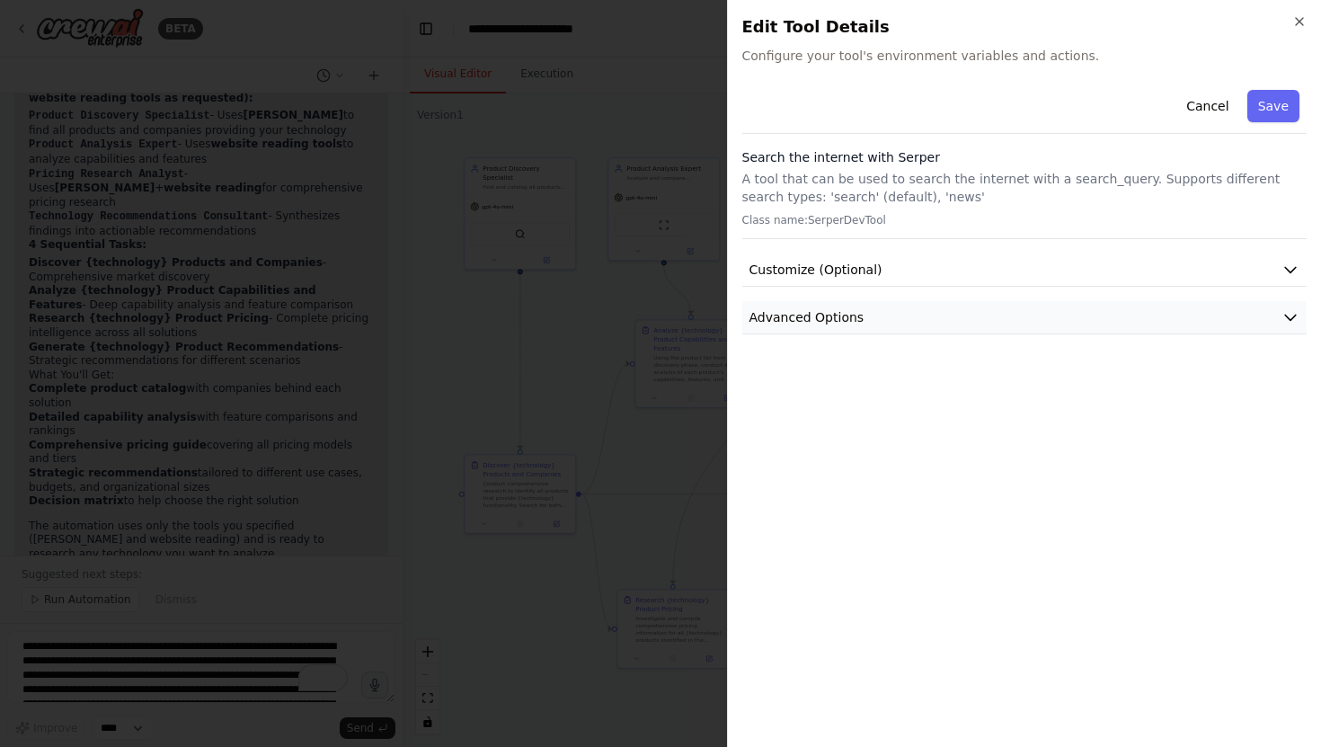
click at [816, 325] on span "Advanced Options" at bounding box center [806, 317] width 115 height 18
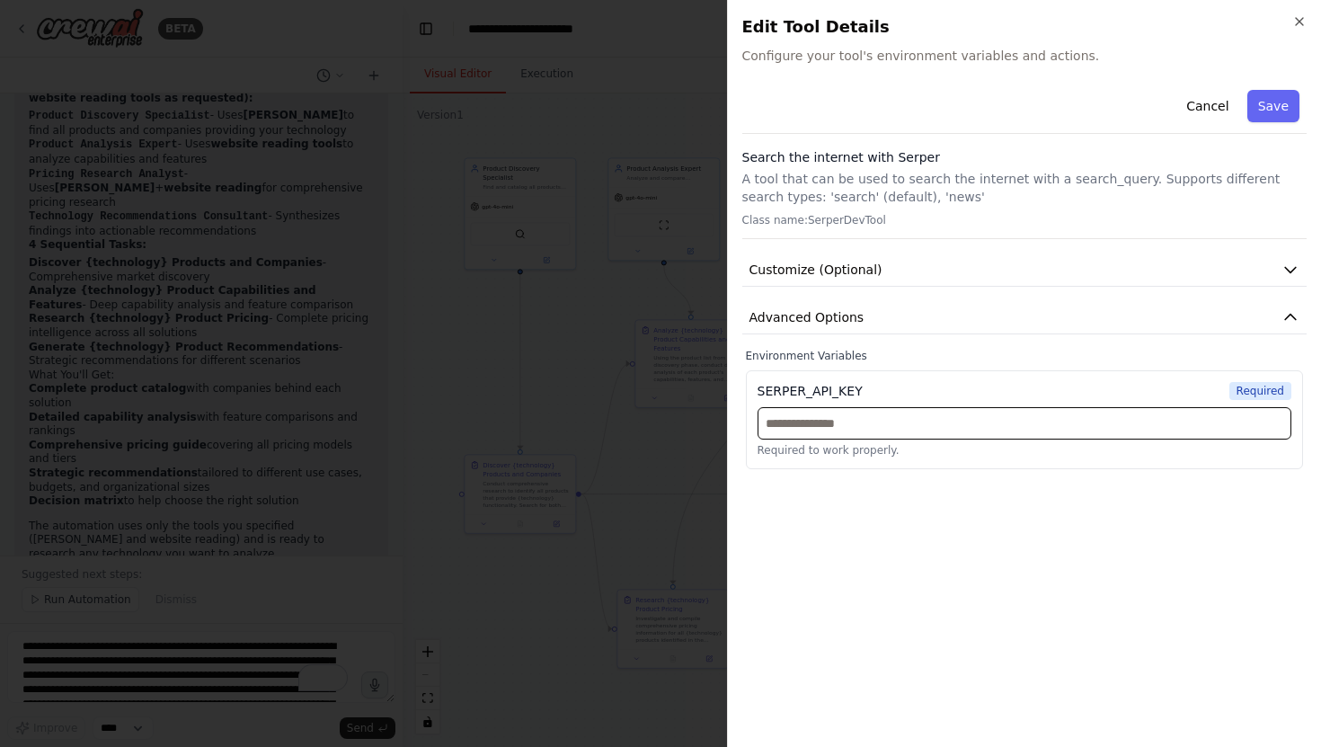
click at [816, 423] on input "text" at bounding box center [1024, 423] width 535 height 32
paste input "**********"
type input "**********"
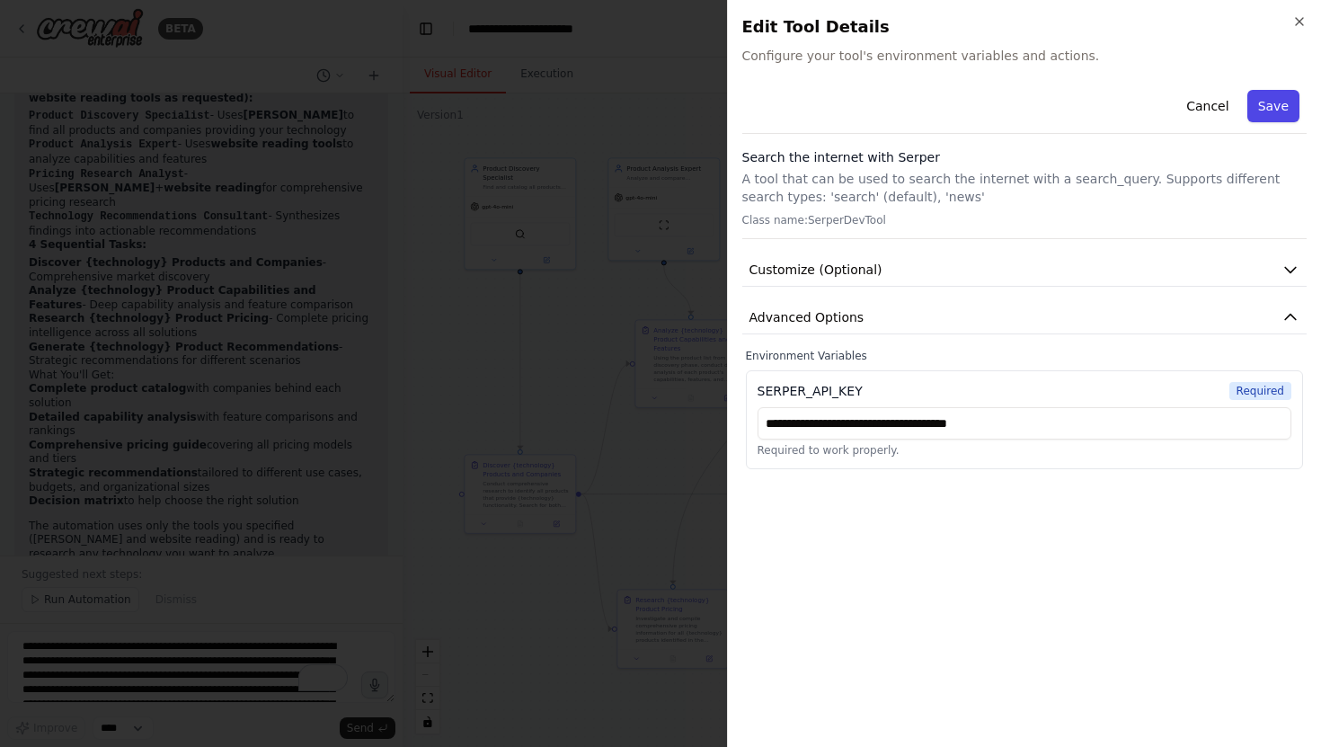
click at [971, 92] on button "Save" at bounding box center [1273, 106] width 52 height 32
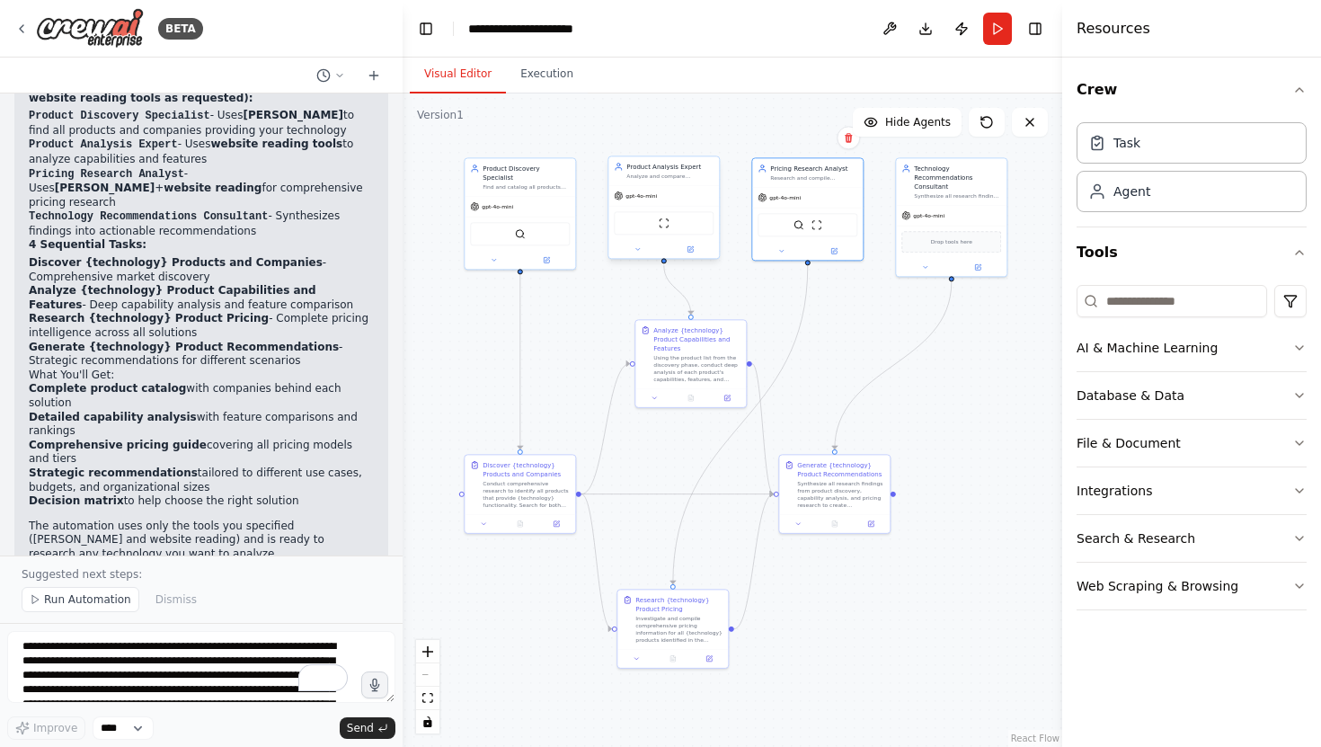
click at [685, 233] on div "ScrapeWebsiteTool" at bounding box center [664, 222] width 100 height 23
click at [668, 231] on div "ScrapeWebsiteTool" at bounding box center [664, 222] width 100 height 23
click at [668, 222] on img at bounding box center [664, 222] width 11 height 11
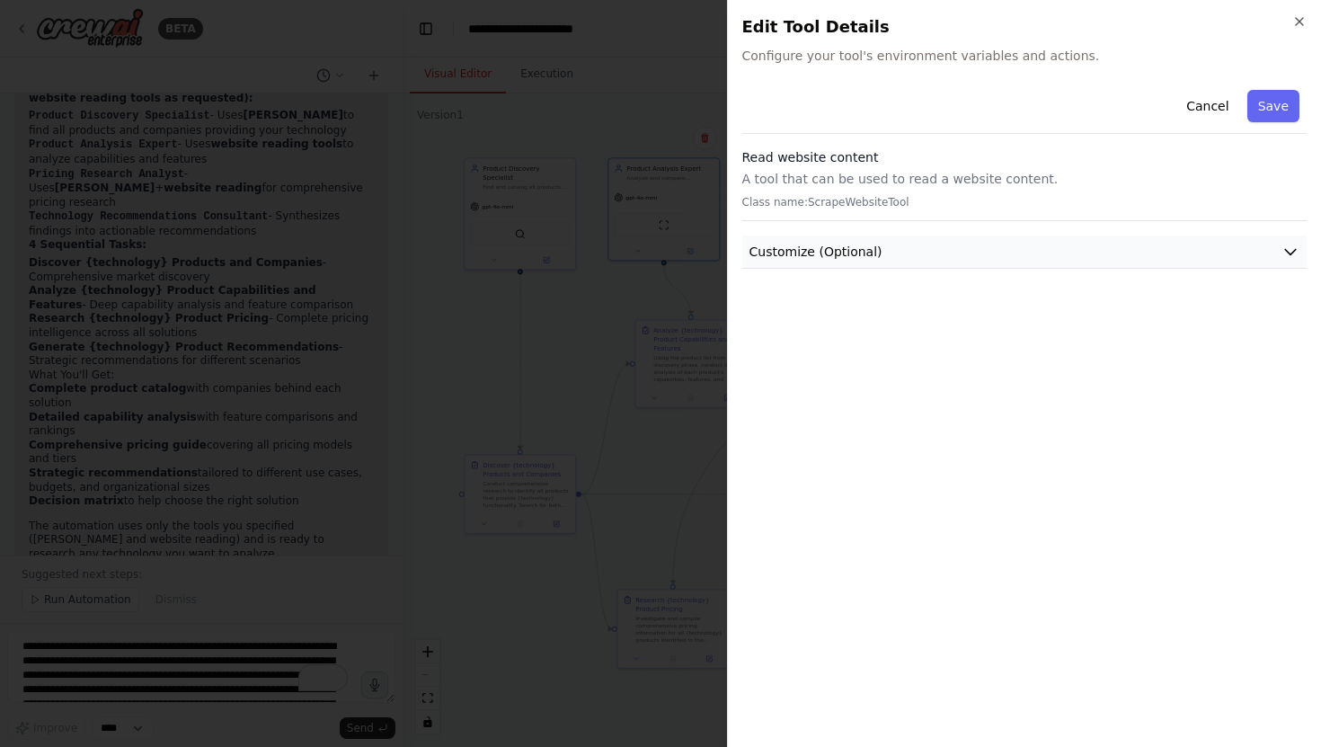
click at [860, 251] on span "Customize (Optional)" at bounding box center [815, 252] width 133 height 18
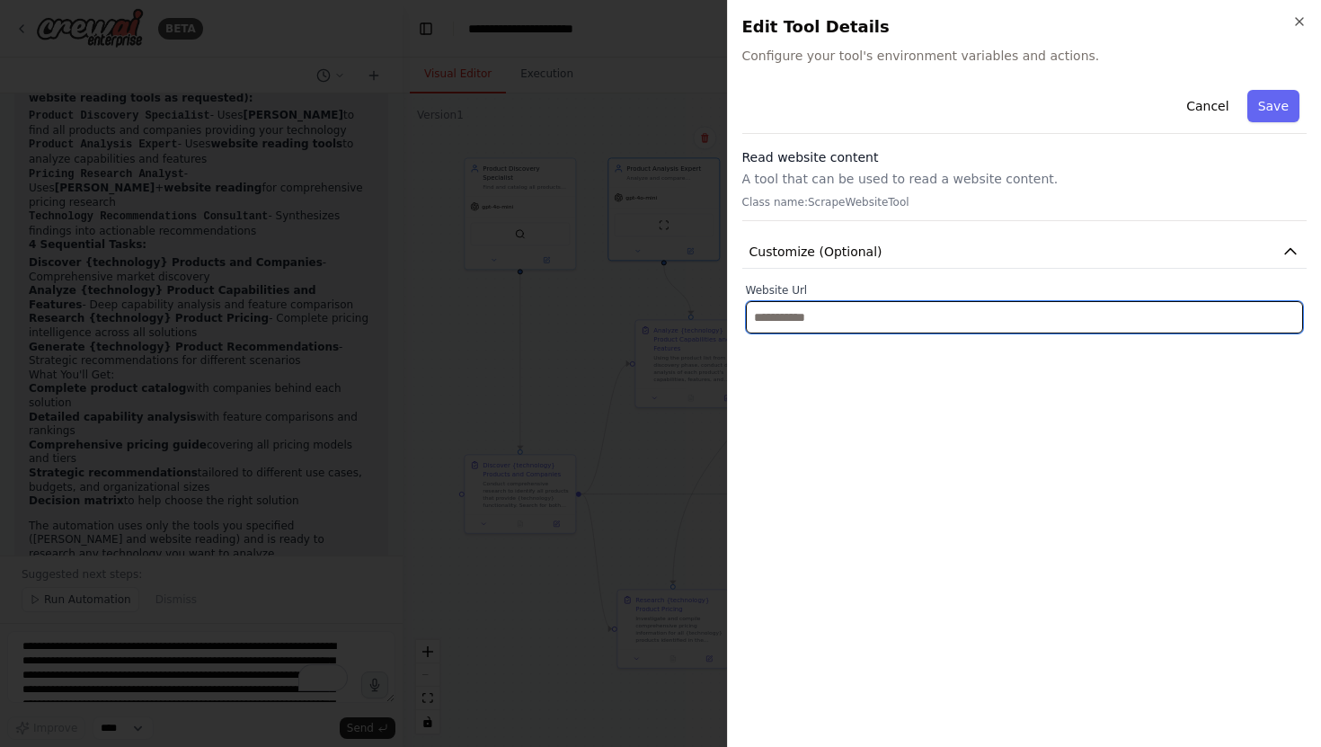
click at [844, 320] on input "text" at bounding box center [1025, 317] width 558 height 32
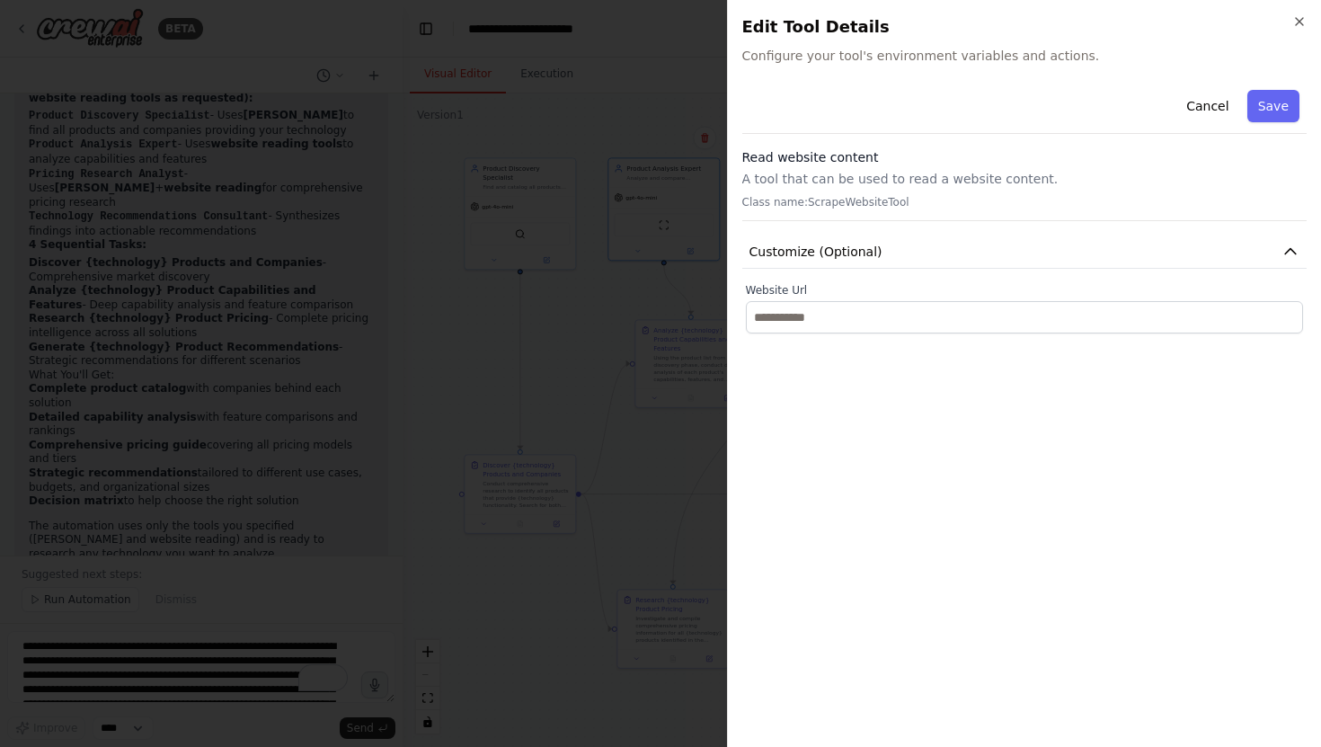
click at [847, 379] on div "Cancel Save Read website content A tool that can be used to read a website cont…" at bounding box center [1024, 408] width 565 height 650
click at [971, 24] on icon "button" at bounding box center [1299, 21] width 14 height 14
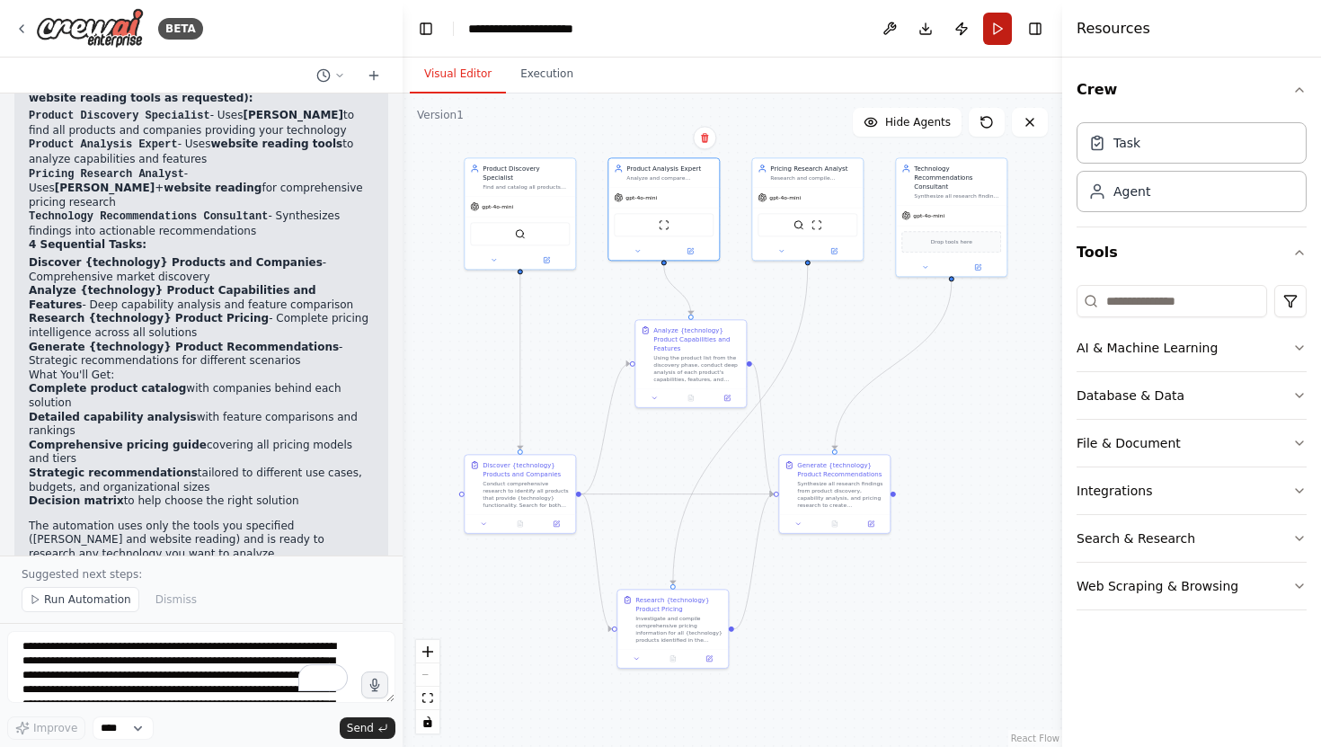
click at [971, 30] on button "Run" at bounding box center [997, 29] width 29 height 32
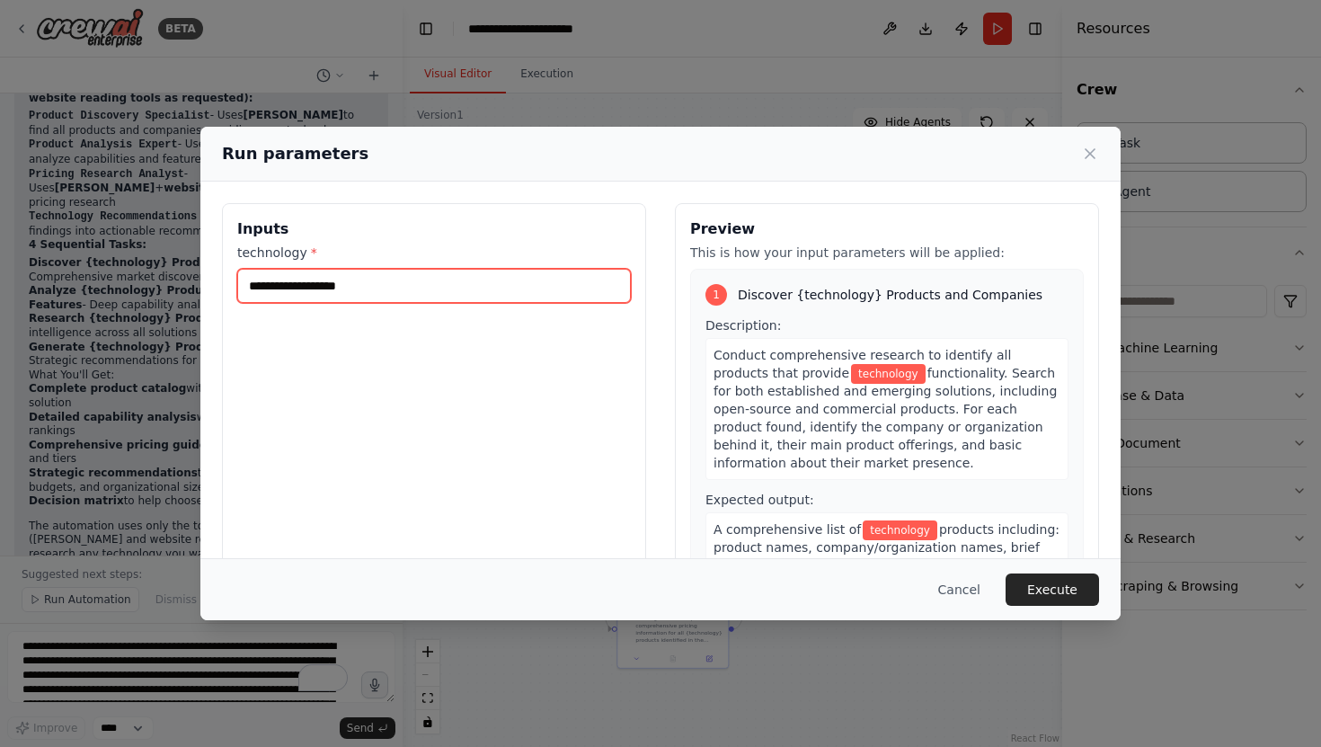
click at [398, 287] on input "technology *" at bounding box center [434, 286] width 394 height 34
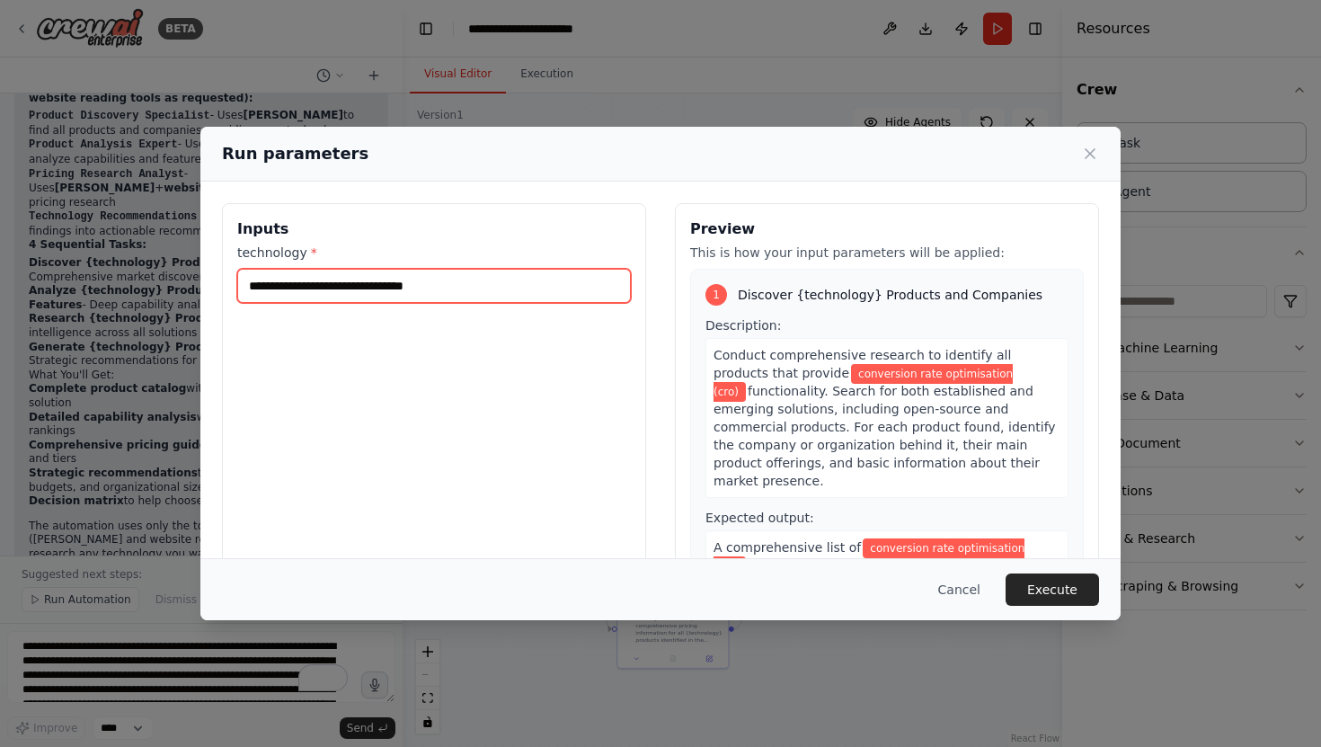
type input "**********"
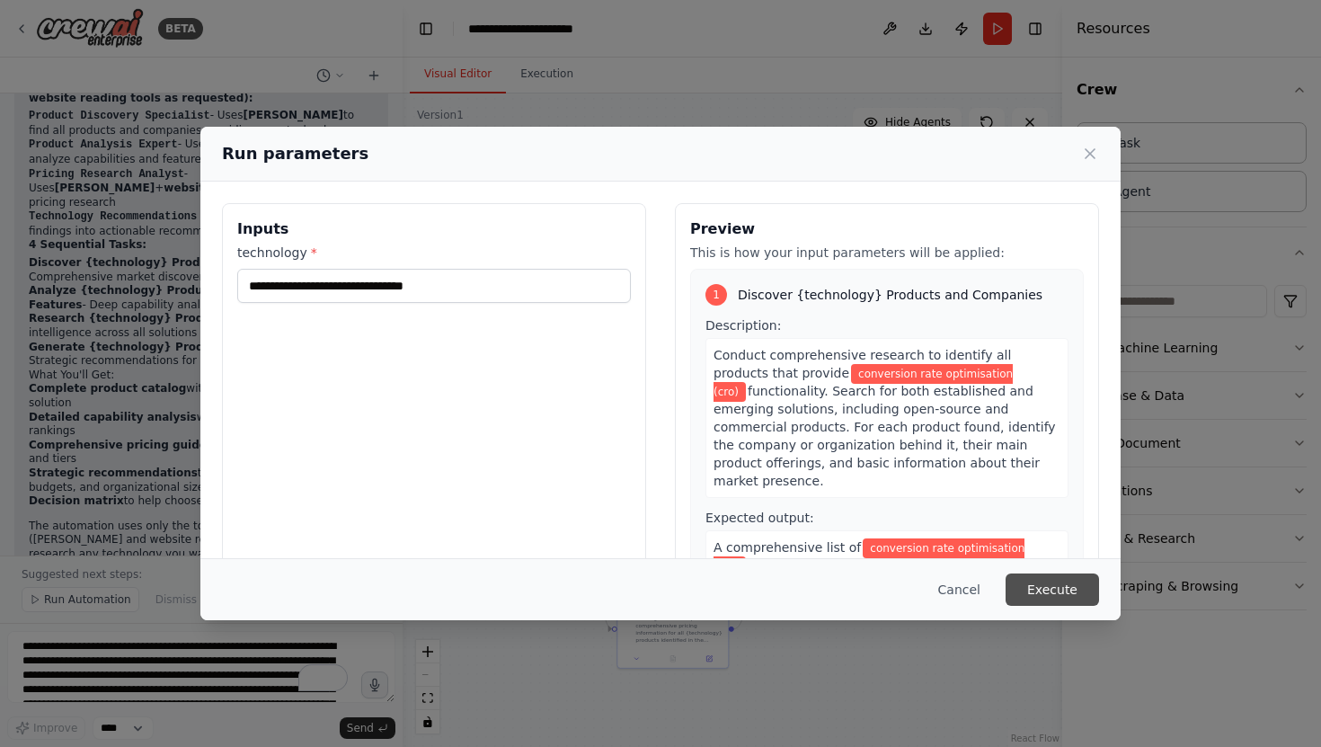
click at [971, 464] on button "Execute" at bounding box center [1052, 589] width 93 height 32
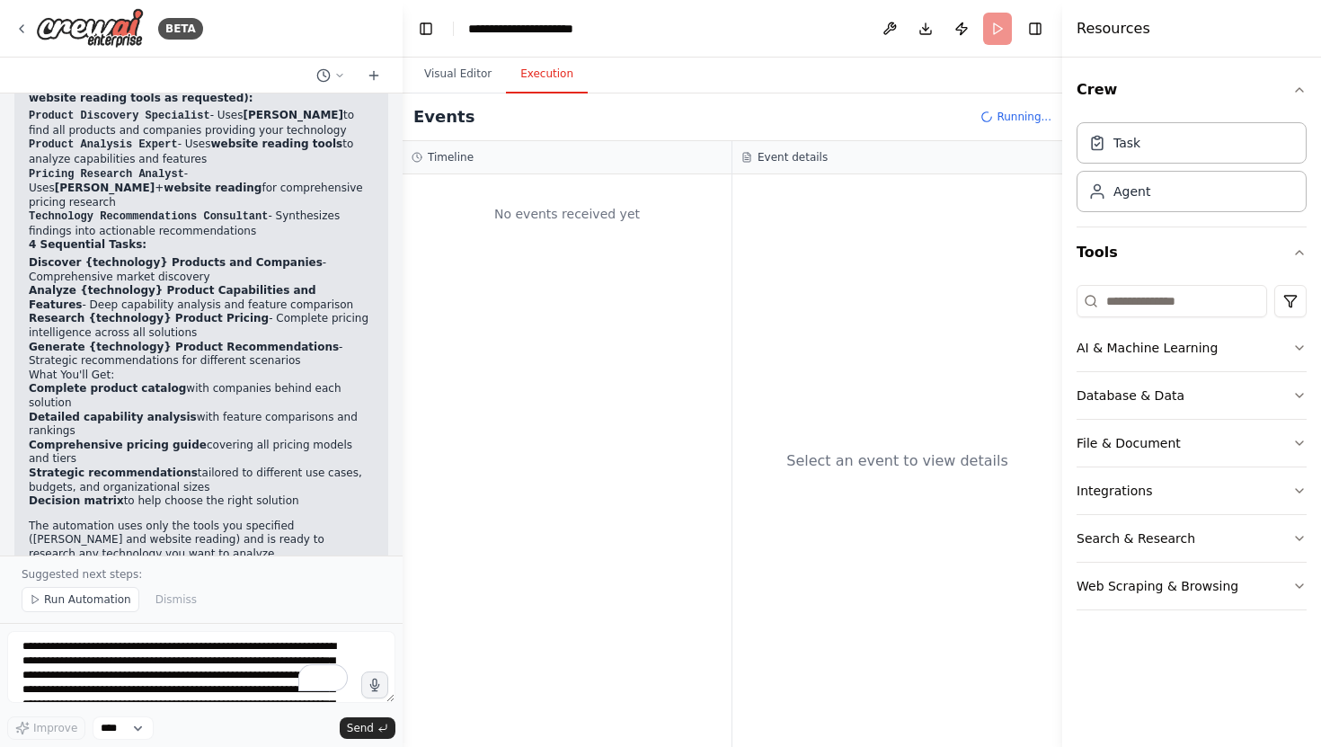
click at [565, 68] on button "Execution" at bounding box center [547, 75] width 82 height 38
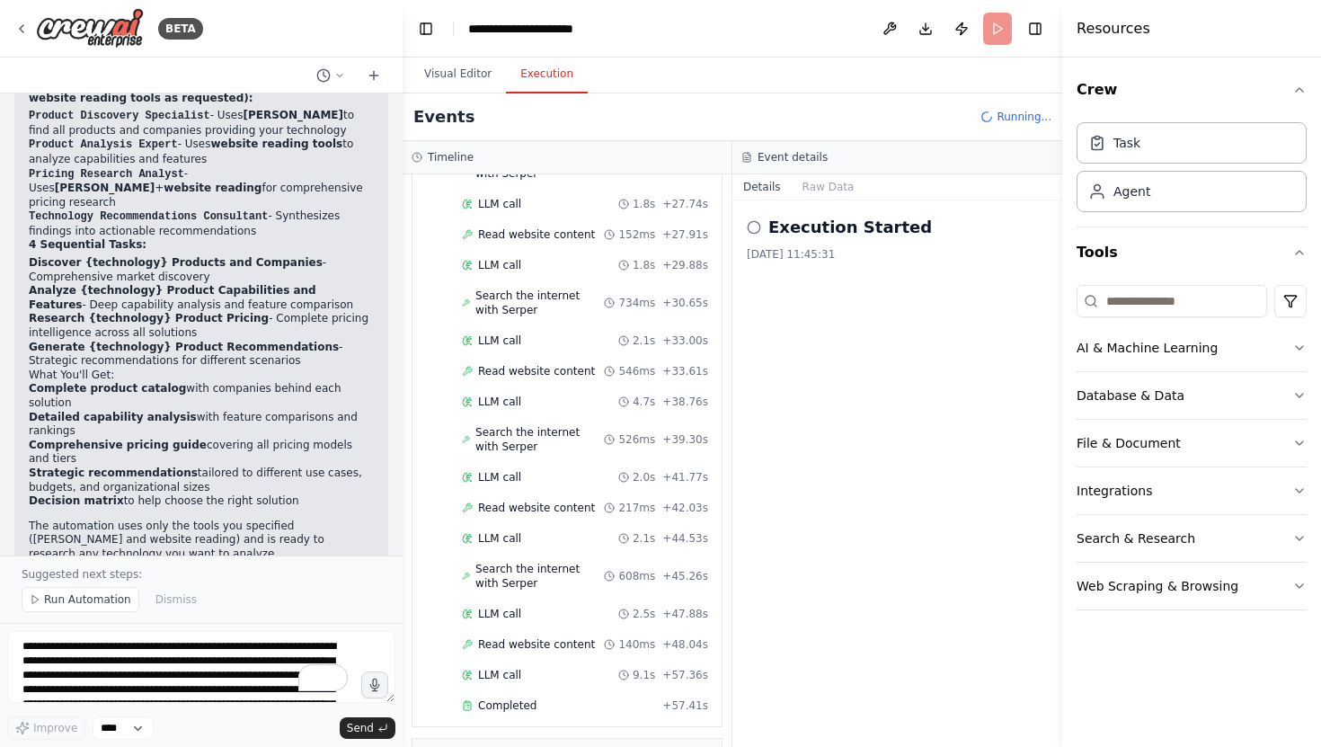
scroll to position [2305, 0]
